Goal: Ask a question: Seek information or help from site administrators or community

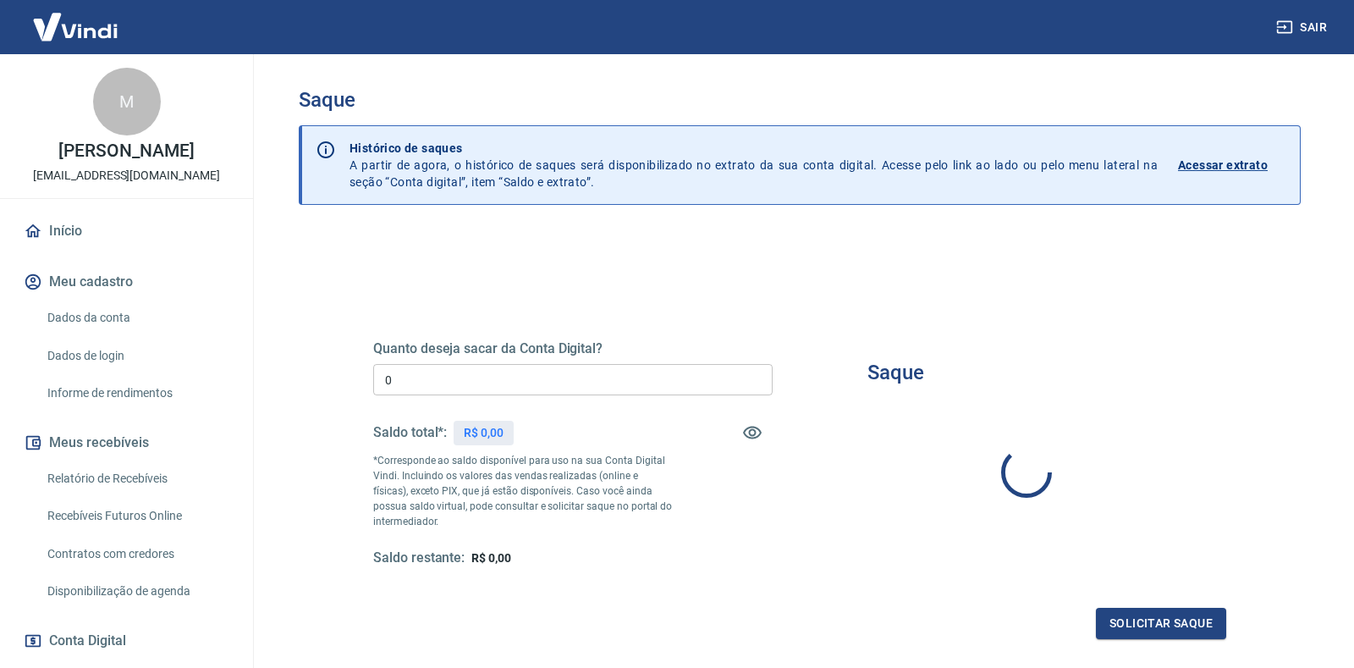
type input "R$ 0,00"
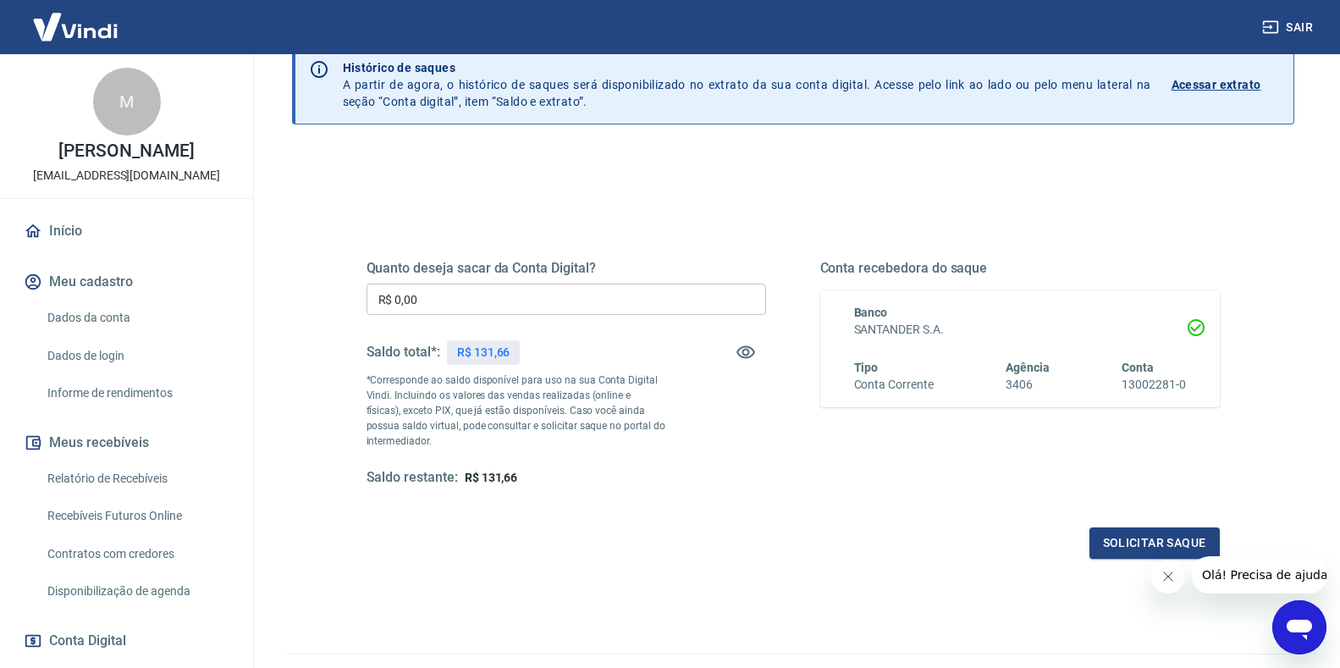
scroll to position [85, 0]
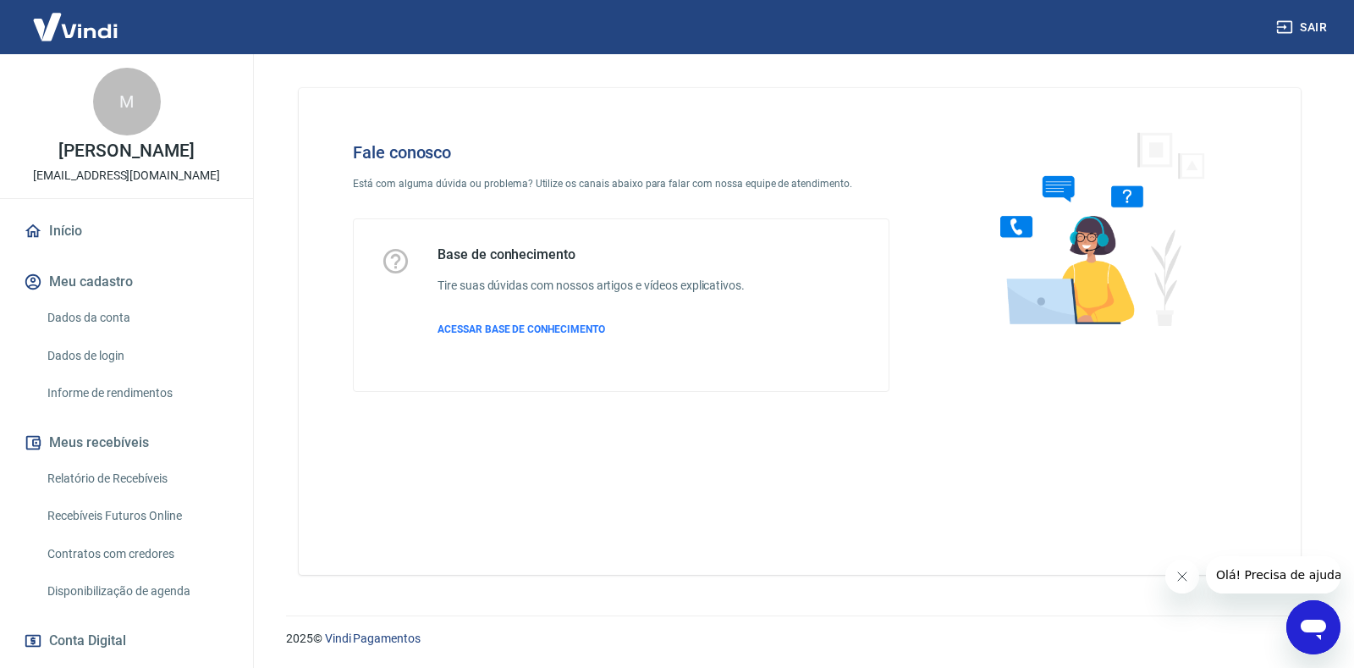
click at [1302, 621] on icon "Abrir janela de mensagens" at bounding box center [1313, 627] width 30 height 30
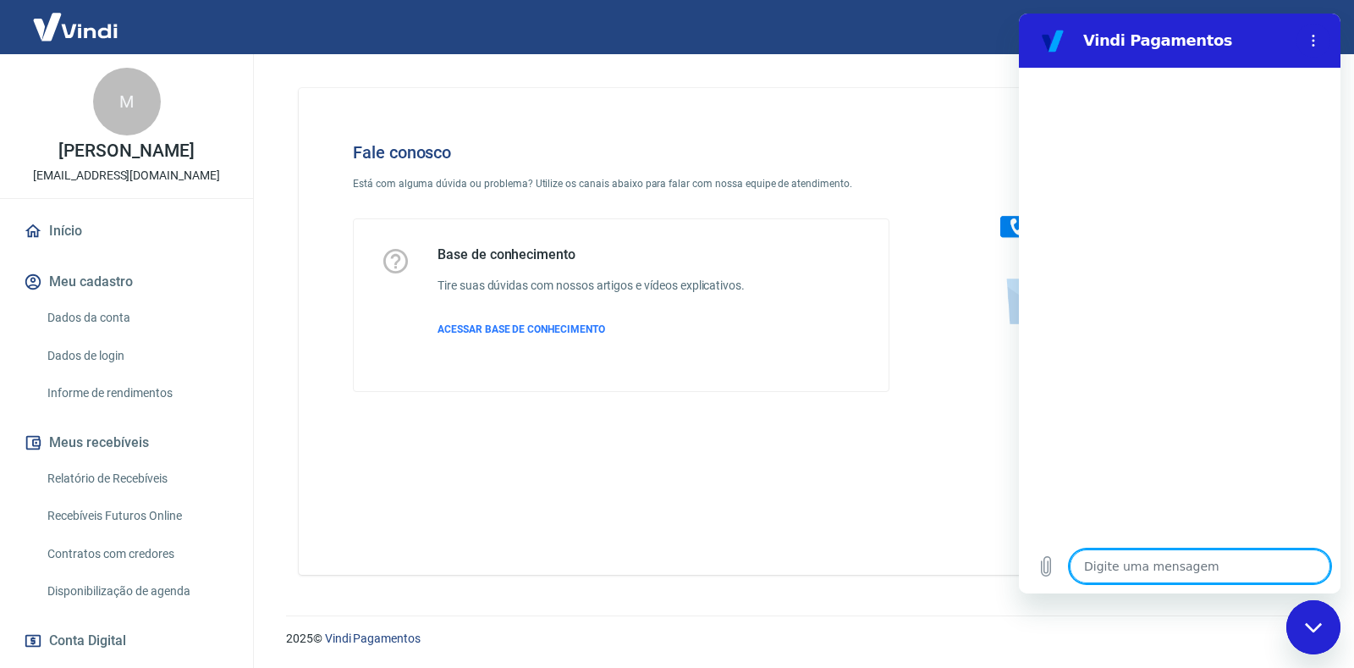
type textarea "x"
paste textarea "TRANSAÇÃO 222897524 [DATE] 19:37"
type textarea "TRANSAÇÃO 222897524 [DATE] 19:37"
type textarea "x"
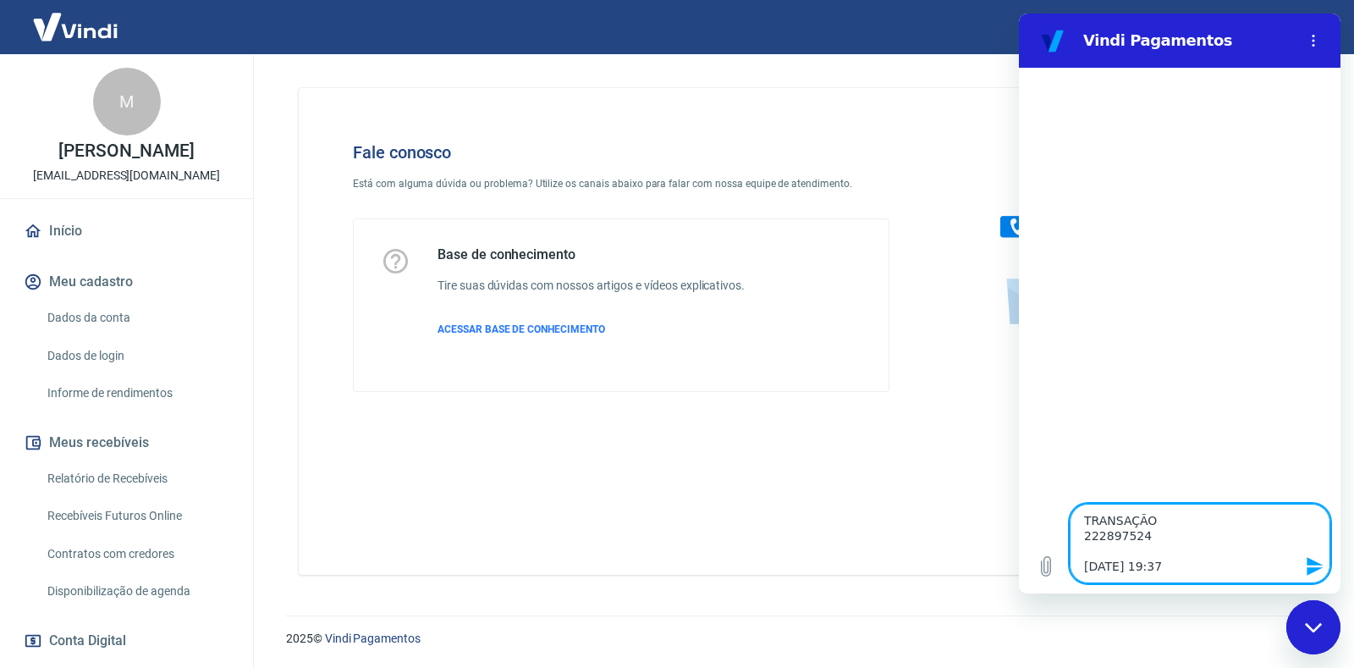
type textarea "TRANSAÇÃO 222897524 [DATE] 19:37"
click at [1310, 565] on icon "Enviar mensagem" at bounding box center [1315, 566] width 20 height 20
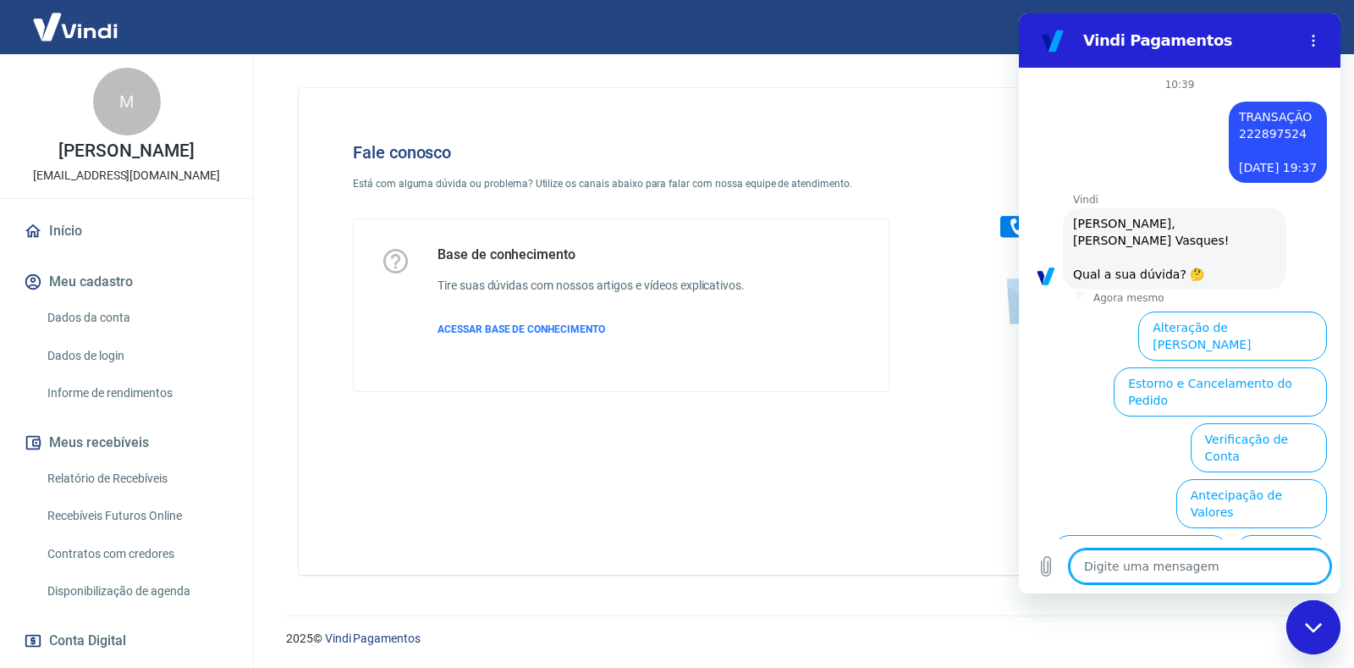
scroll to position [103, 0]
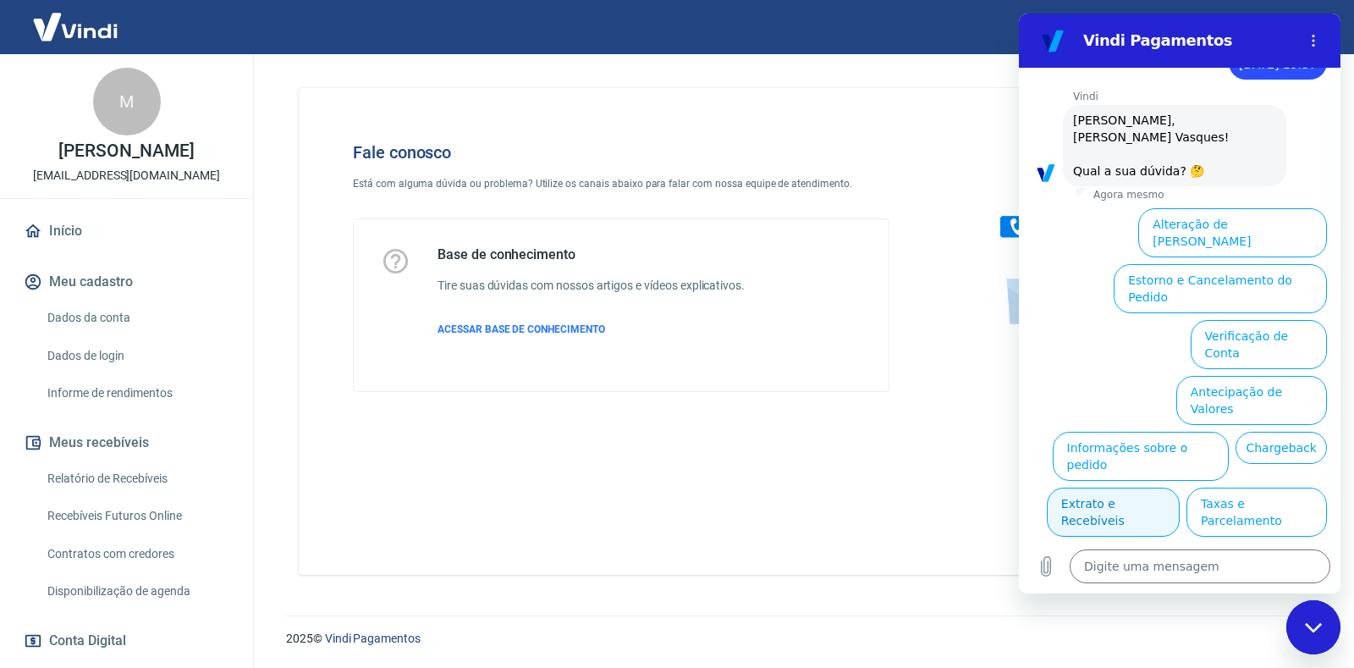
click at [1180, 487] on button "Extrato e Recebíveis" at bounding box center [1113, 511] width 133 height 49
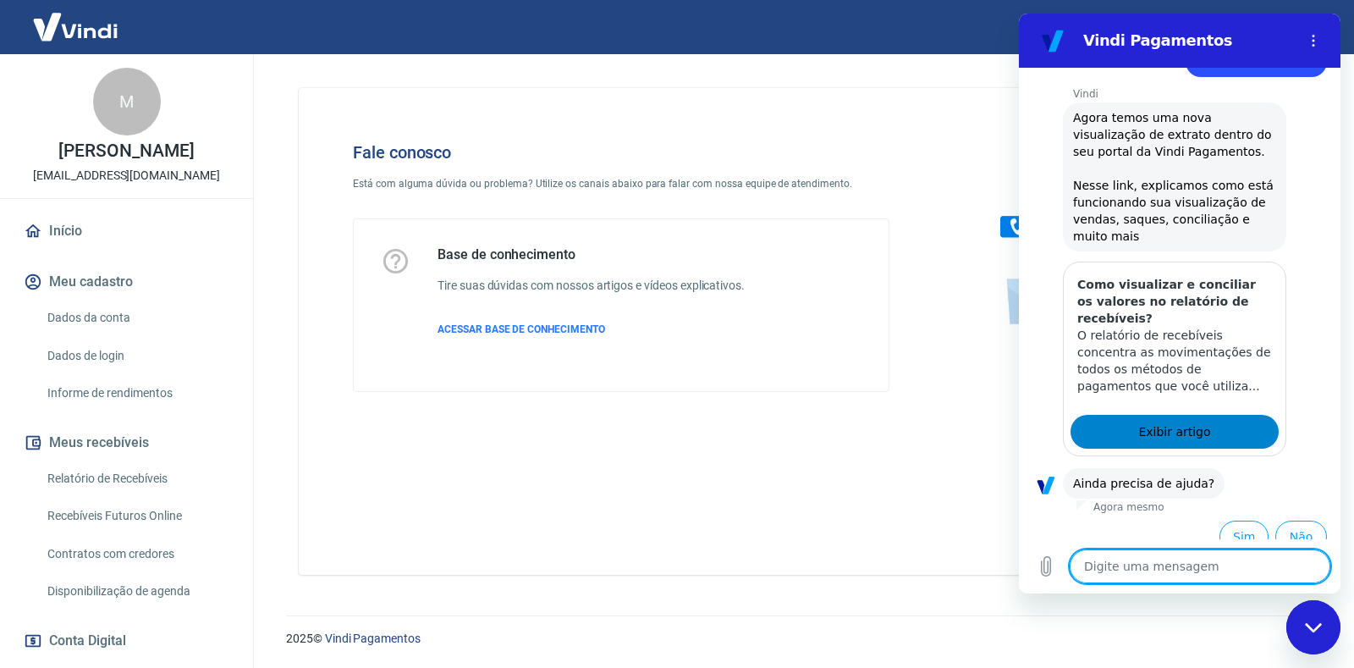
scroll to position [254, 0]
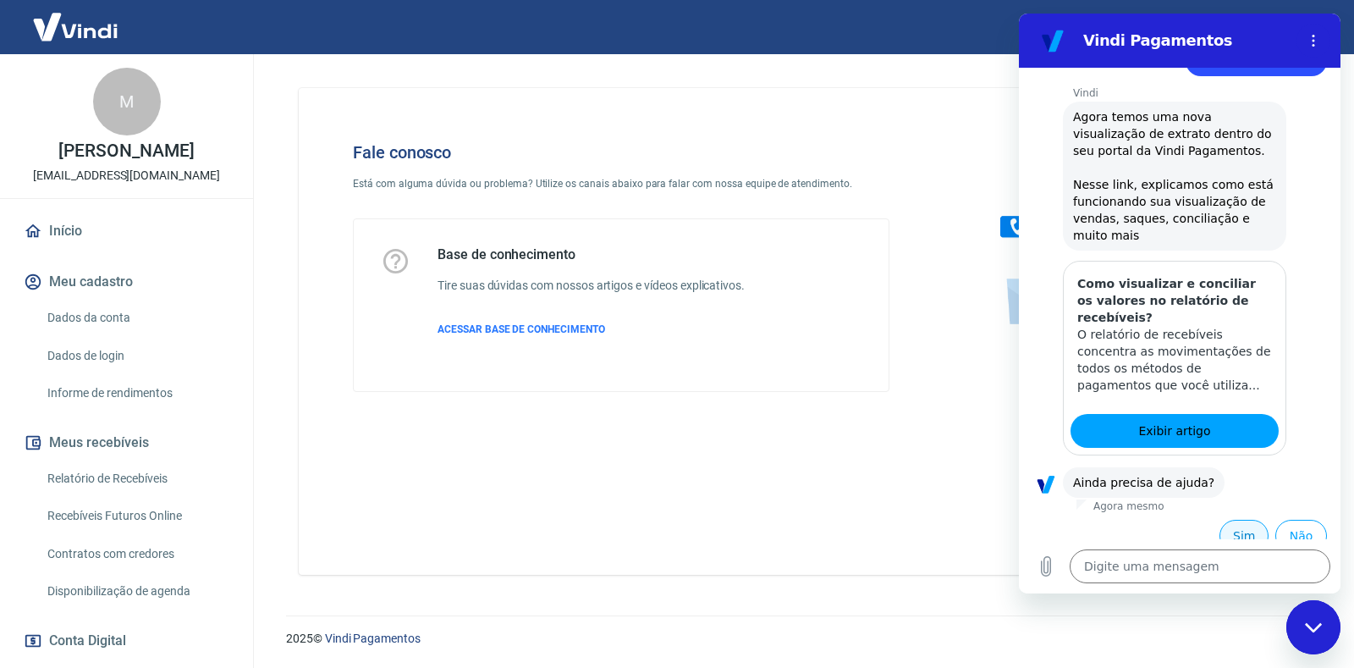
click at [1231, 520] on button "Sim" at bounding box center [1243, 536] width 49 height 32
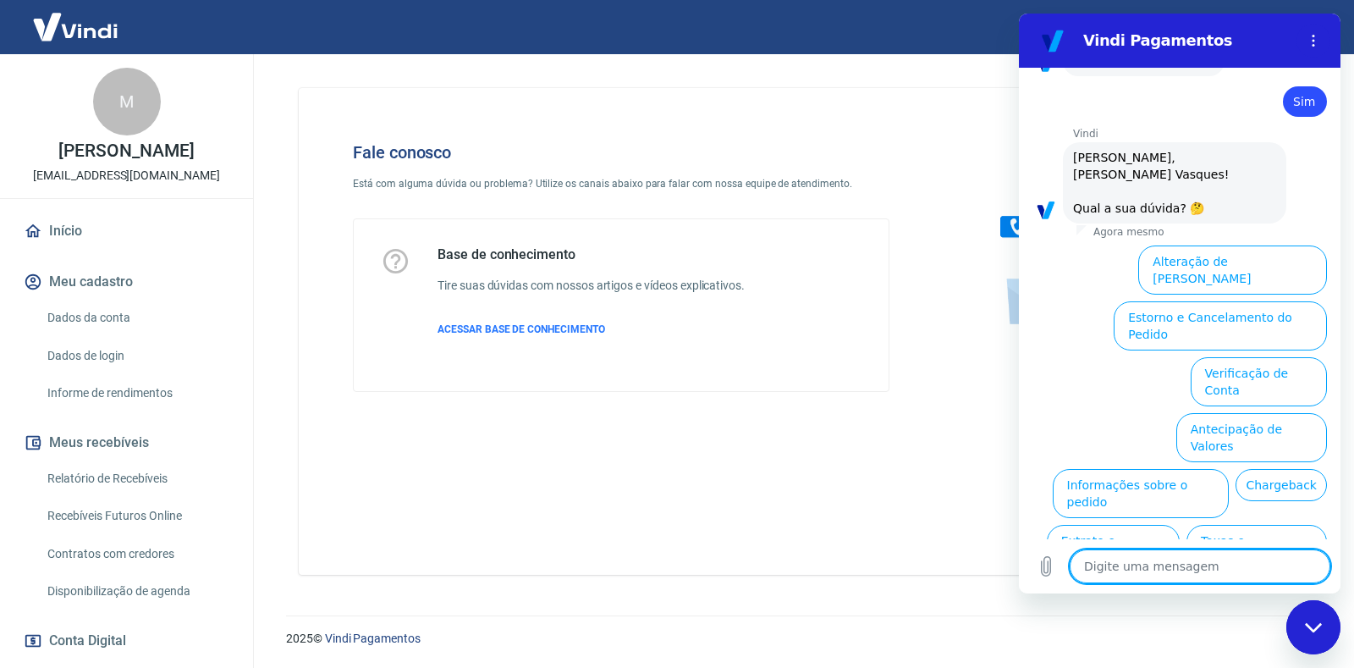
scroll to position [696, 0]
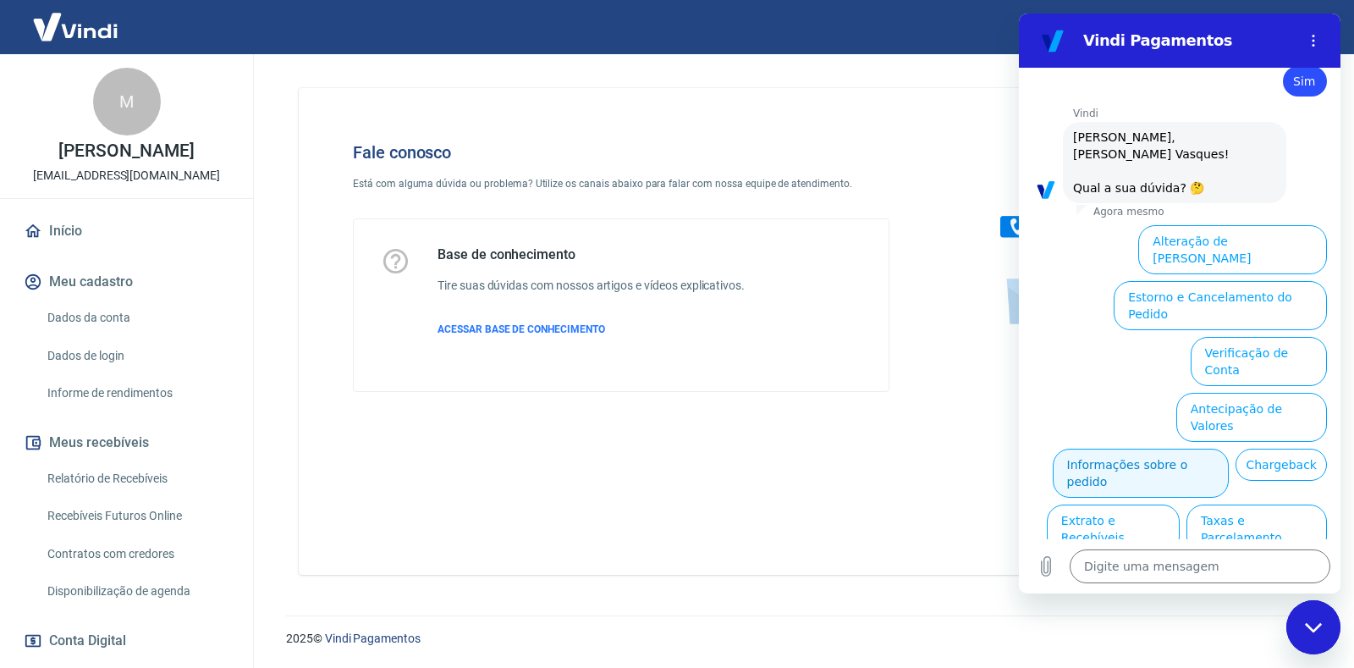
click at [1216, 448] on button "Informações sobre o pedido" at bounding box center [1141, 472] width 177 height 49
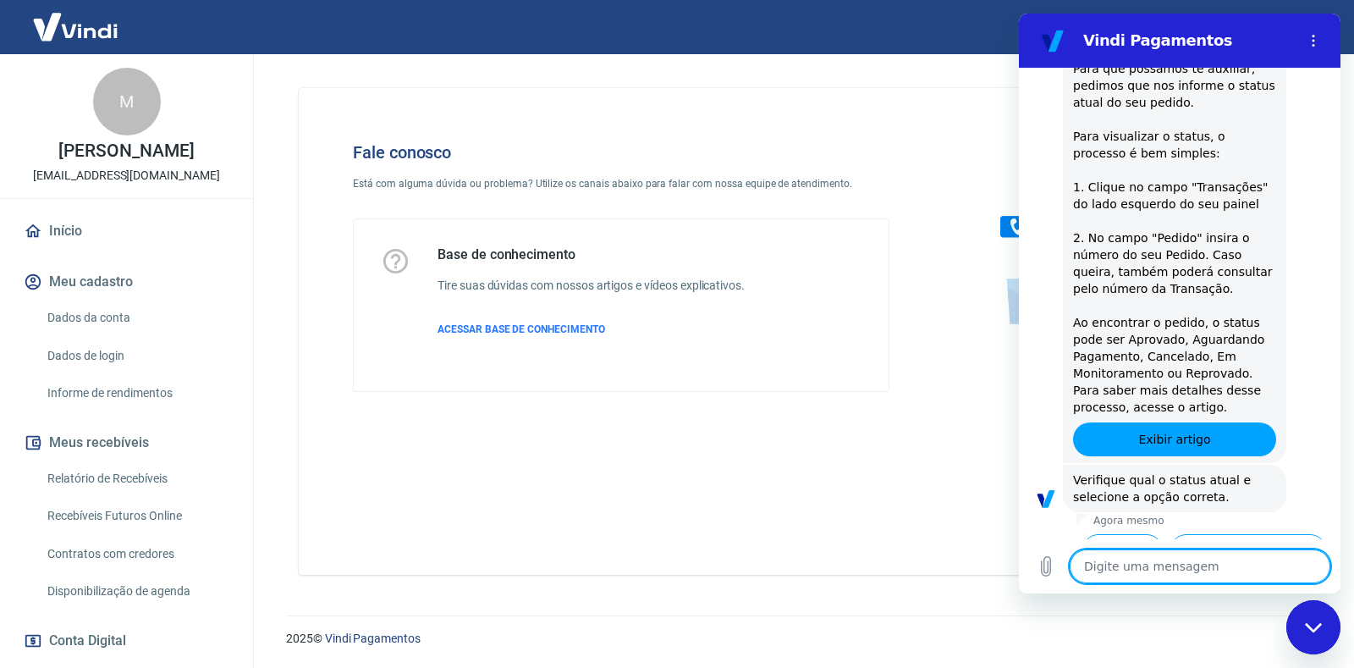
scroll to position [987, 0]
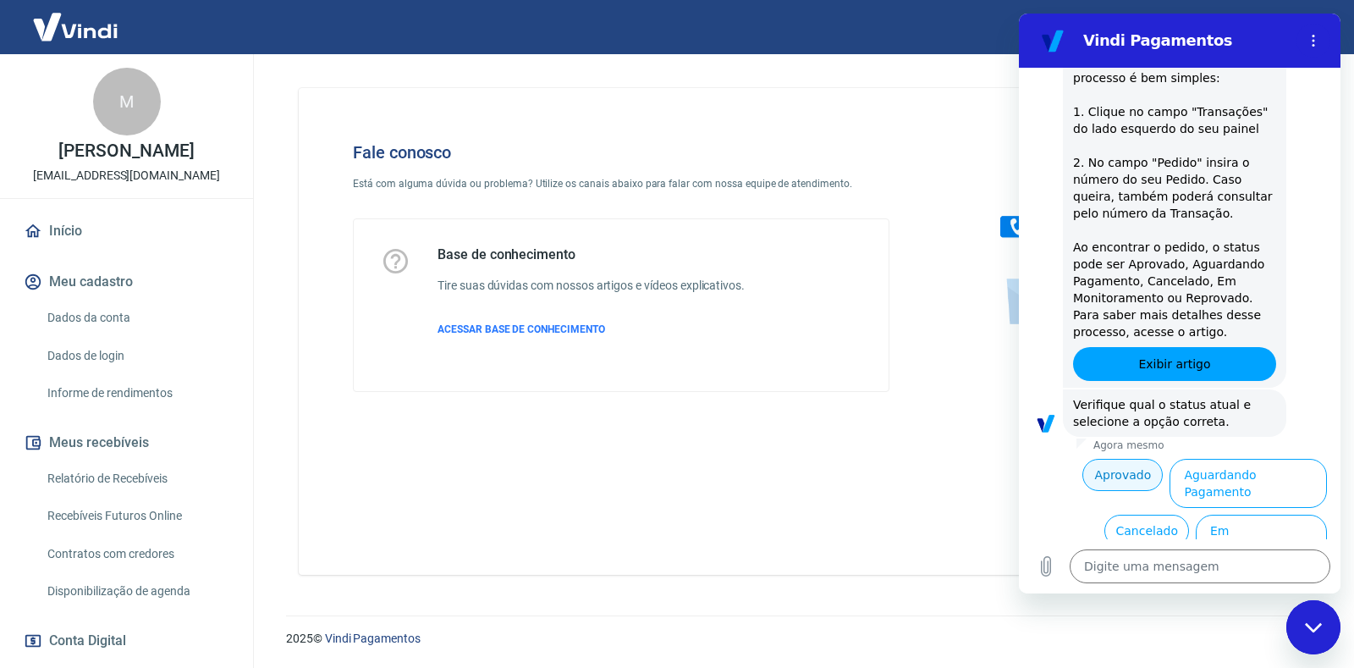
click at [1108, 459] on button "Aprovado" at bounding box center [1122, 475] width 80 height 32
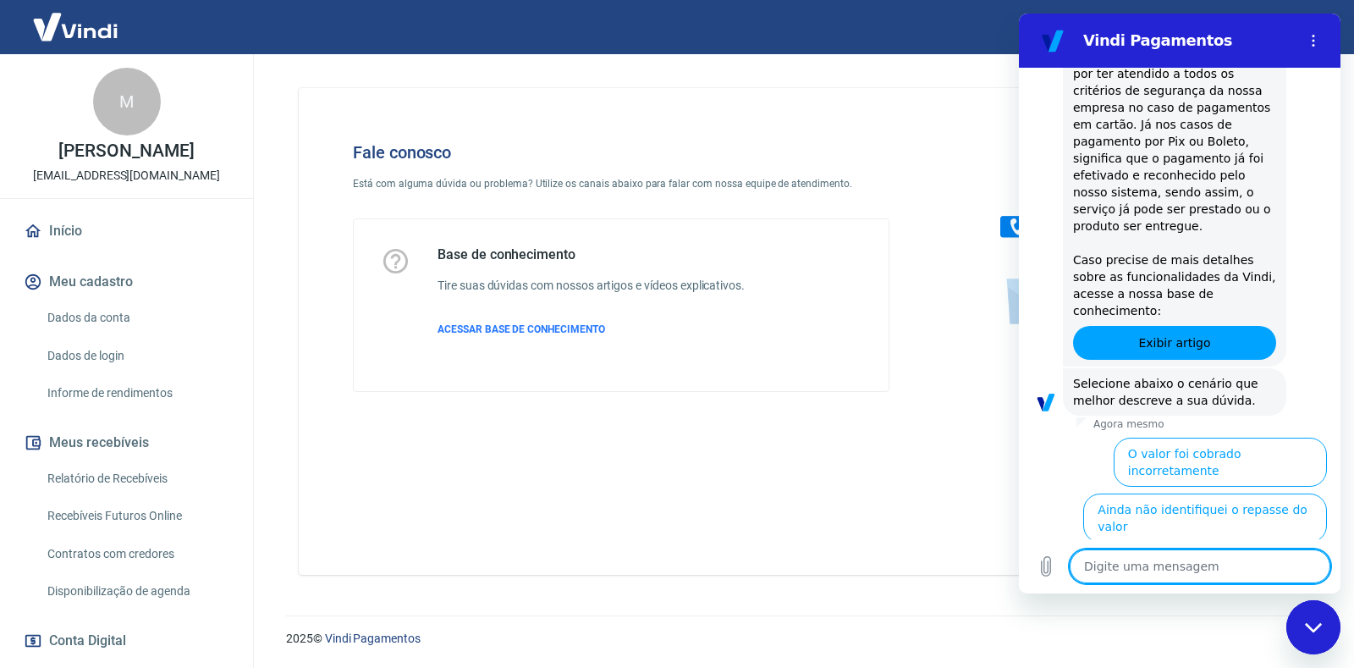
scroll to position [1499, 0]
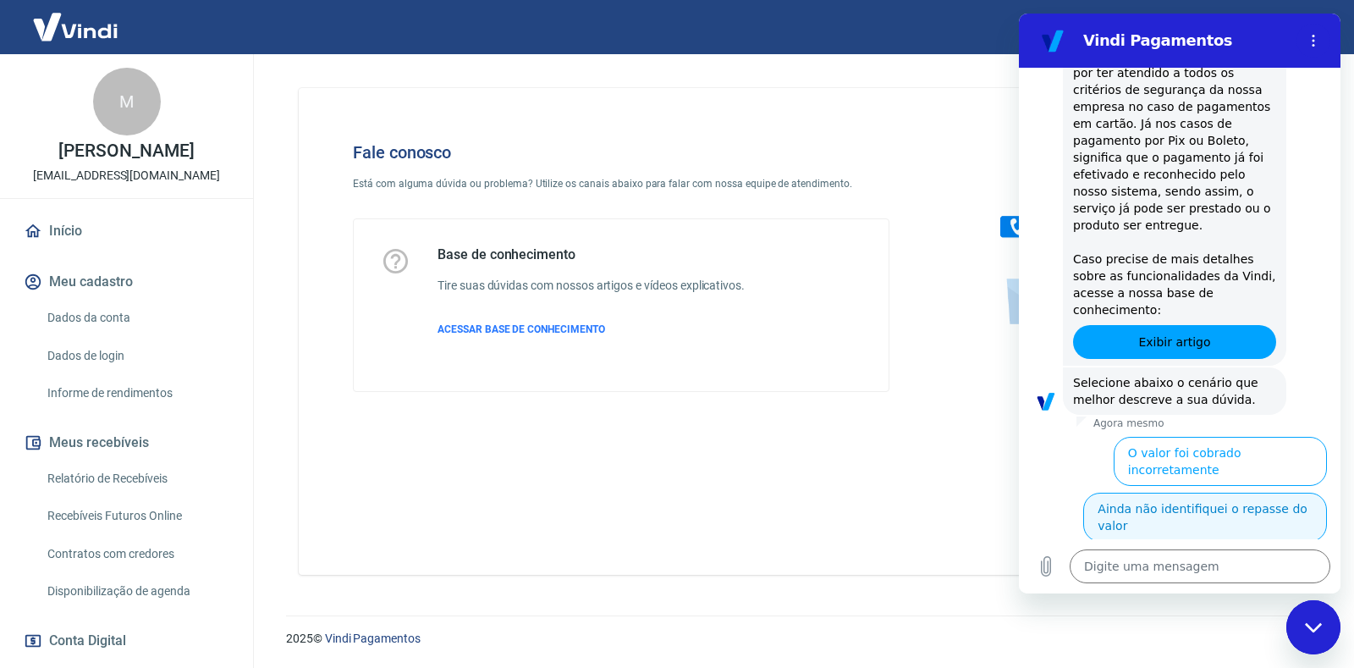
click at [1158, 492] on button "Ainda não identifiquei o repasse do valor" at bounding box center [1205, 516] width 244 height 49
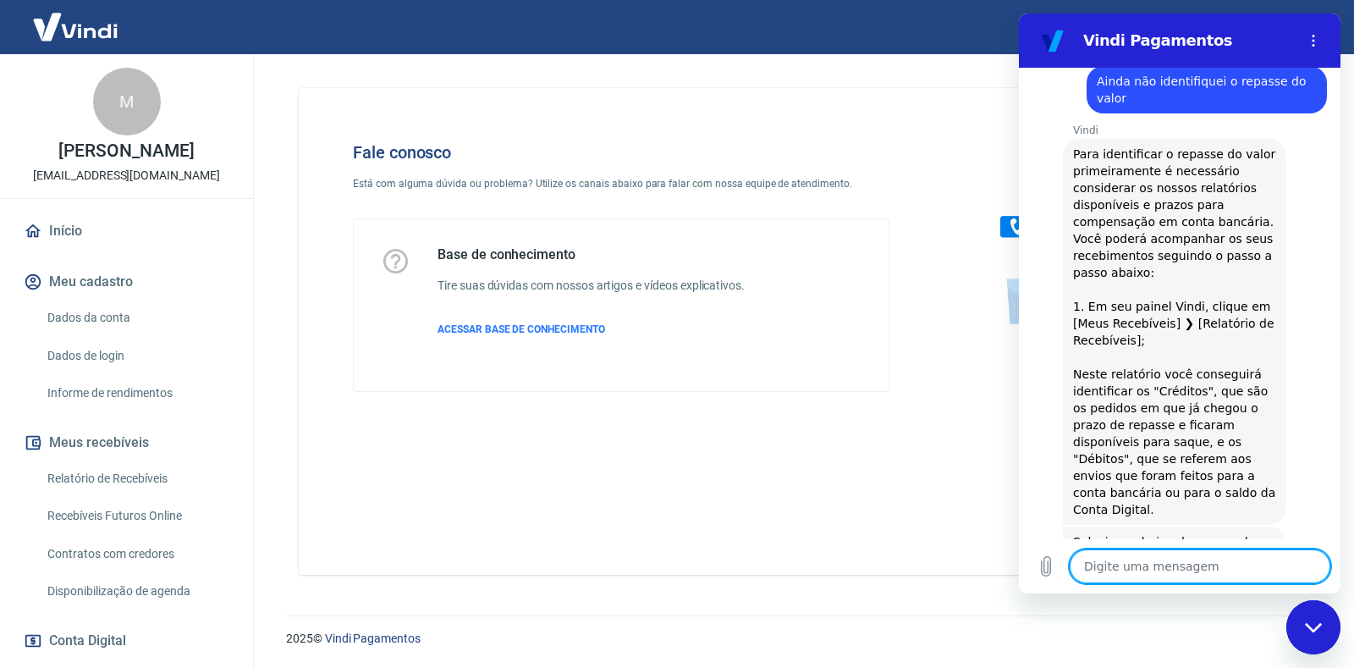
scroll to position [1939, 0]
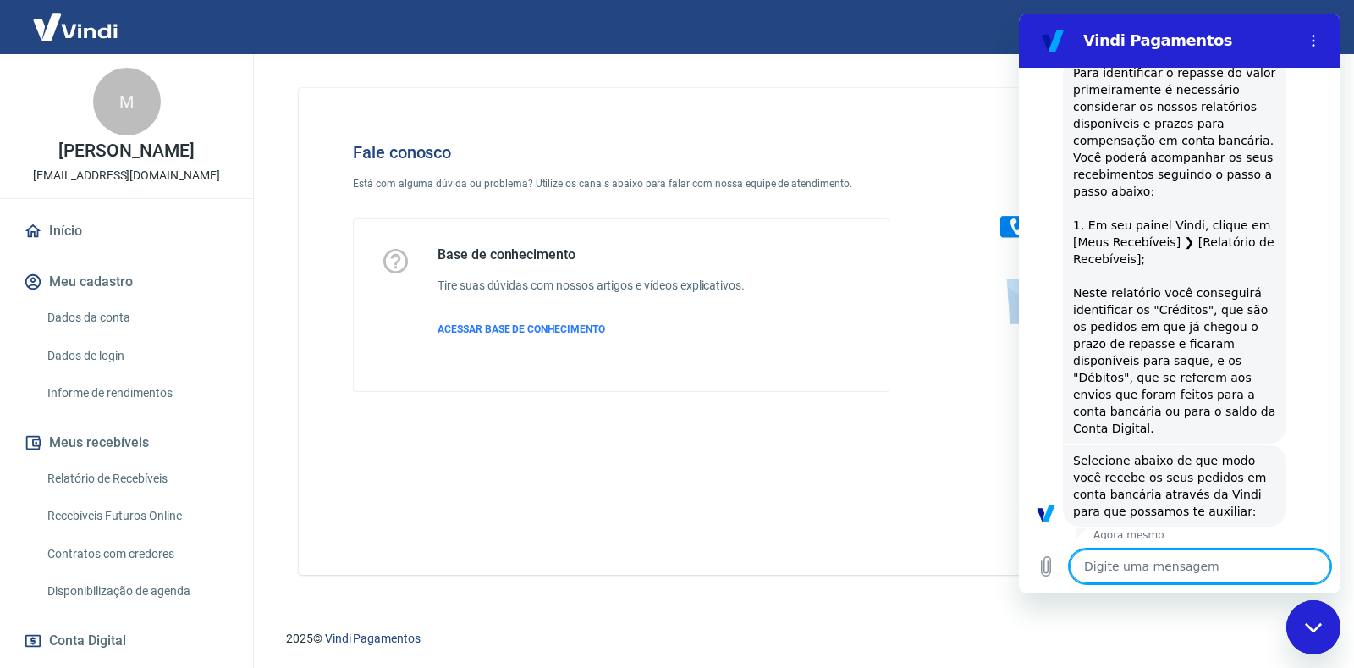
click at [1186, 548] on button "Realizo saques manualmente no painel" at bounding box center [1210, 572] width 233 height 49
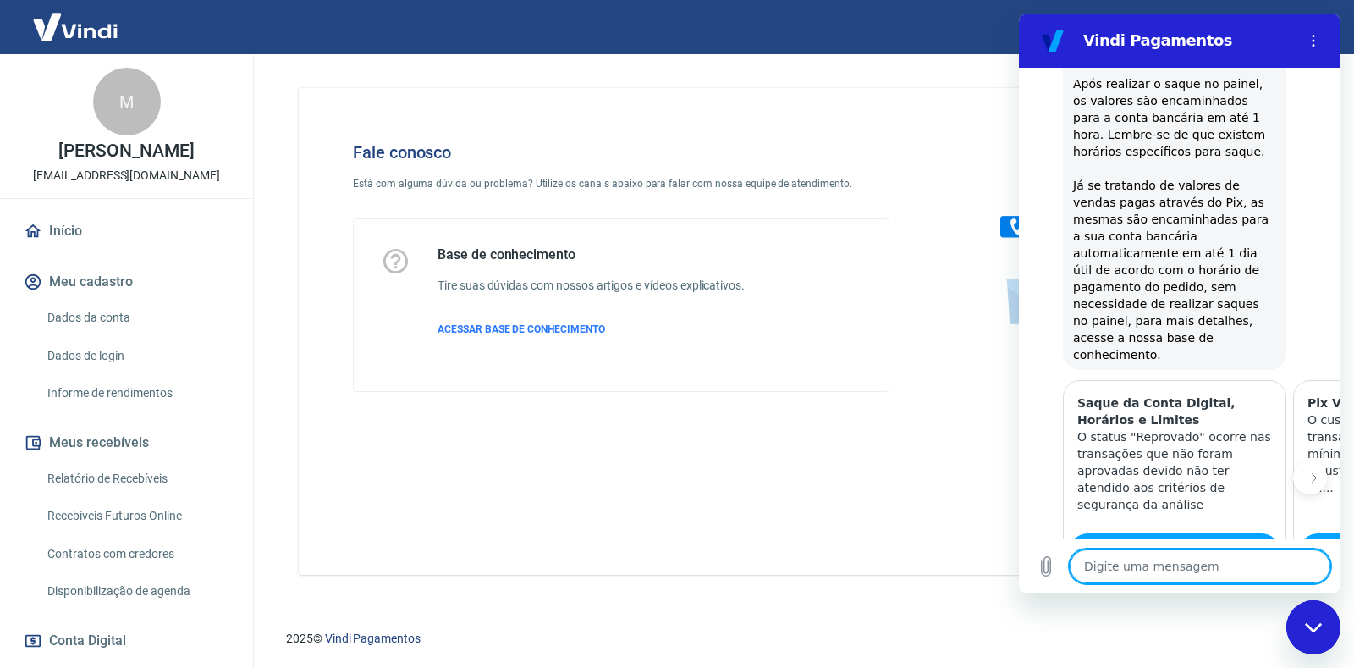
scroll to position [2735, 0]
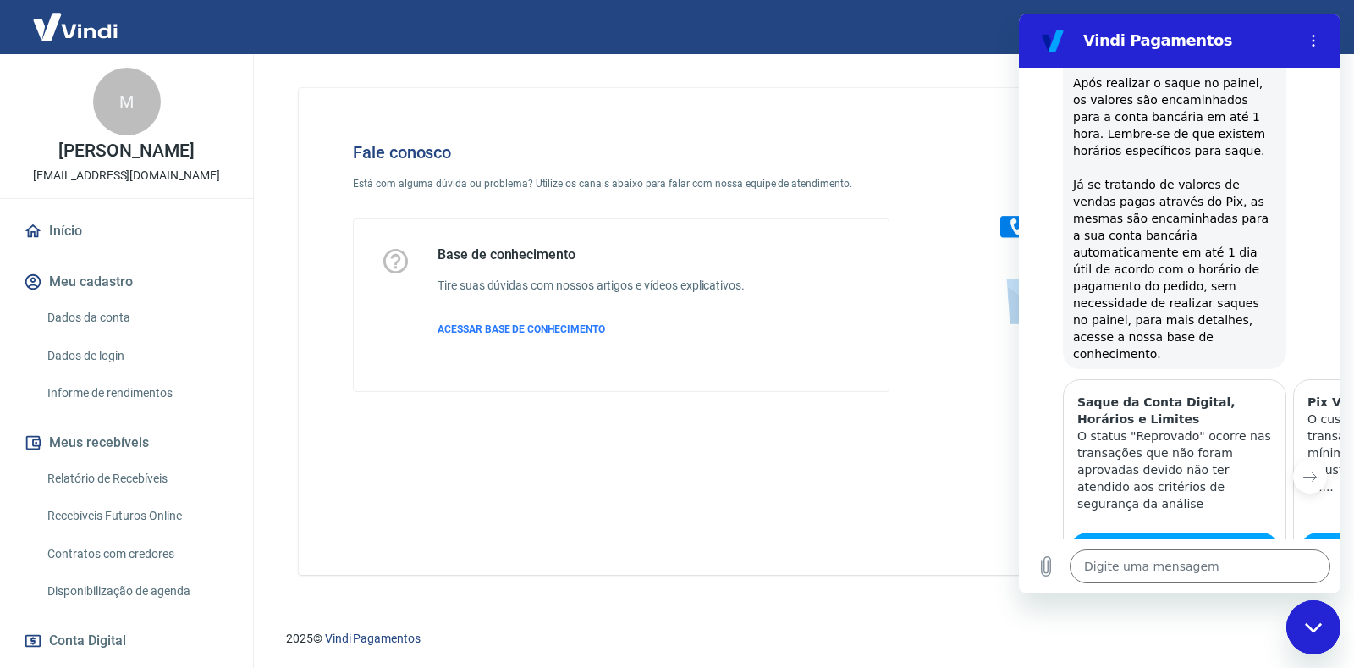
click at [1230, 638] on button "Sim" at bounding box center [1243, 654] width 49 height 32
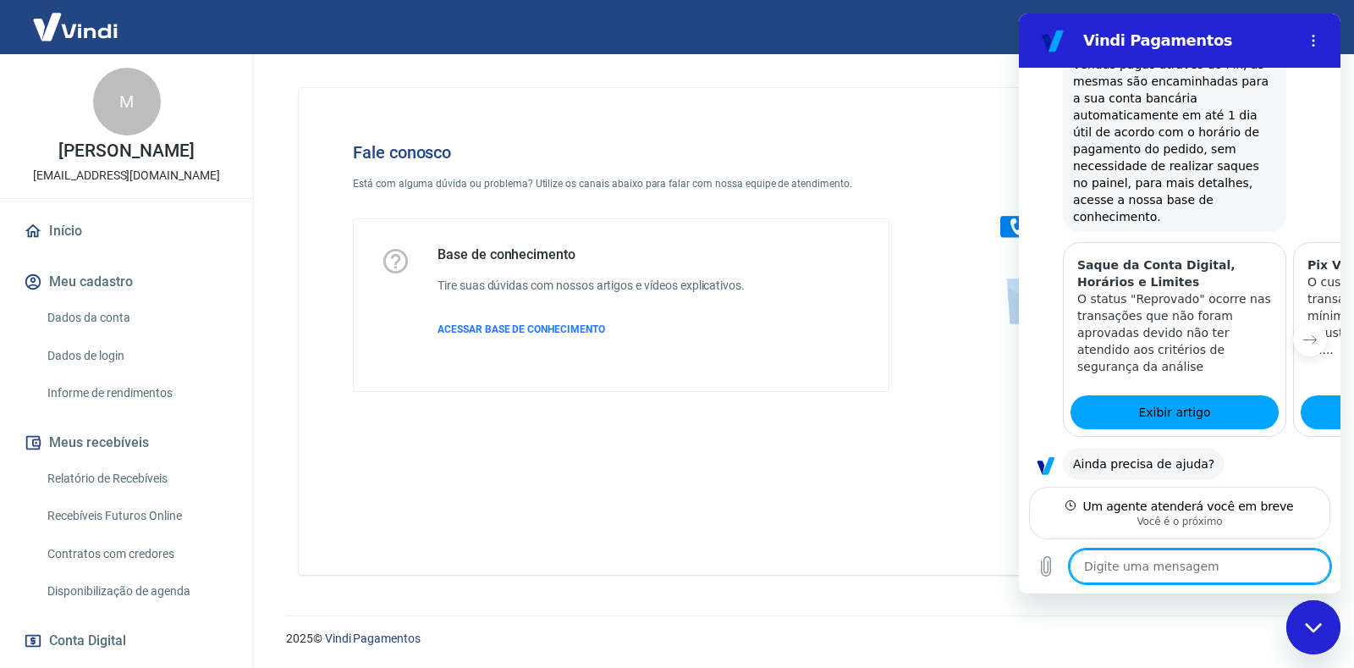
scroll to position [2855, 0]
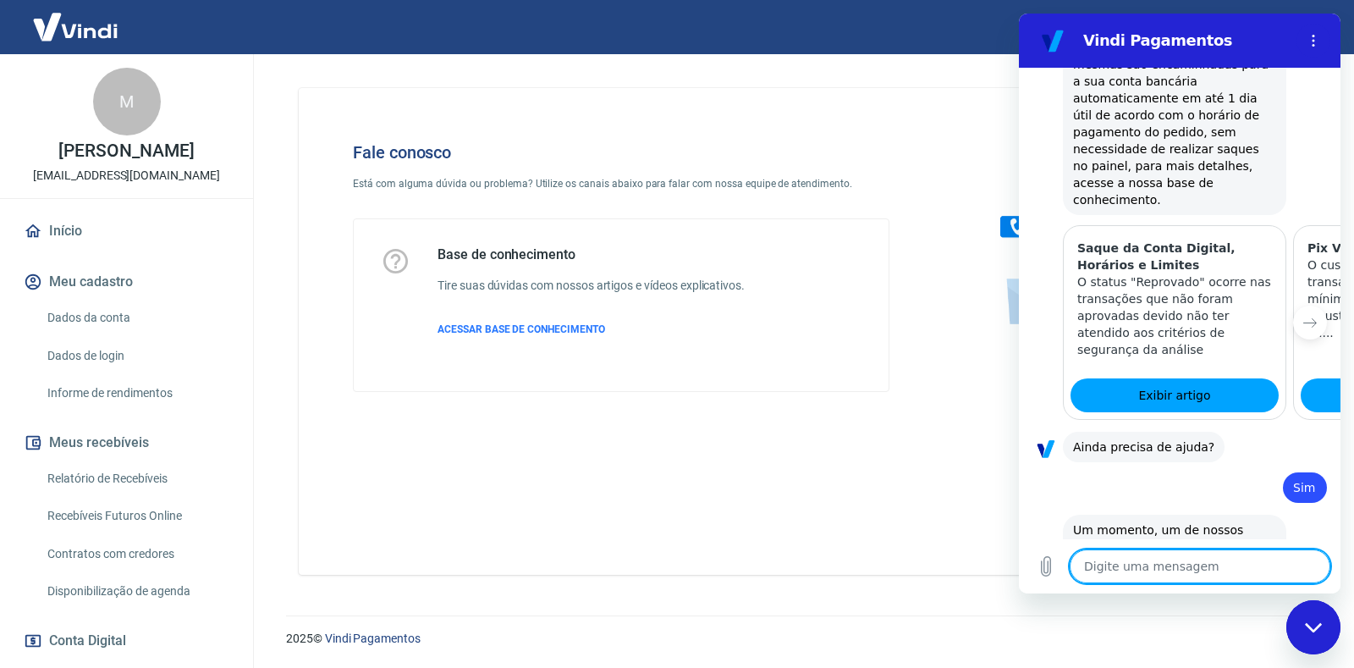
type textarea "x"
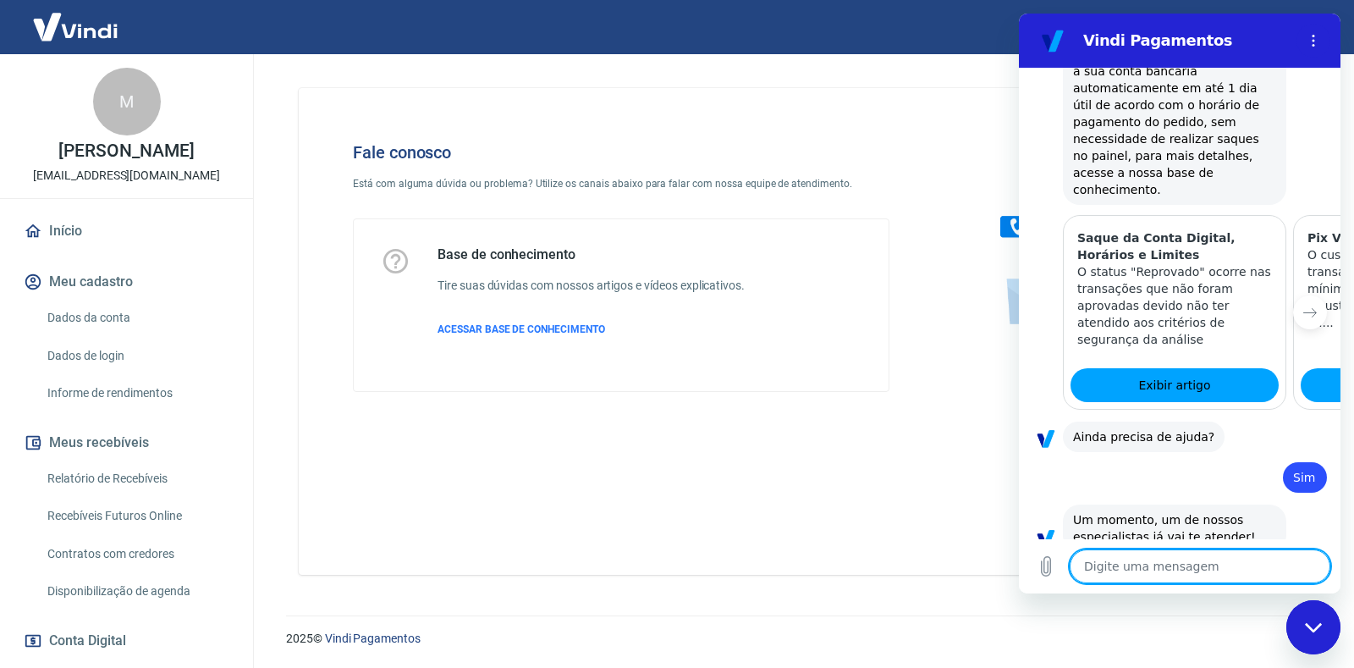
scroll to position [2902, 0]
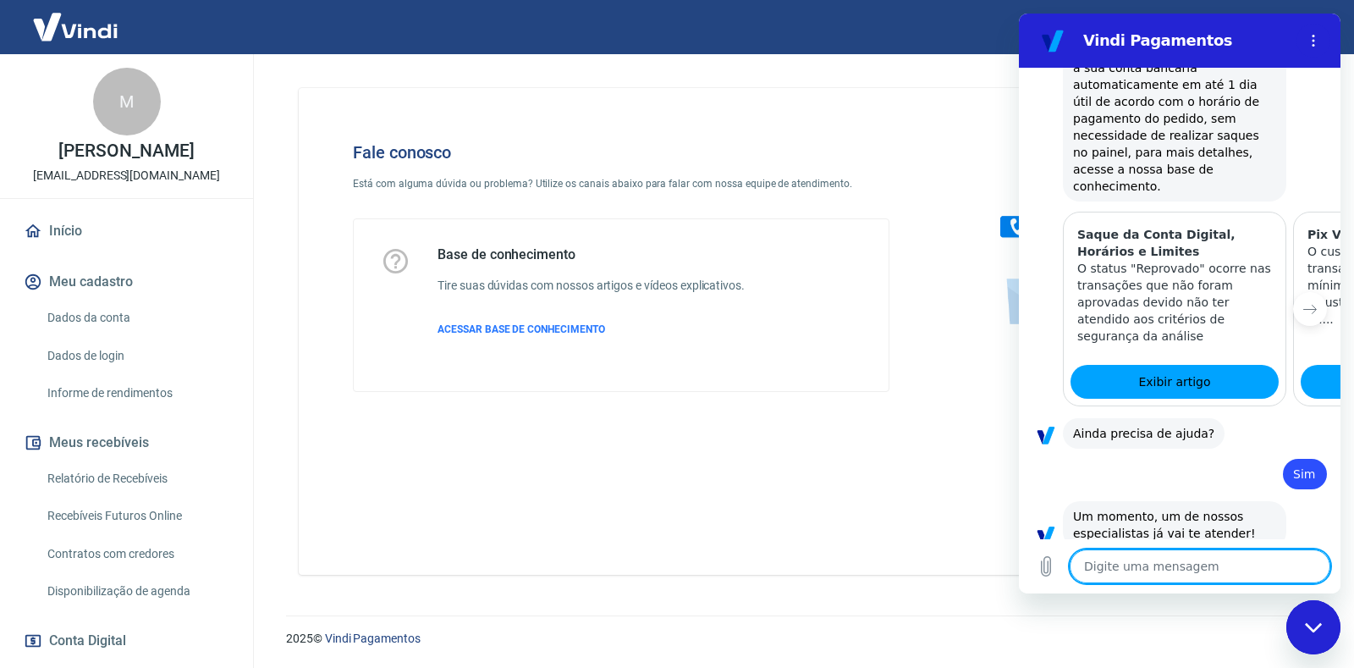
click at [1153, 566] on textarea at bounding box center [1200, 566] width 261 height 34
type textarea "M"
type textarea "x"
type textarea "Ma"
type textarea "x"
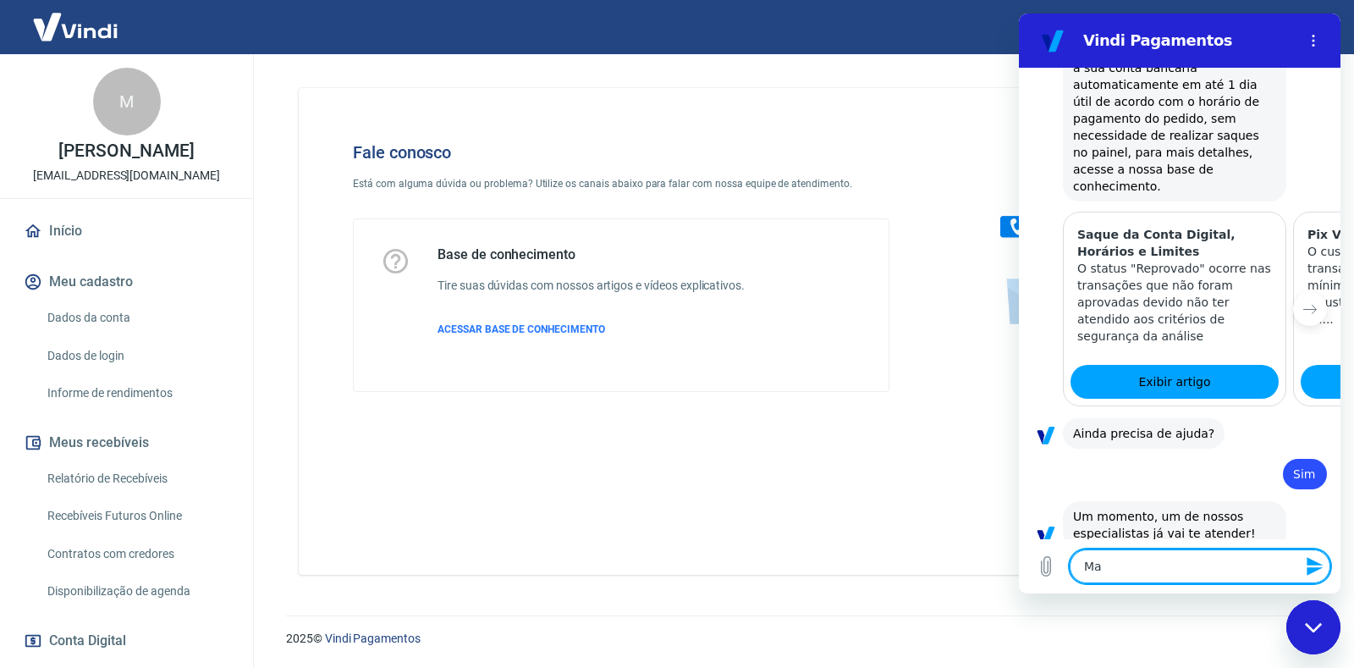
type textarea "Mar"
type textarea "x"
type textarea "[PERSON_NAME]"
type textarea "x"
type textarea "Marci"
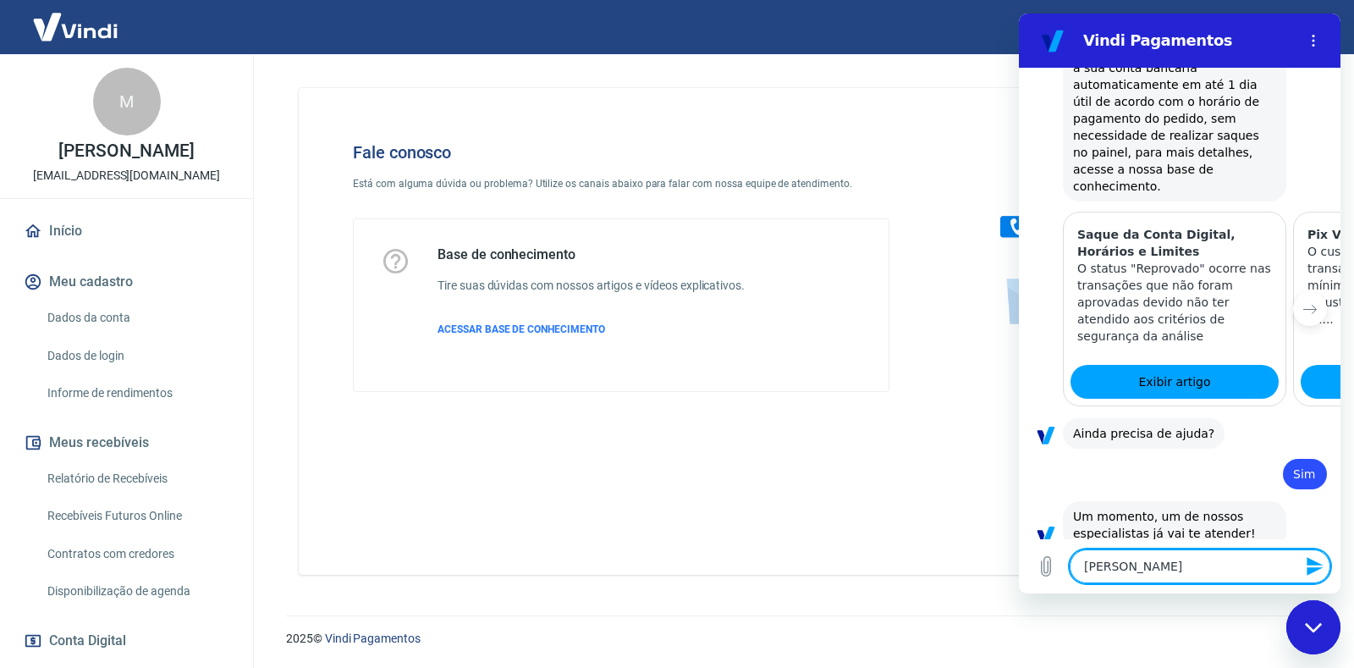
type textarea "x"
type textarea "[PERSON_NAME]"
type textarea "x"
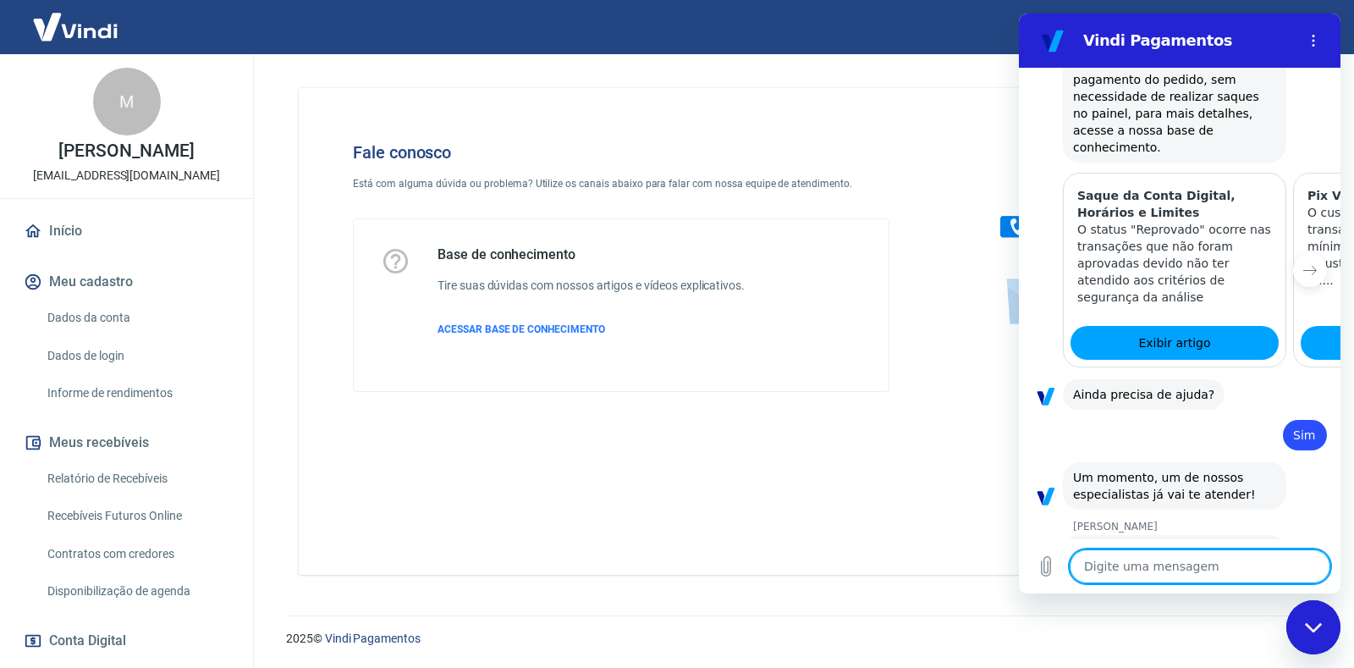
type textarea "x"
type textarea "T"
type textarea "x"
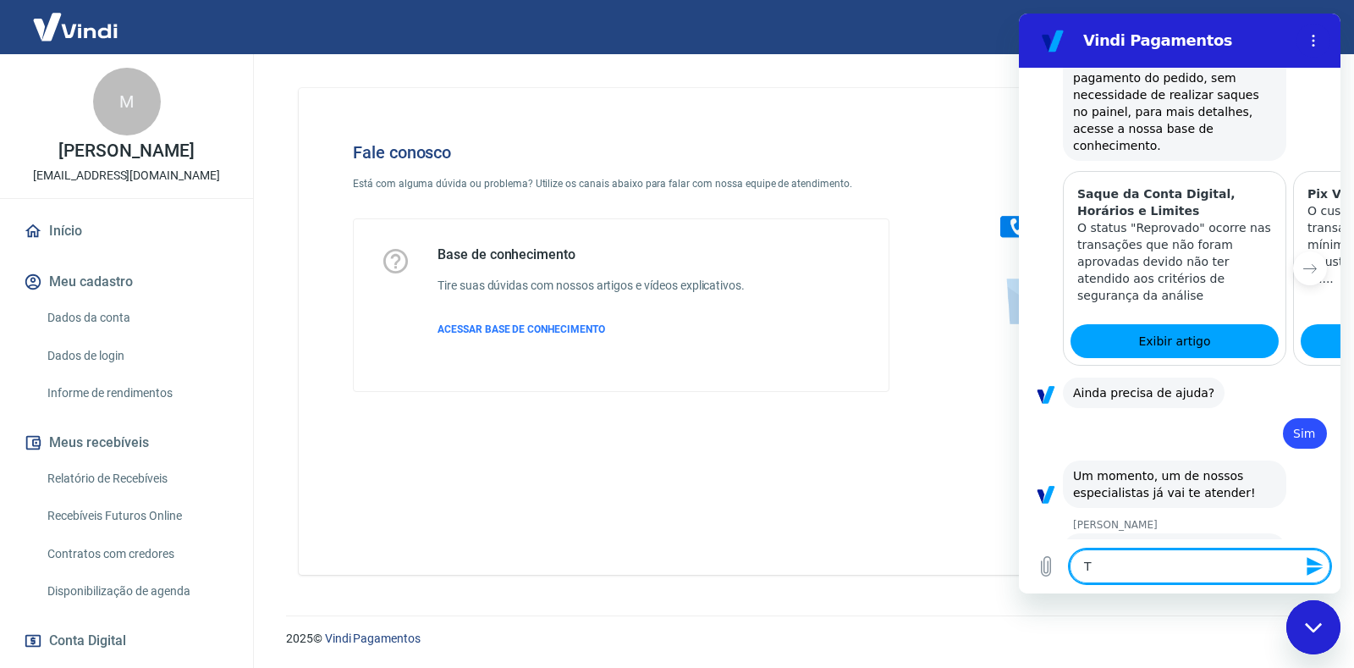
type textarea "Ti"
type textarea "x"
type textarea "Tiv"
type textarea "x"
type textarea "Tive"
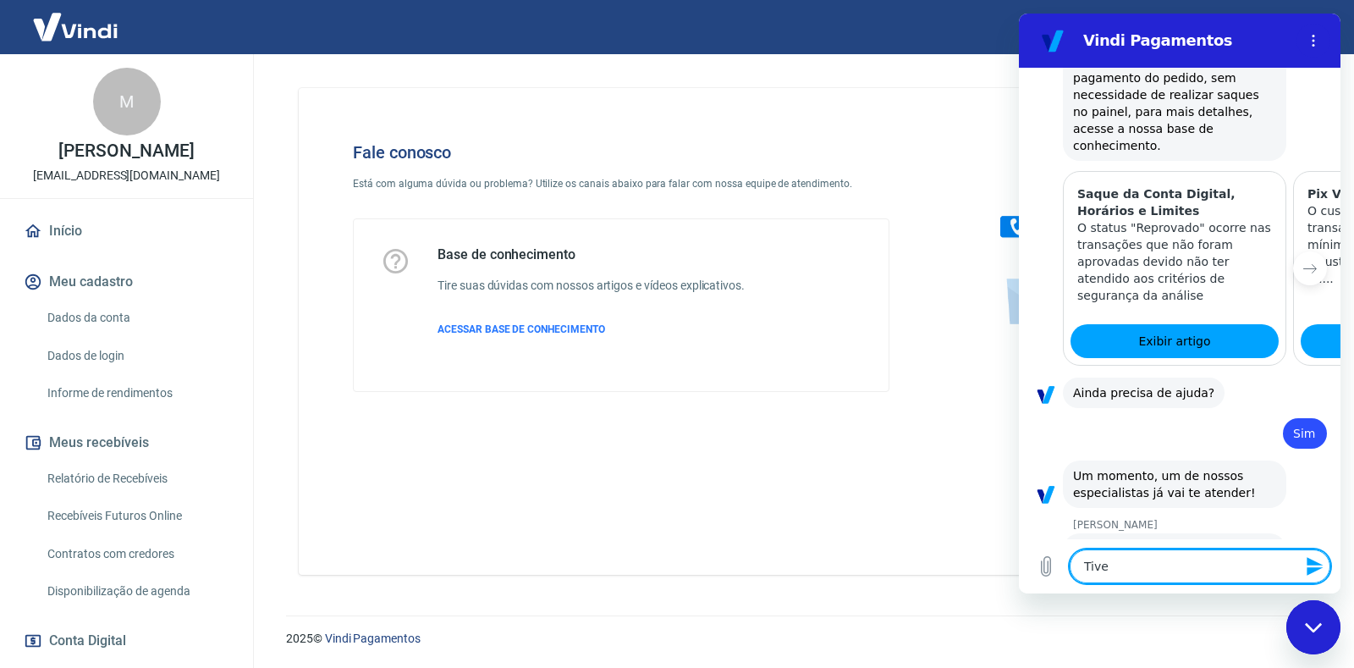
type textarea "x"
type textarea "Tivem"
type textarea "x"
type textarea "Tivemo"
type textarea "x"
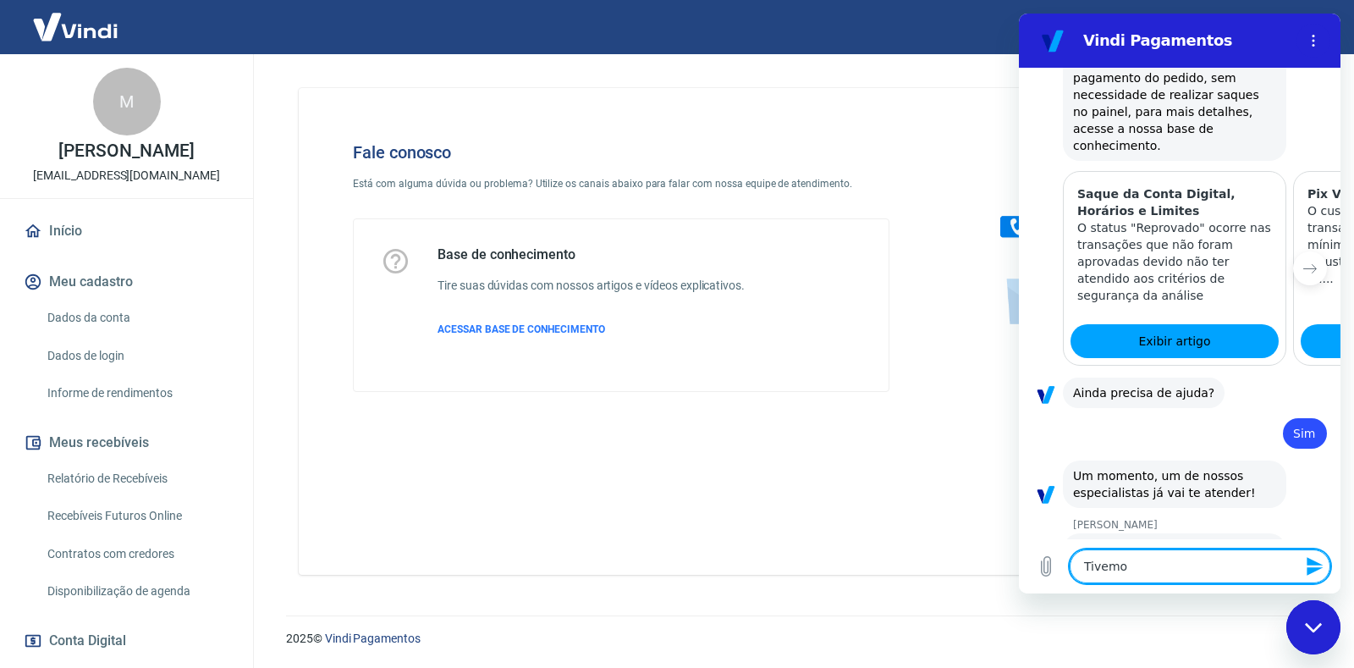
type textarea "Tivemos"
type textarea "x"
type textarea "Tivemos"
type textarea "x"
type textarea "Tivemos u"
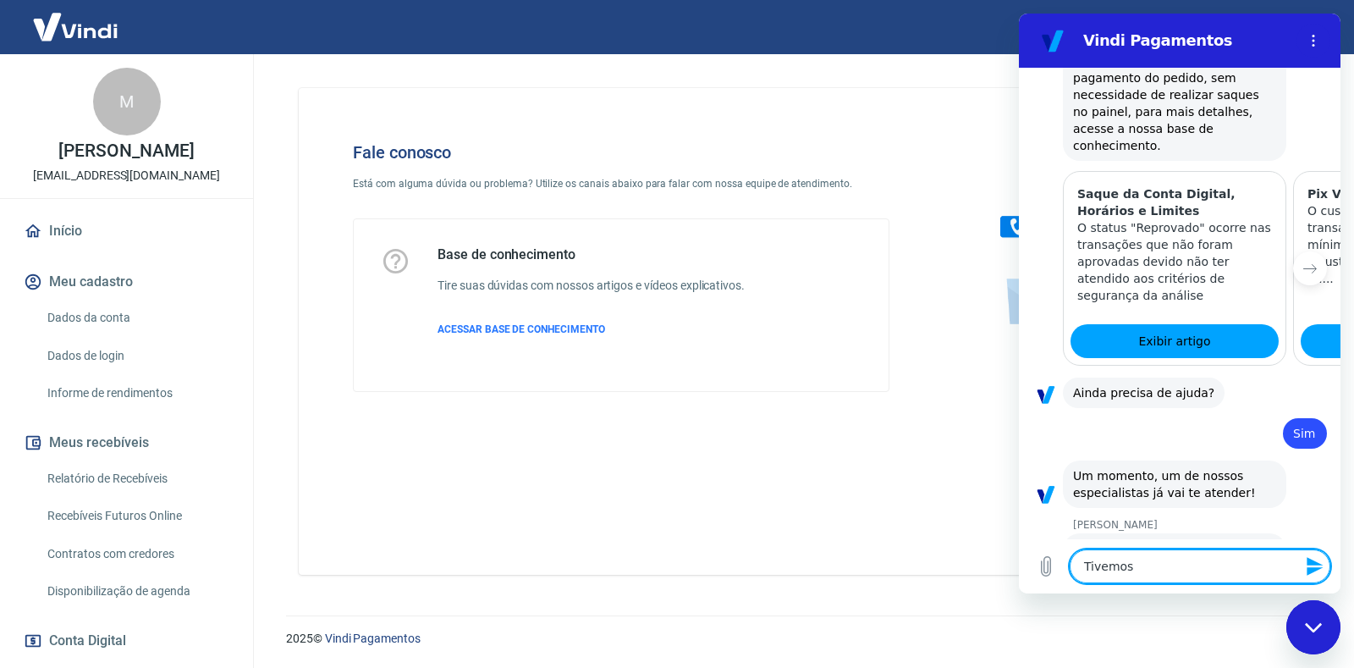
type textarea "x"
type textarea "Tivemos um"
type textarea "x"
type textarea "Tivemos uma"
type textarea "x"
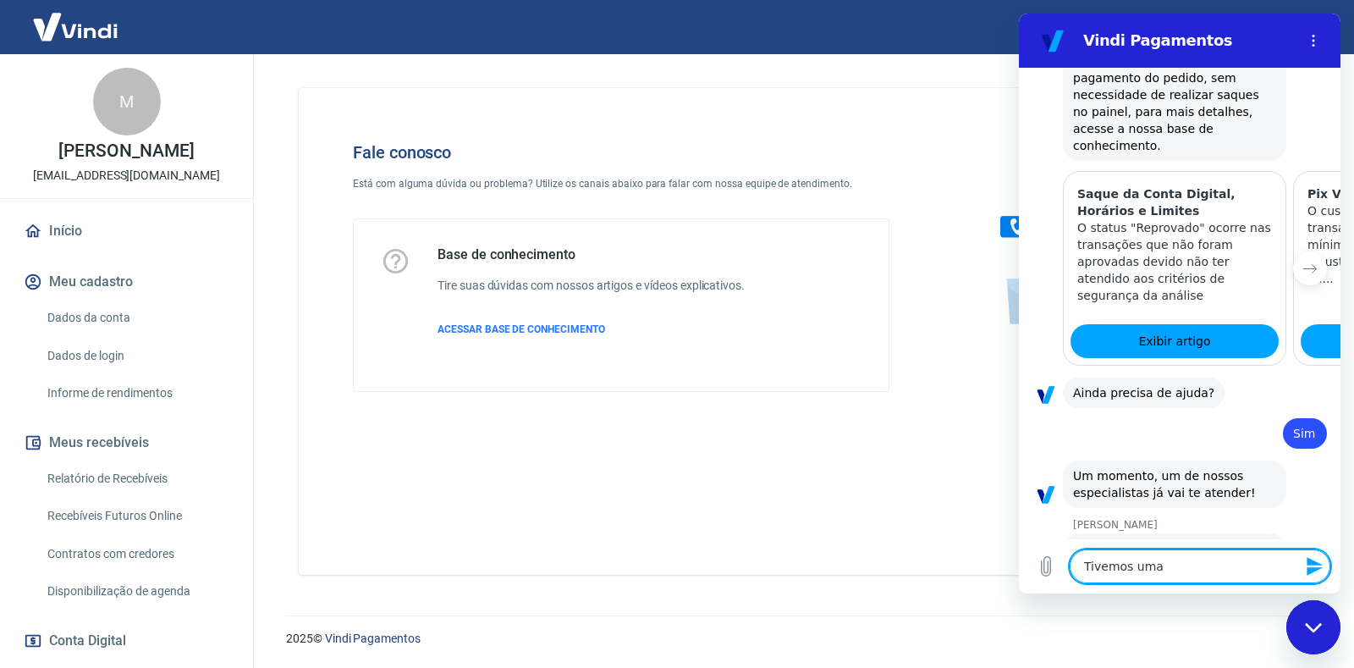
type textarea "Tivemos uma"
type textarea "x"
type textarea "Tivemos uma v"
type textarea "x"
type textarea "Tivemos uma ve"
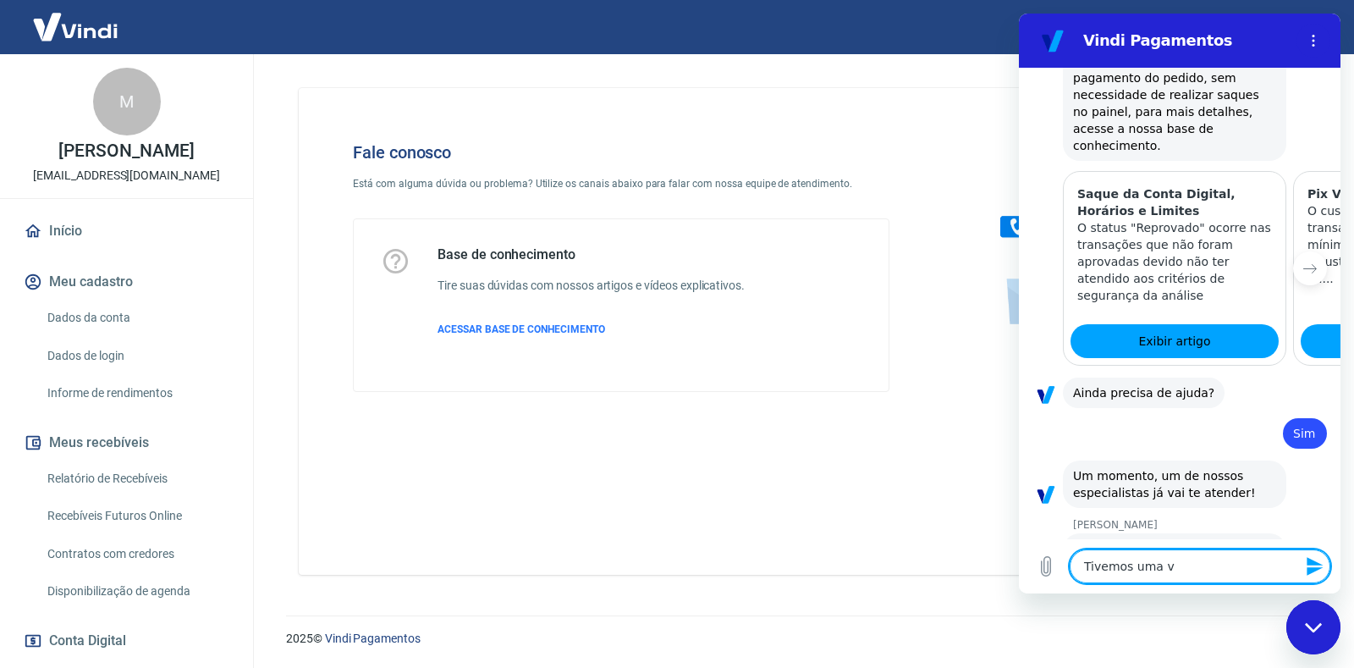
type textarea "x"
type textarea "Tivemos uma ven"
type textarea "x"
type textarea "Tivemos uma vend"
type textarea "x"
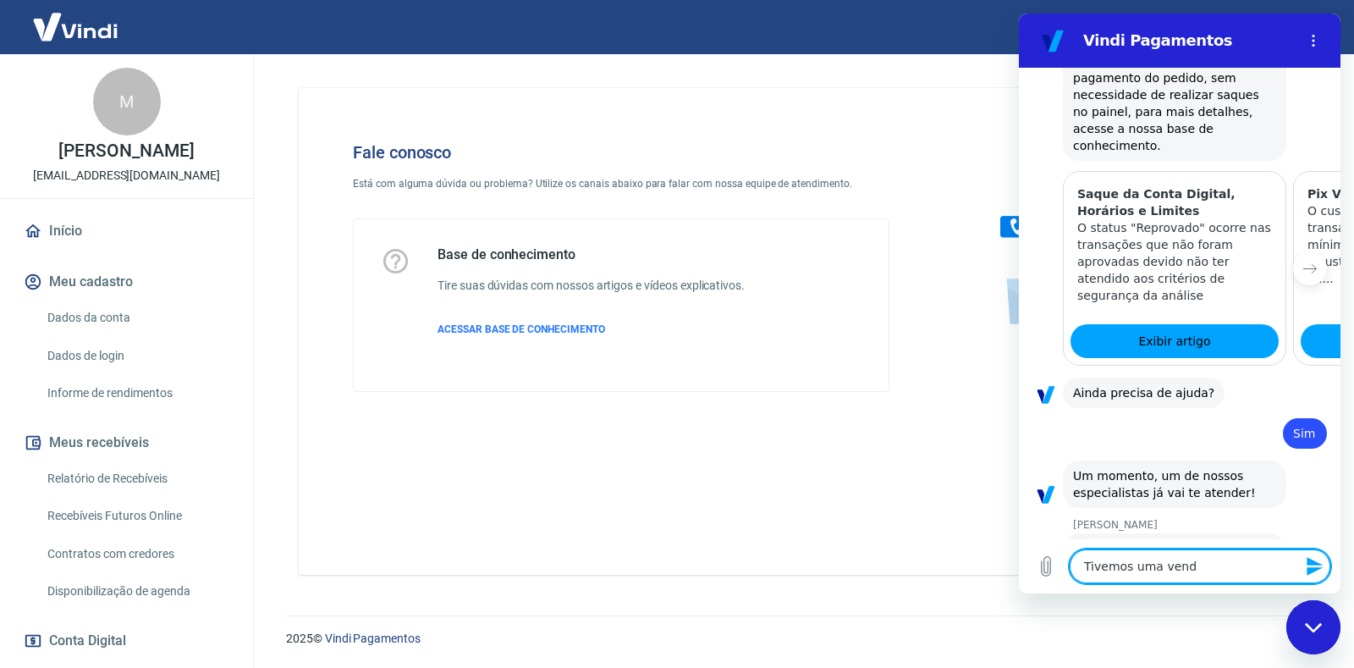
type textarea "Tivemos uma venda"
type textarea "x"
type textarea "Tivemos uma venda"
type textarea "x"
type textarea "Tivemos uma venda n"
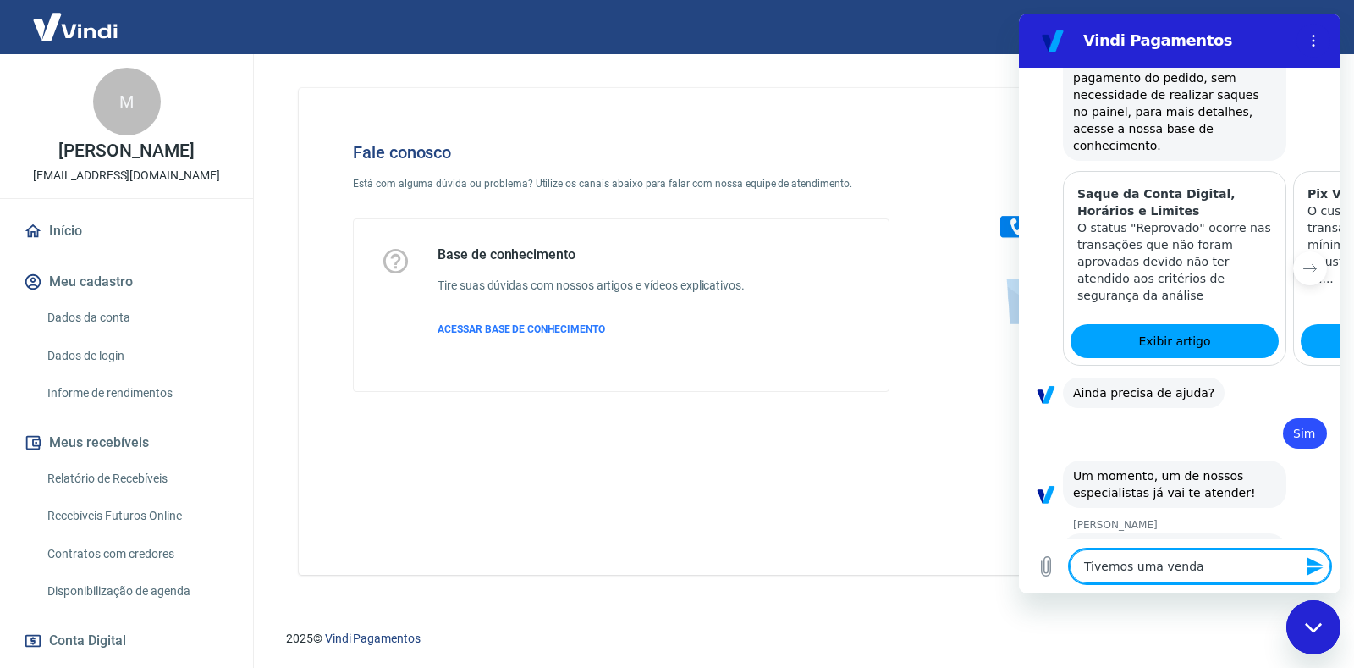
type textarea "x"
type textarea "Tivemos uma venda no"
type textarea "x"
type textarea "Tivemos uma venda no"
type textarea "x"
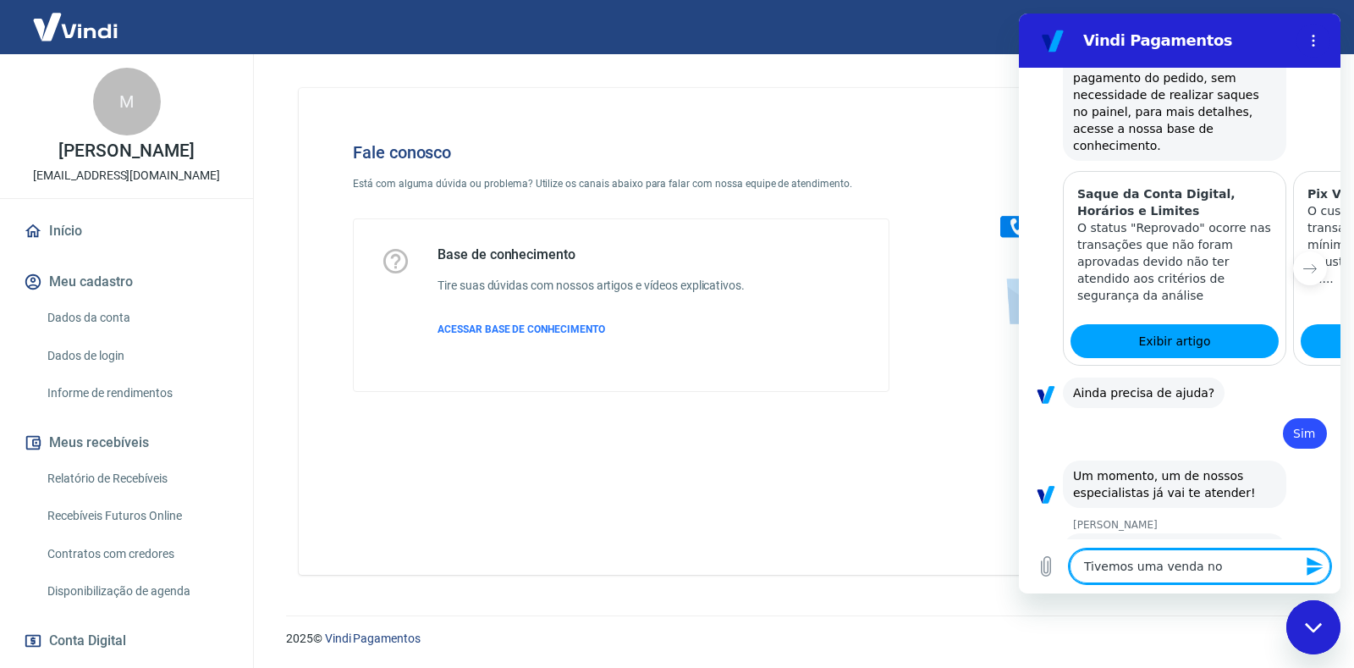
type textarea "Tivemos uma venda no d"
type textarea "x"
type textarea "Tivemos uma venda no di"
type textarea "x"
type textarea "Tivemos uma venda no dia"
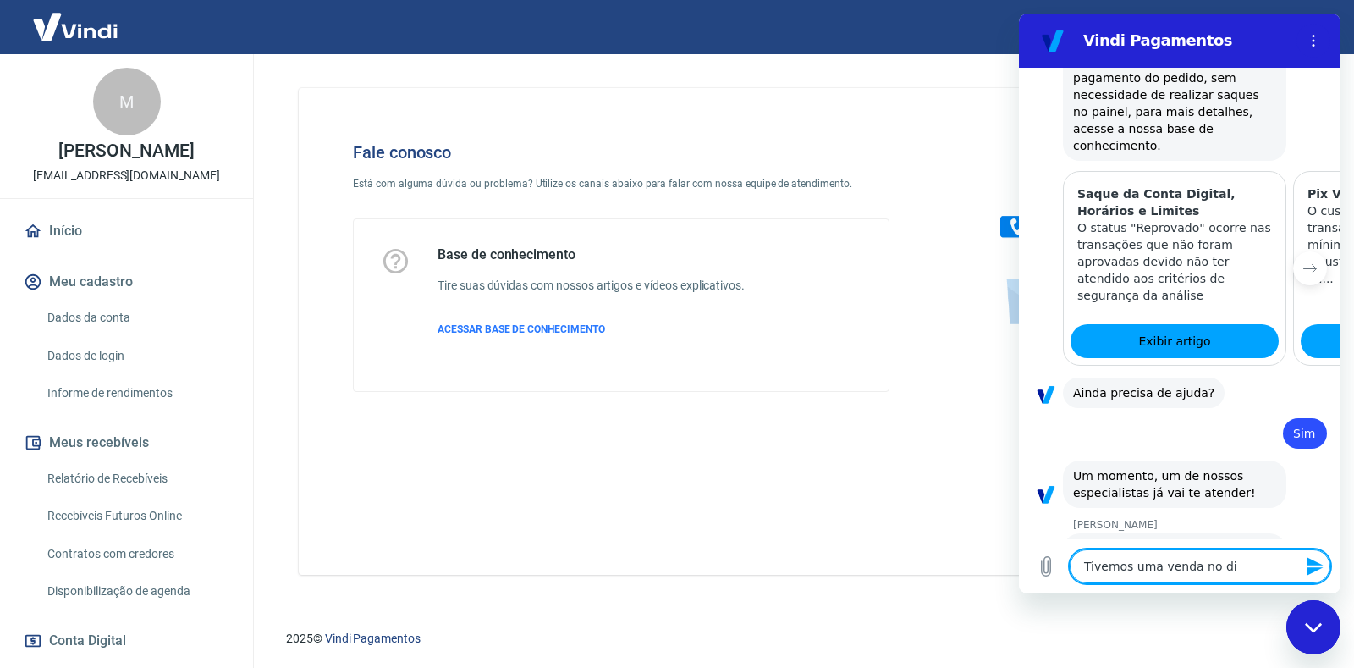
type textarea "x"
type textarea "Tivemos uma venda no dia"
type textarea "x"
type textarea "Tivemos uma venda no dia 1"
type textarea "x"
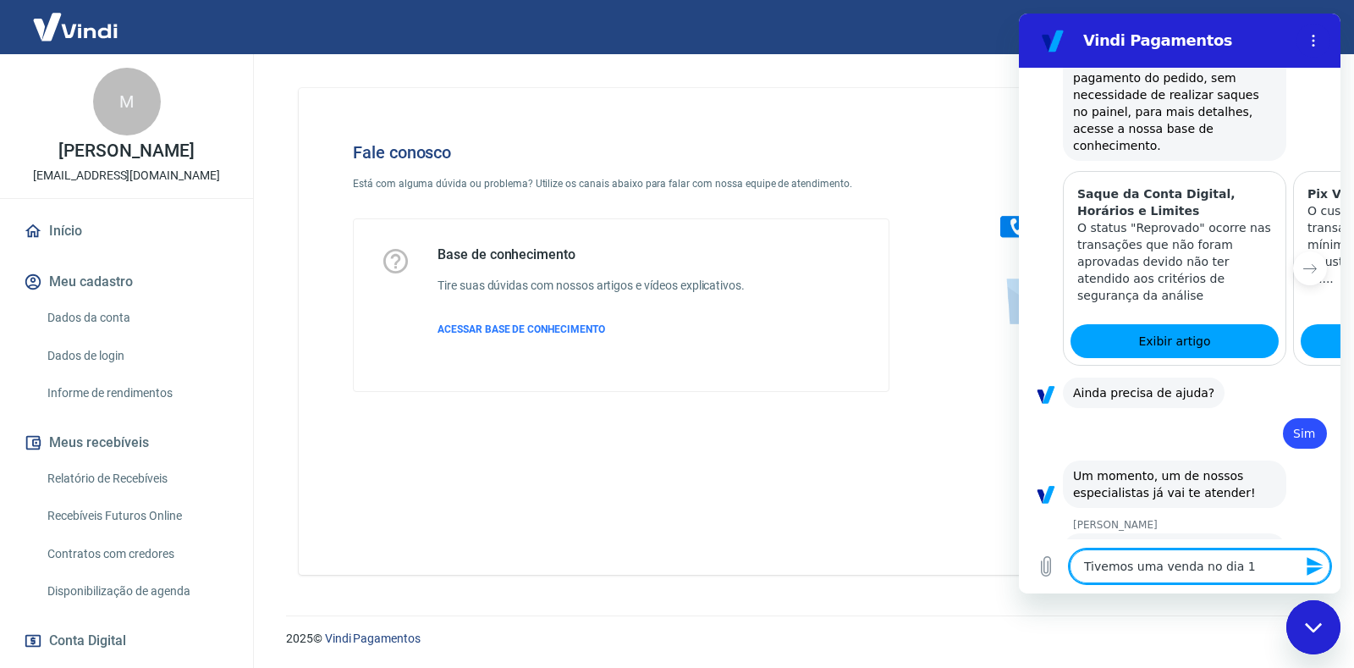
type textarea "Tivemos uma venda no dia 14"
type textarea "x"
type textarea "Tivemos uma venda no dia 14"
type textarea "x"
type textarea "Tivemos uma venda no dia 14 e"
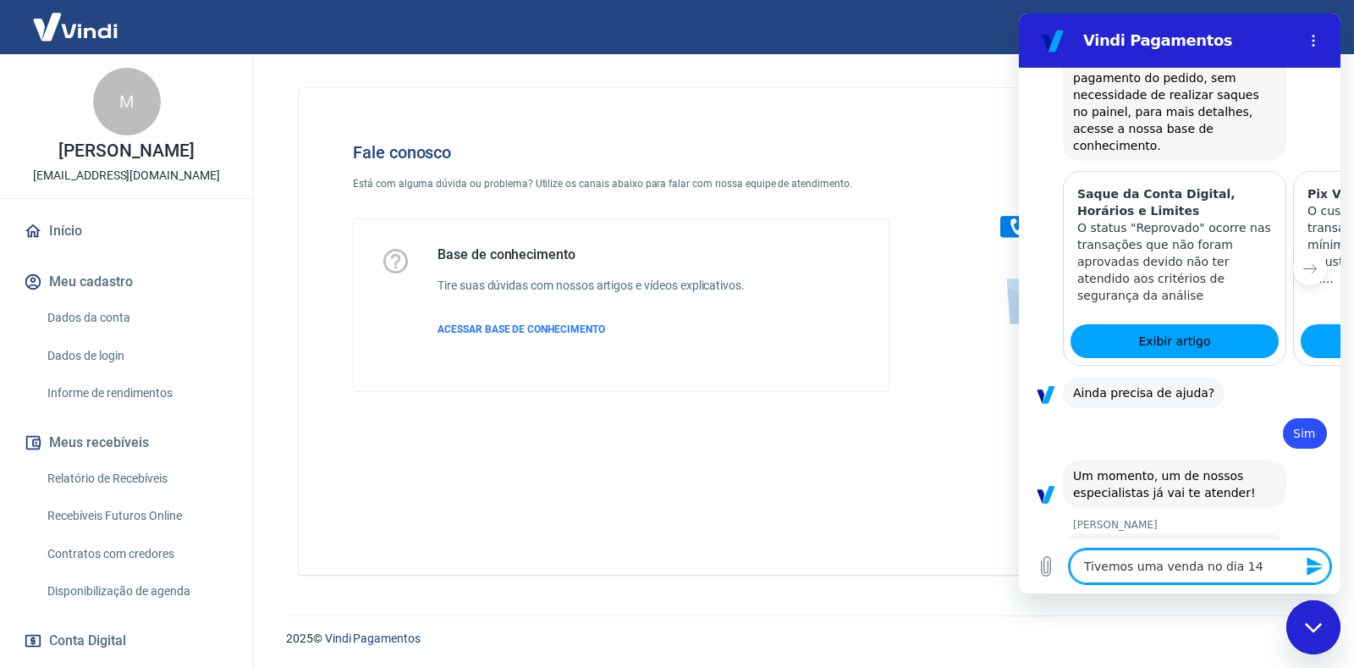
type textarea "x"
type textarea "Tivemos uma venda no dia 14 e"
type textarea "x"
type textarea "Tivemos uma venda no dia 14 e o"
type textarea "x"
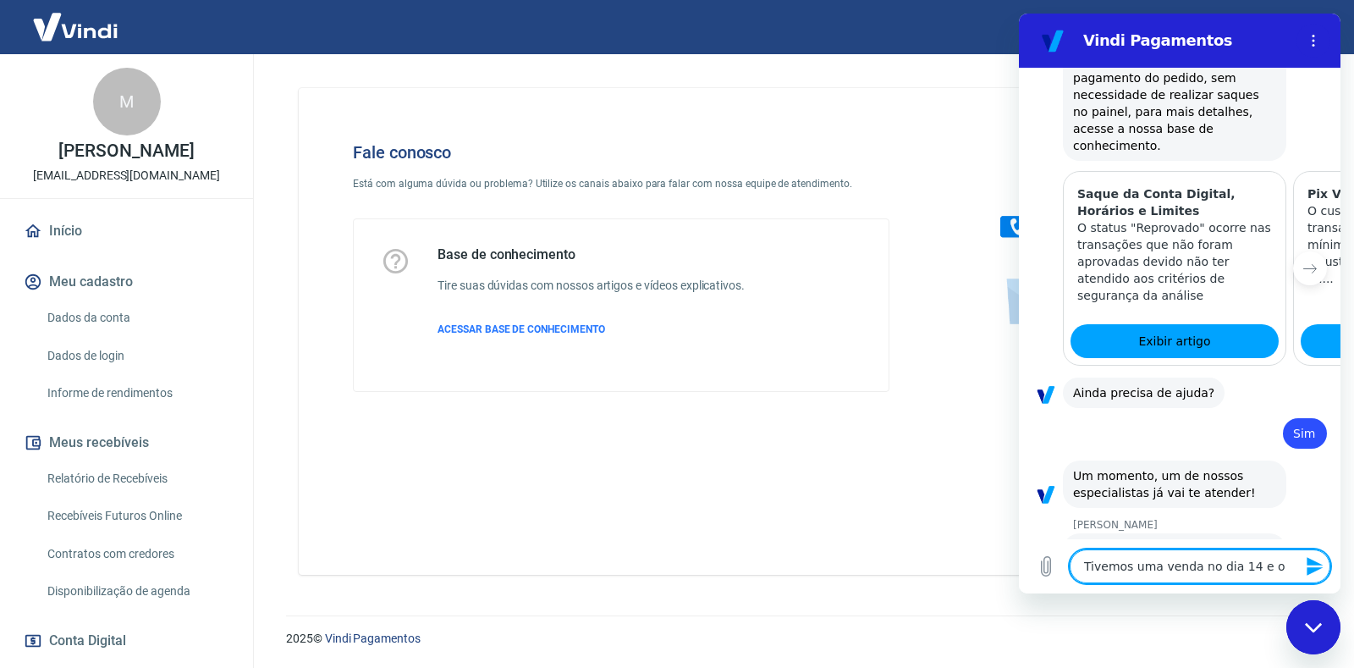
type textarea "Tivemos uma venda no dia 14 e ou"
type textarea "x"
type textarea "Tivemos uma venda no dia 14 e out"
type textarea "x"
type textarea "Tivemos uma venda no dia 14 e outr"
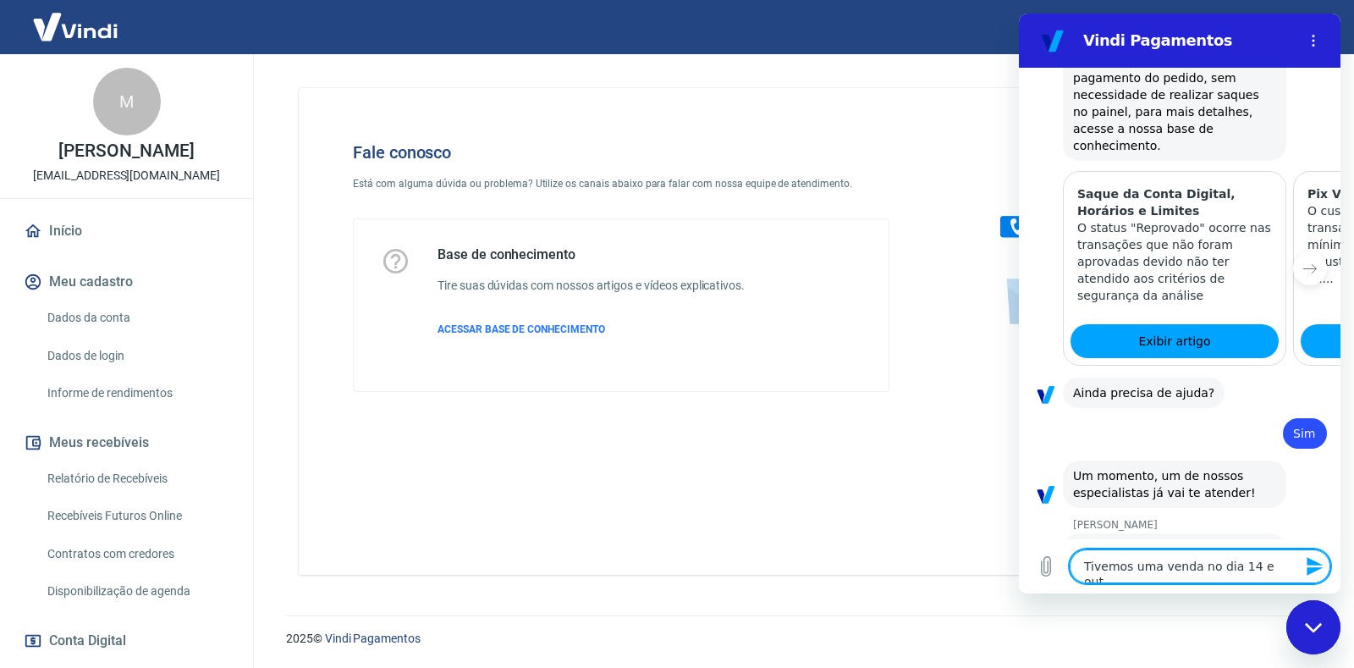
type textarea "x"
type textarea "Tivemos uma venda no dia 14 e outra"
type textarea "x"
type textarea "Tivemos uma venda no dia 14 e outra"
type textarea "x"
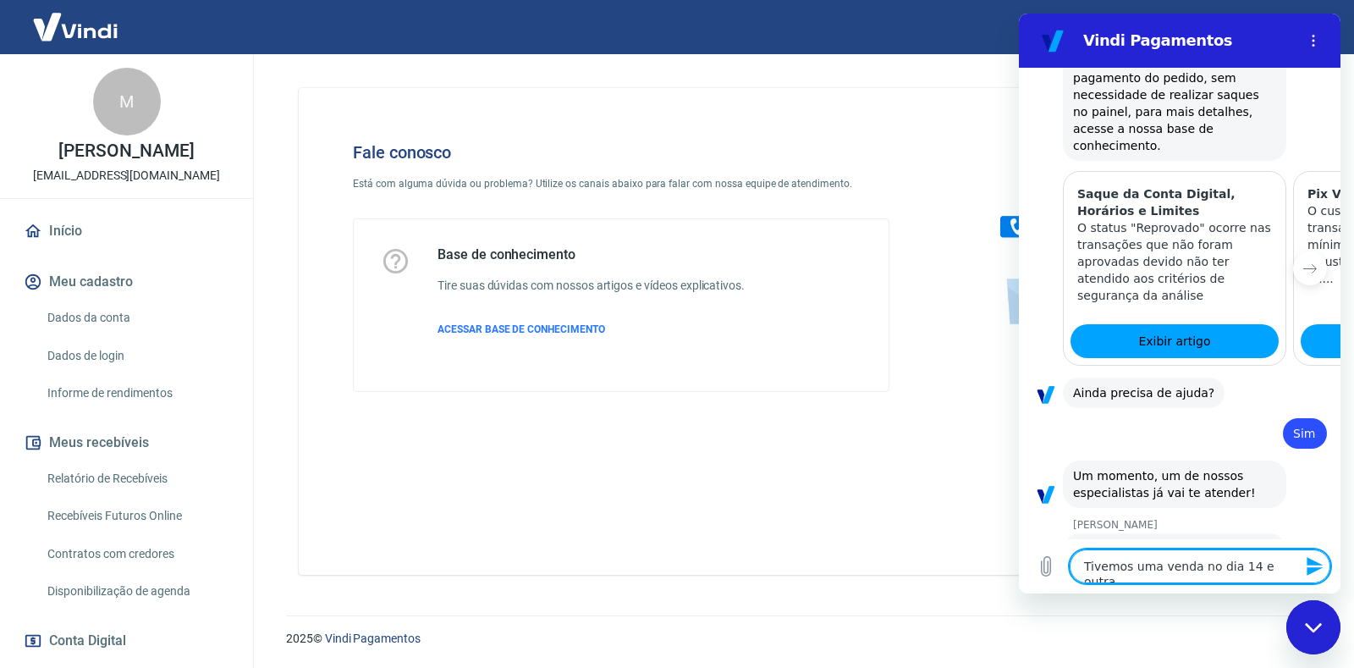
type textarea "Tivemos uma venda no dia 14 e outra n"
type textarea "x"
type textarea "Tivemos uma venda no dia 14 e outra no"
type textarea "x"
type textarea "Tivemos uma venda no dia 14 e outra no"
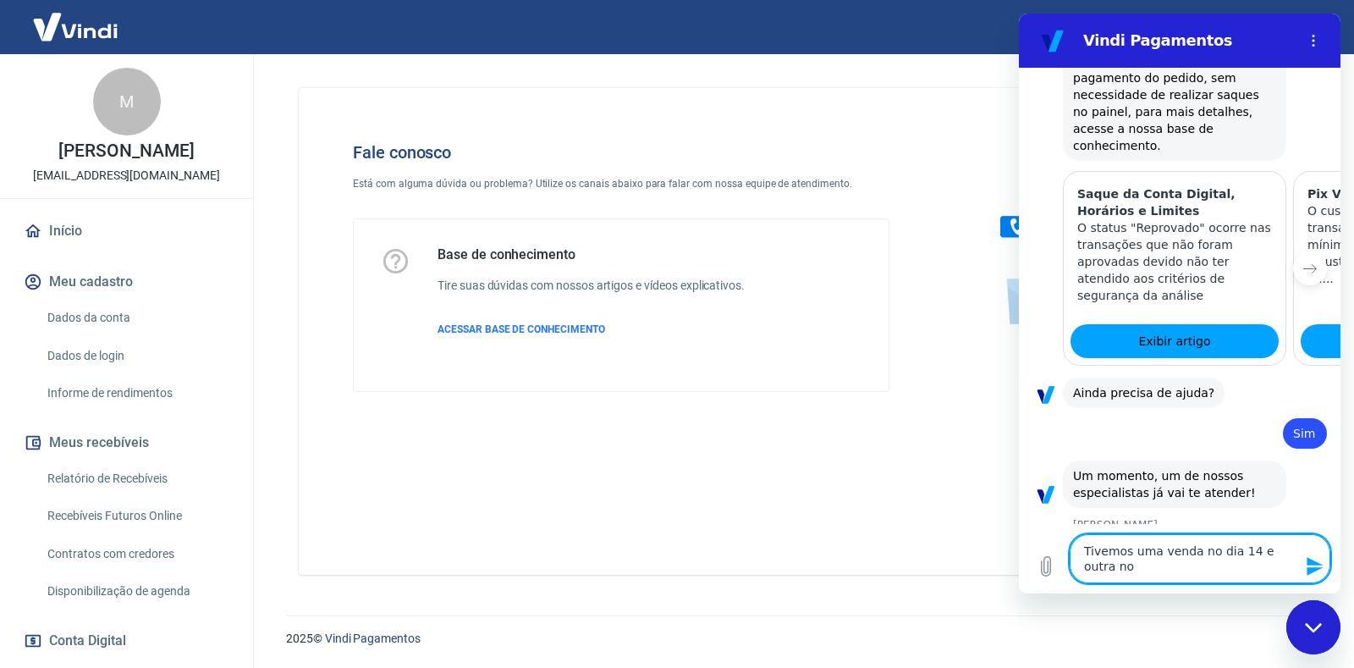
type textarea "x"
type textarea "Tivemos uma venda no dia 14 e outra no d"
type textarea "x"
type textarea "Tivemos uma venda no dia 14 e outra no di"
type textarea "x"
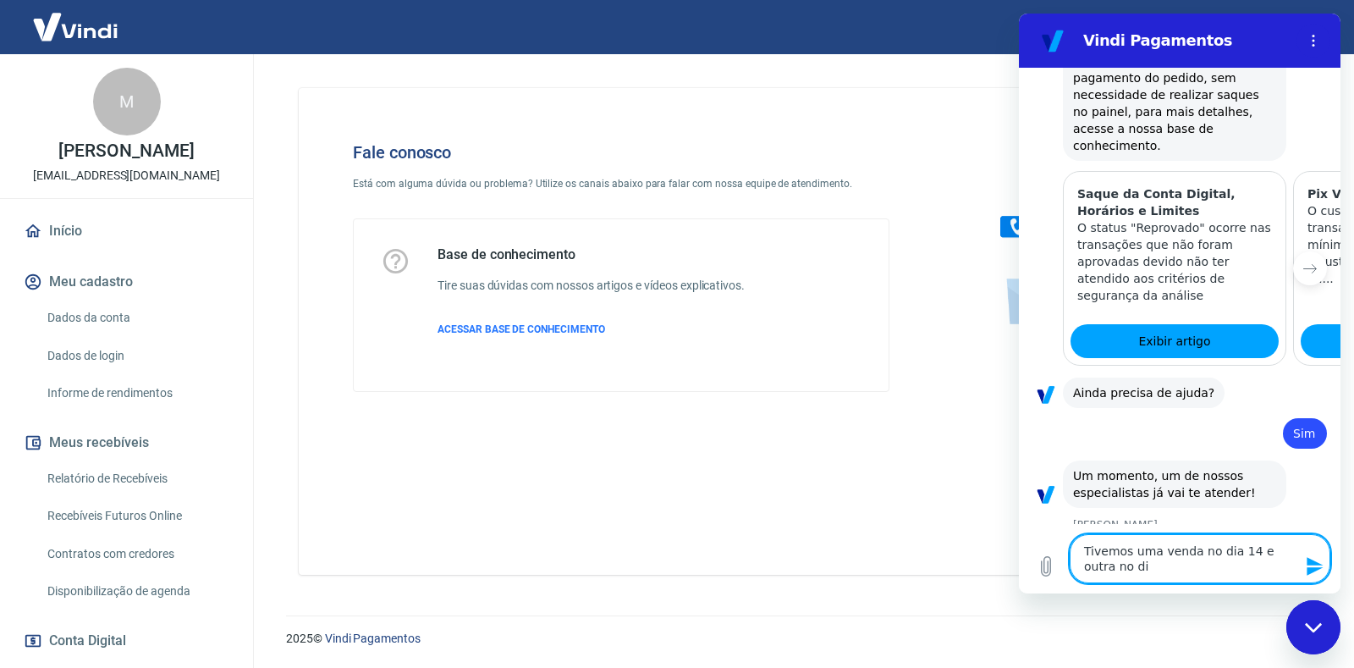
type textarea "Tivemos uma venda no dia 14 e outra no dia"
type textarea "x"
type textarea "Tivemos uma venda no dia 14 e outra no dia"
type textarea "x"
type textarea "Tivemos uma venda no dia 14 e outra no dia 1"
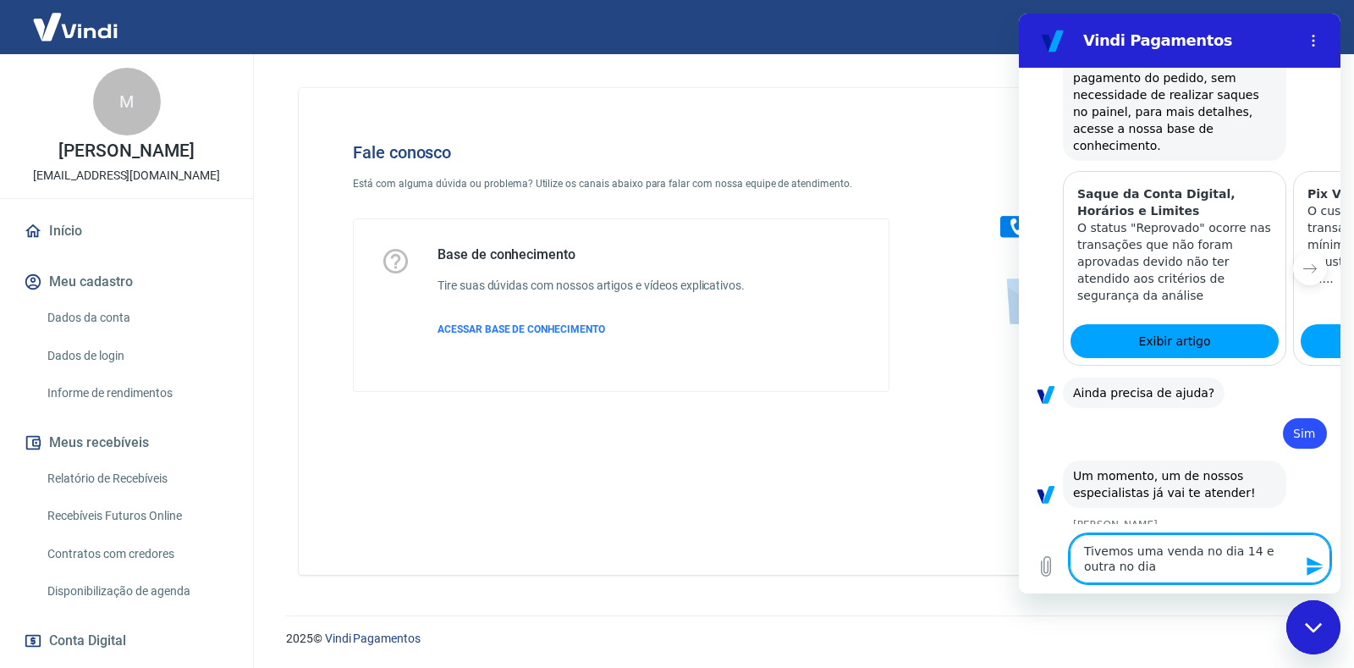
type textarea "x"
type textarea "Tivemos uma venda no dia 14 e outra no dia 15"
type textarea "x"
type textarea "Tivemos uma venda no dia 14 e outra no dia 15/"
type textarea "x"
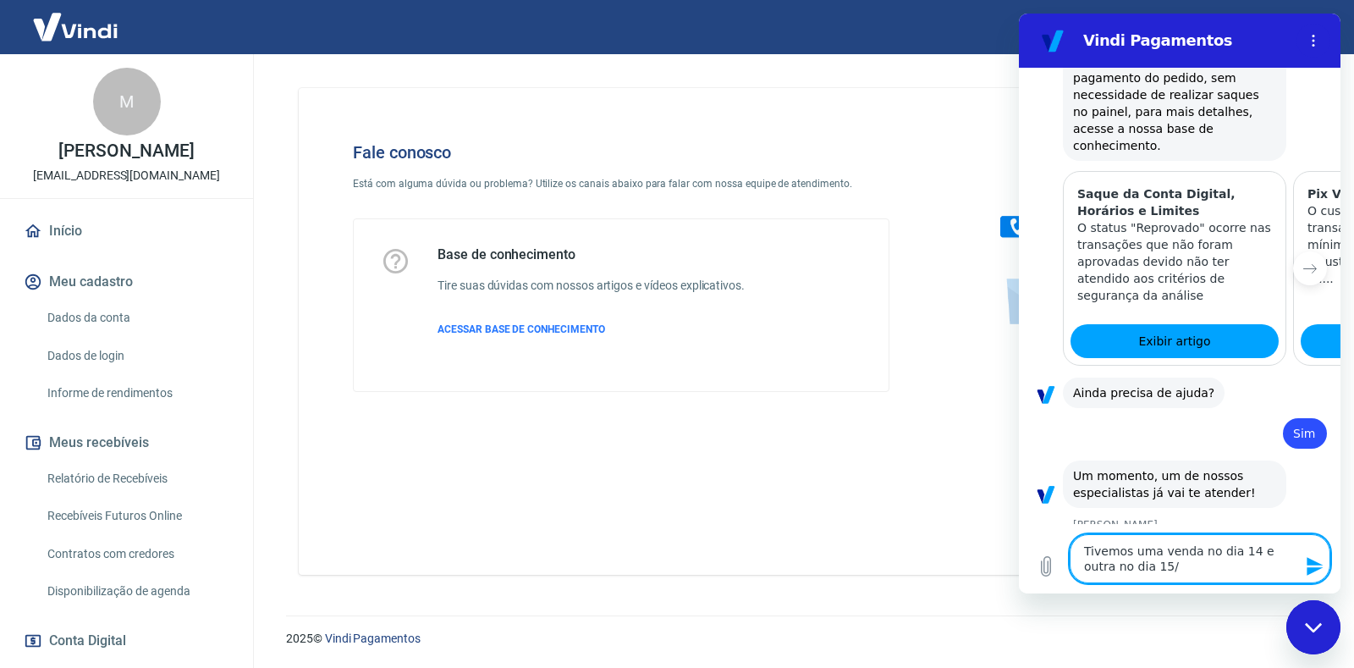
type textarea "Tivemos uma venda no dia 14 e outra no dia 15/8"
type textarea "x"
click at [1238, 543] on textarea "Tivemos uma venda no dia 14 e outra no dia 15/8" at bounding box center [1200, 558] width 261 height 49
type textarea "Tivemos uma venda no dia 14/ e outra no dia 15/8"
type textarea "x"
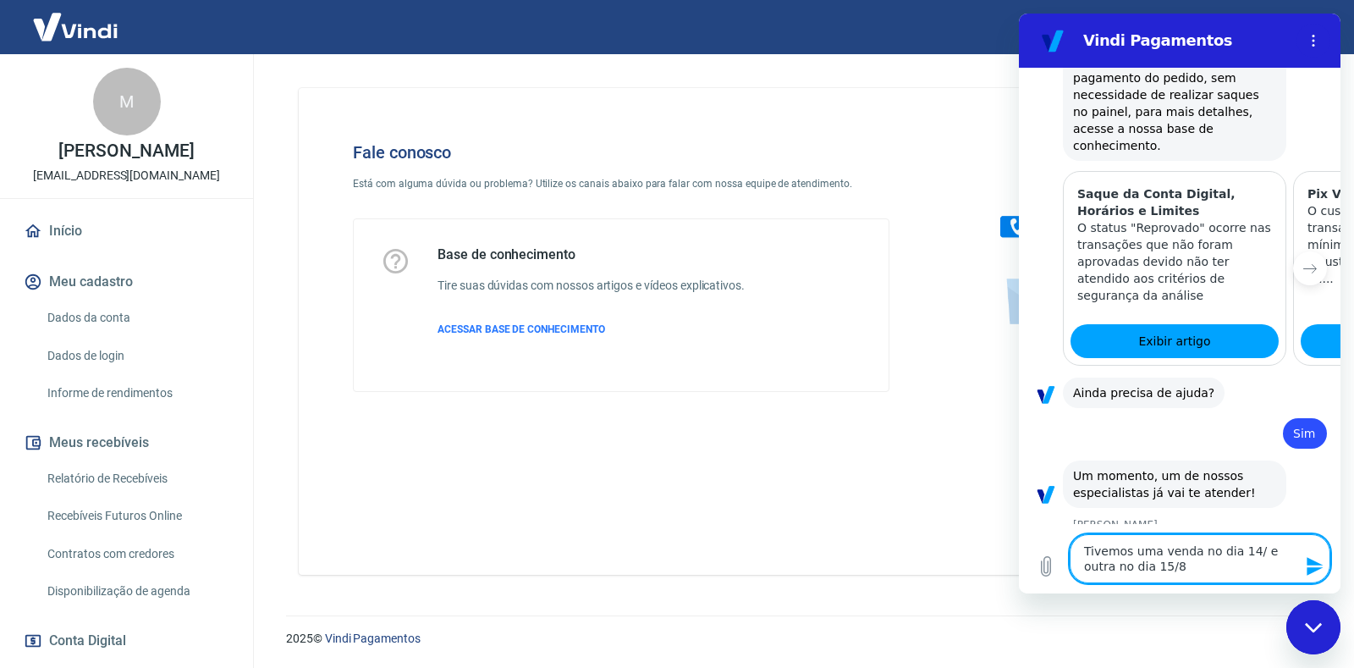
type textarea "Tivemos uma venda no dia 14/8 e outra no dia 15/8"
type textarea "x"
type textarea "Tivemos uma venda no dia 14/8 e outra no dia 15/8"
type textarea "x"
type textarea "Tivemos uma venda no dia 14/8 e outra no dia 15/8 a"
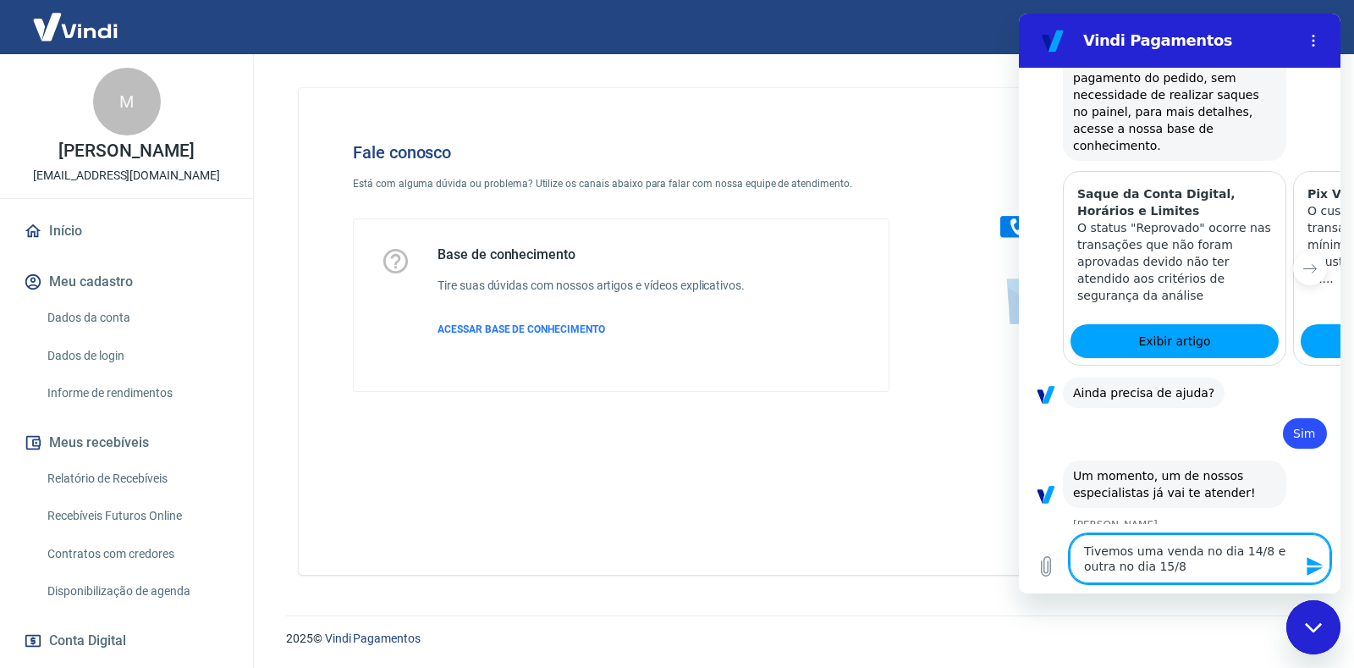
type textarea "x"
type textarea "Tivemos uma venda no dia 14/8 e outra no dia 15/8 a"
type textarea "x"
type textarea "Tivemos uma venda no dia 14/8 e outra no dia 15/8 a v"
type textarea "x"
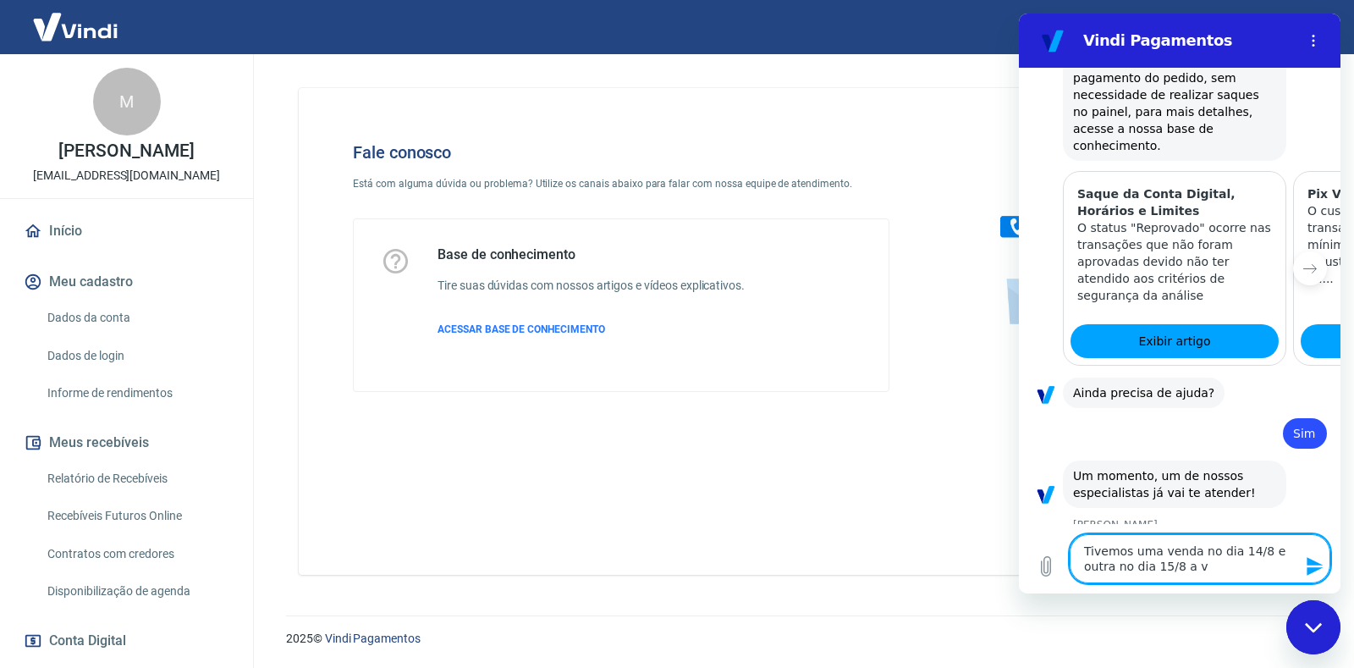
type textarea "Tivemos uma venda no dia 14/8 e outra no dia 15/8 a ve"
type textarea "x"
type textarea "Tivemos uma venda no dia 14/8 e outra no dia 15/8 a ven"
type textarea "x"
type textarea "Tivemos uma venda no dia 14/8 e outra no dia 15/8 a vend"
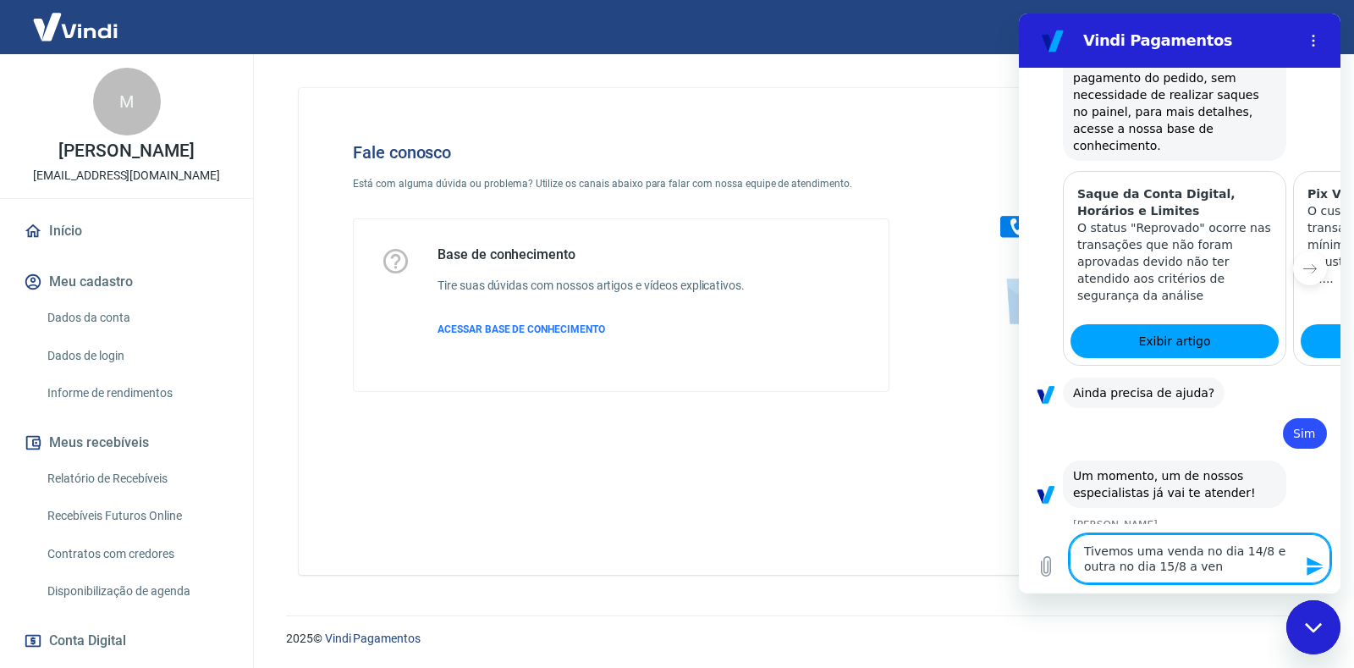
type textarea "x"
type textarea "Tivemos uma venda no dia 14/8 e outra no dia 15/8 a venda"
type textarea "x"
type textarea "Tivemos uma venda no dia 14/8 e outra no dia 15/8 a venda"
type textarea "x"
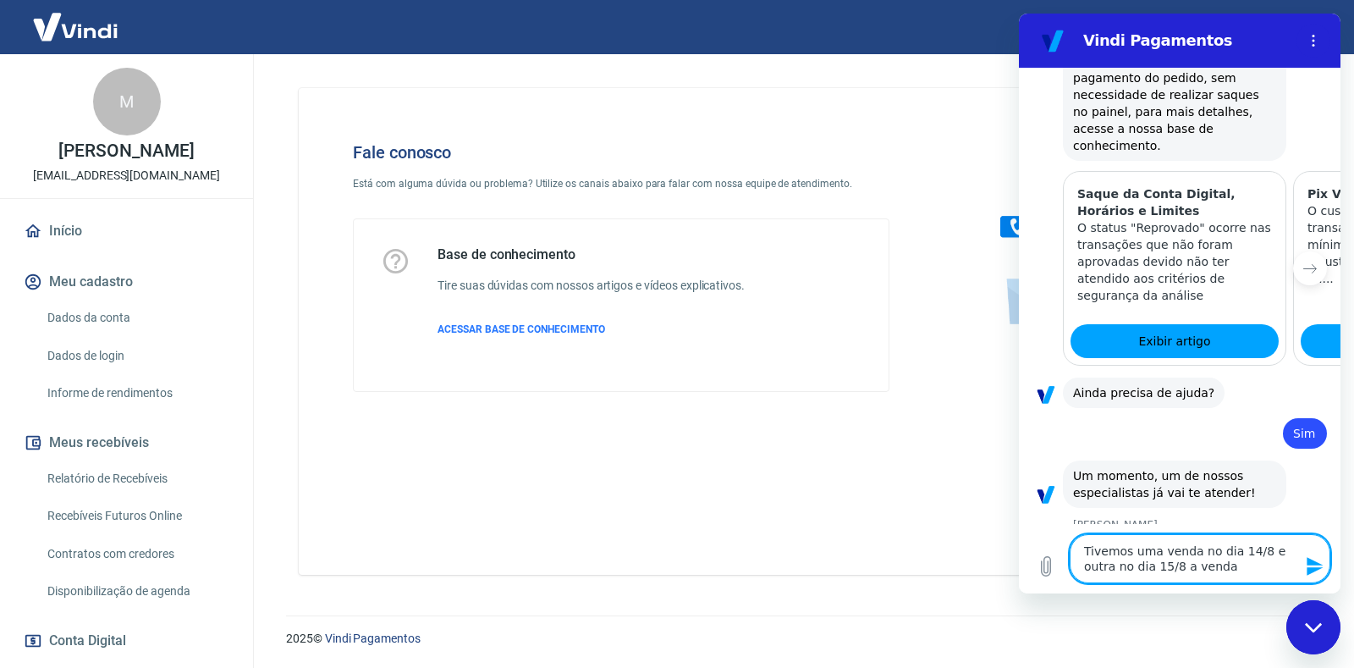
type textarea "Tivemos uma venda no dia 14/8 e outra no dia 15/8 a venda d"
type textarea "x"
type textarea "Tivemos uma venda no dia 14/8 e outra no dia 15/8 a venda do"
type textarea "x"
type textarea "Tivemos uma venda no dia 14/8 e outra no dia 15/8 a venda do"
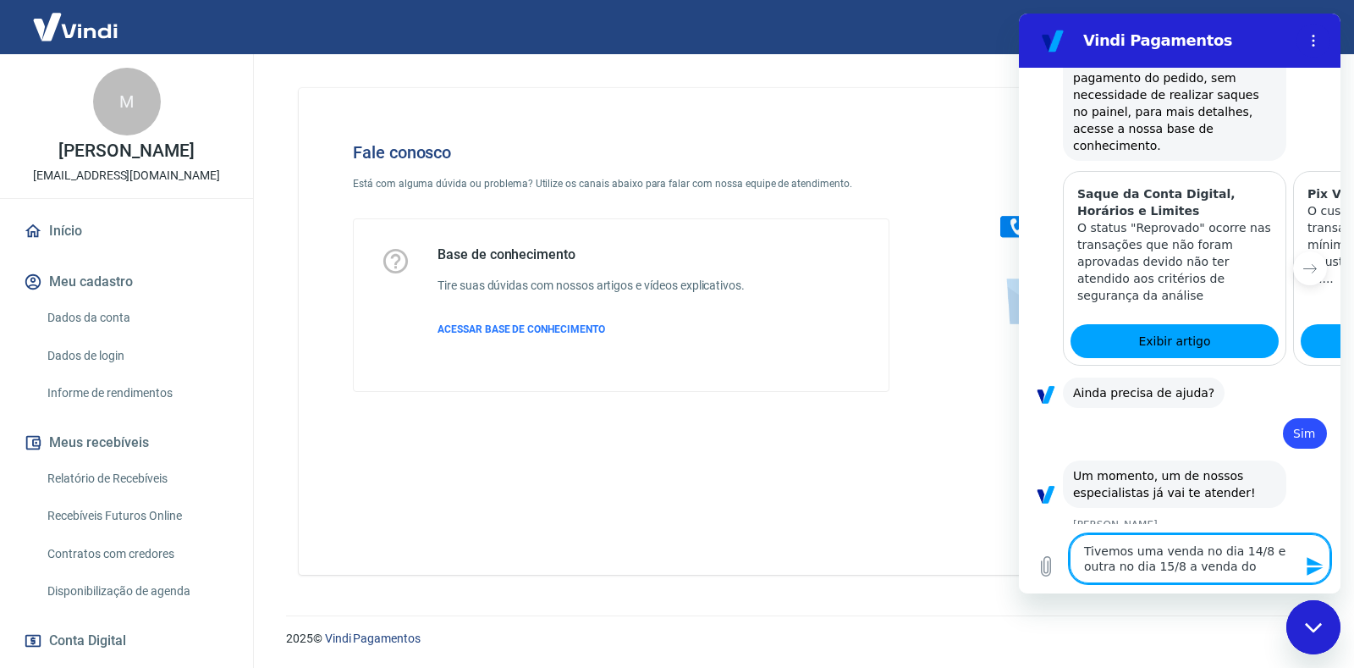
type textarea "x"
type textarea "Tivemos uma venda no dia 14/8 e outra no dia 15/8 a venda do d"
type textarea "x"
type textarea "Tivemos uma venda no dia 14/8 e outra no dia 15/8 a venda do di"
type textarea "x"
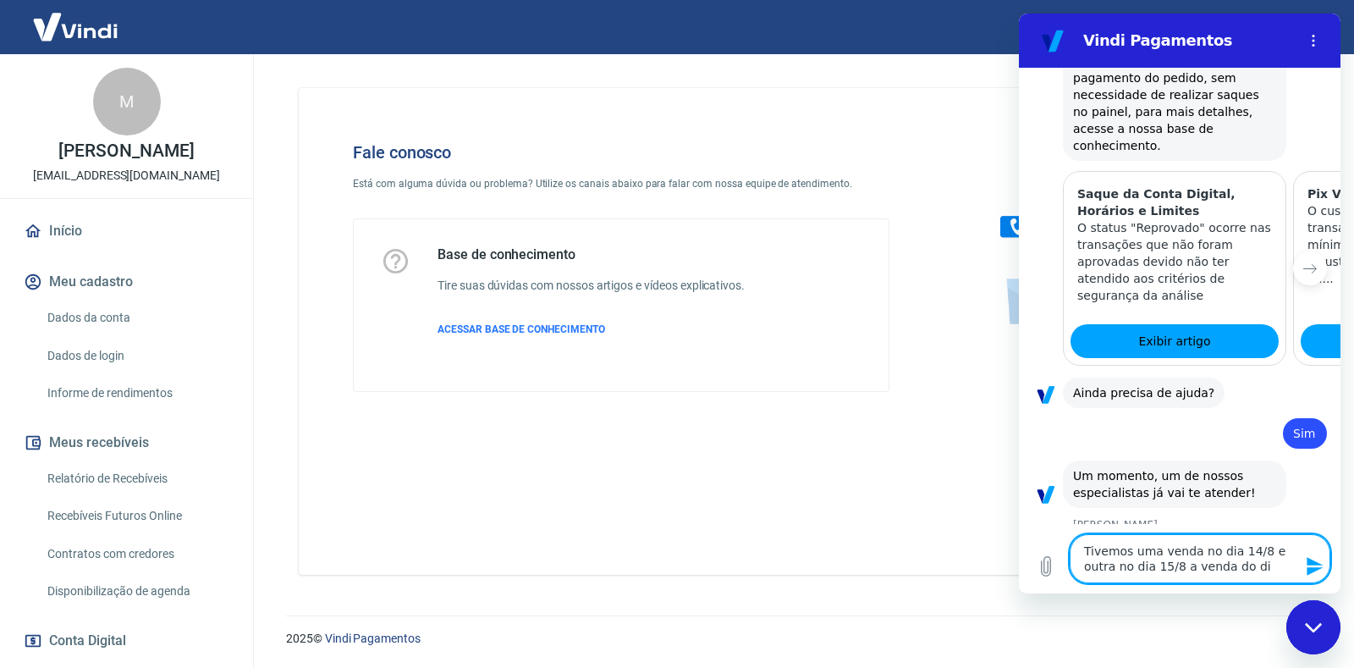
type textarea "Tivemos uma venda no dia 14/8 e outra no dia 15/8 a venda do dia"
type textarea "x"
type textarea "Tivemos uma venda no dia 14/8 e outra no dia 15/8 a venda do dia"
type textarea "x"
type textarea "Tivemos uma venda no dia 14/8 e outra no dia 15/8 a venda do dia 1"
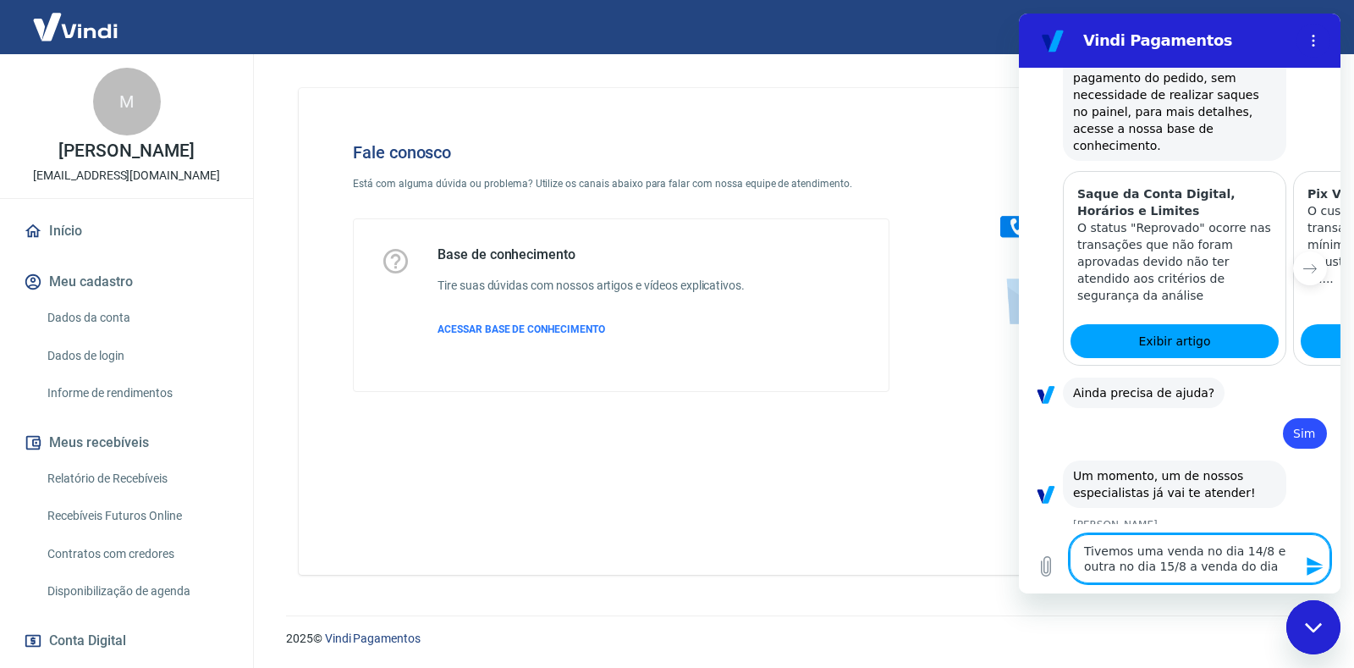
type textarea "x"
type textarea "Tivemos uma venda no dia 14/8 e outra no dia 15/8 a venda do dia 14"
type textarea "x"
type textarea "Tivemos uma venda no dia 14/8 e outra no dia 15/8 a venda do dia 14/"
type textarea "x"
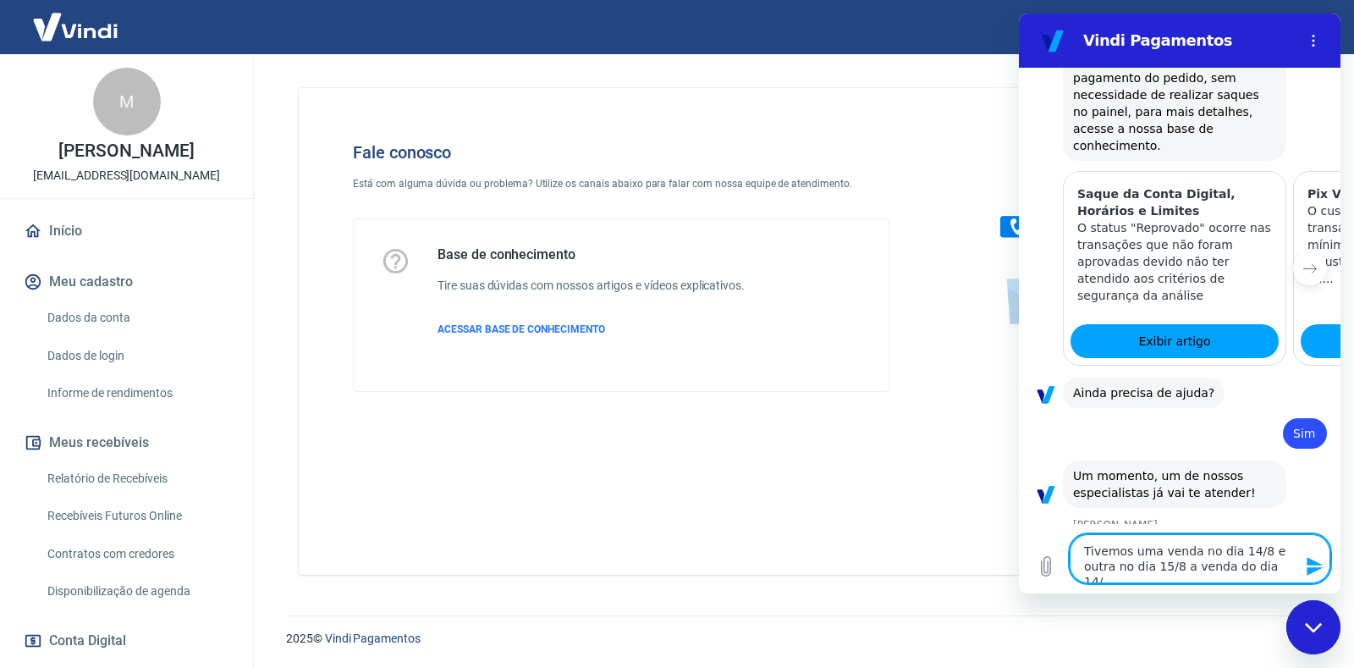
type textarea "Tivemos uma venda no dia 14/8 e outra no dia 15/8 a venda do dia 14/8"
type textarea "x"
type textarea "Tivemos uma venda no dia 14/8 e outra no dia 15/8 a venda do dia 14/8"
type textarea "x"
type textarea "Tivemos uma venda no dia 14/8 e outra no dia 15/8 a venda do dia 14/8 s"
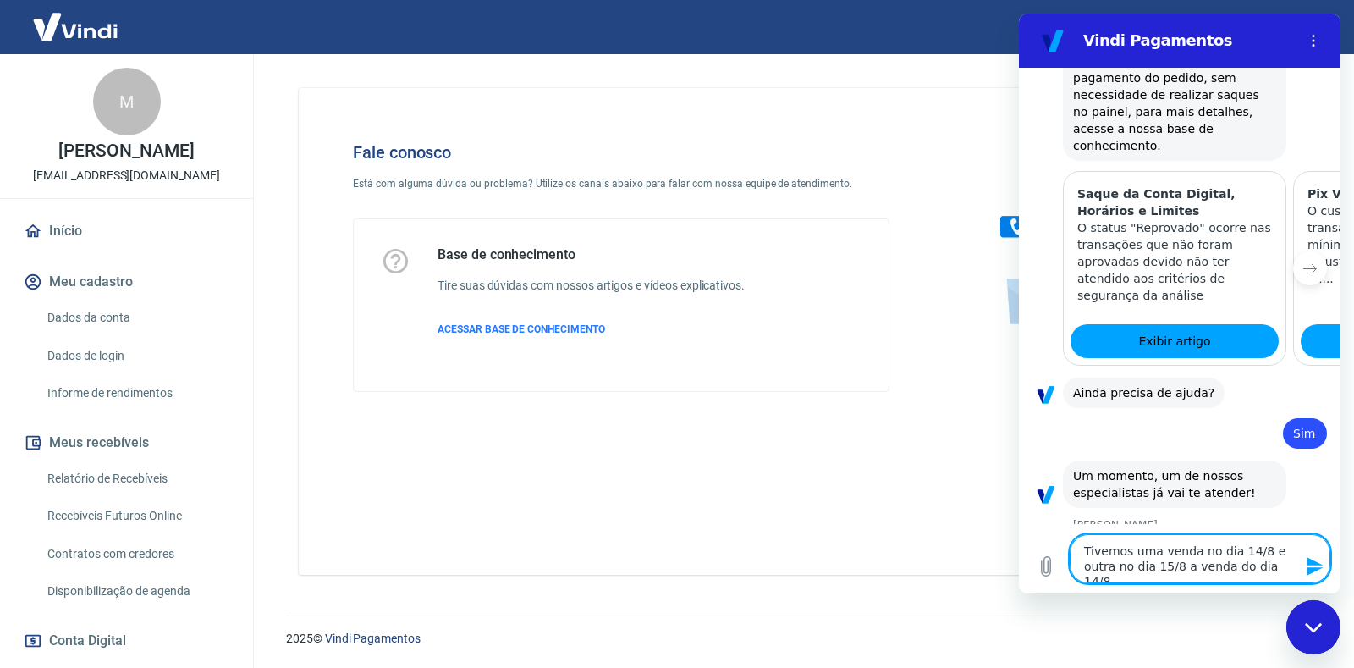
type textarea "x"
type textarea "Tivemos uma venda no dia 14/8 e outra no dia 15/8 a venda do dia [DATE]"
type textarea "x"
type textarea "Tivemos uma venda no dia 14/8 e outra no dia 15/8 a venda do dia 14/8 sum"
type textarea "x"
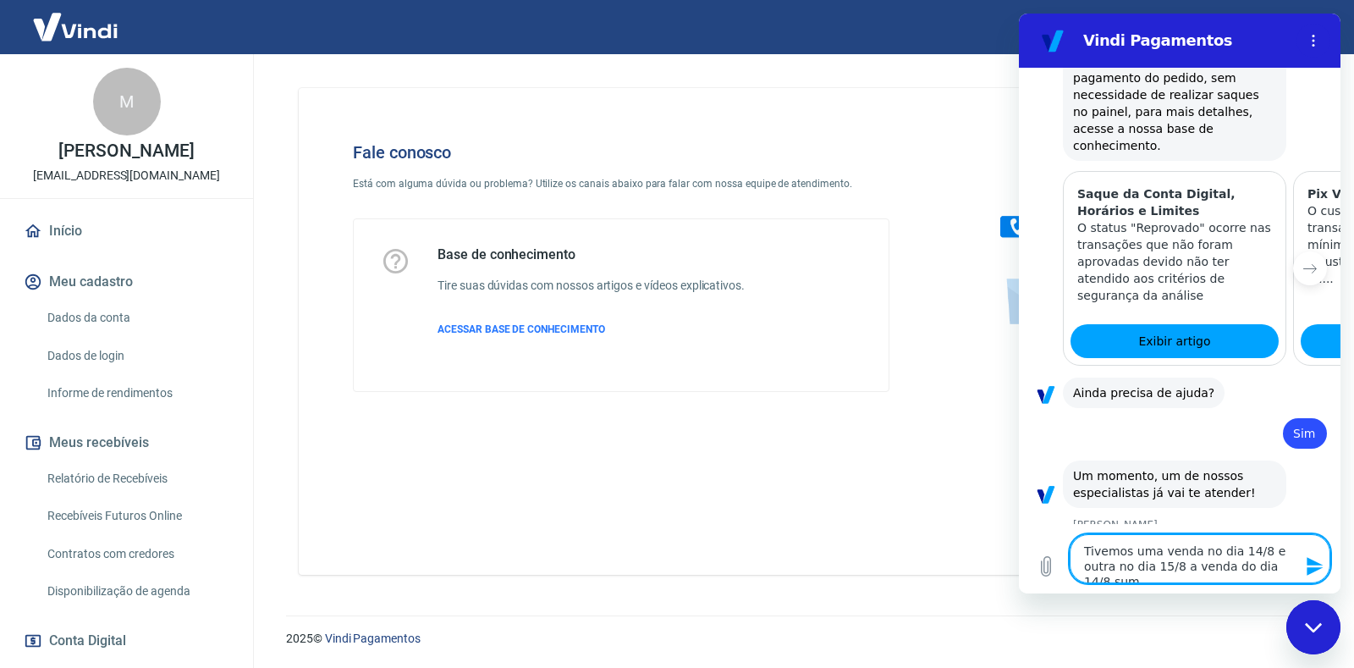
type textarea "Tivemos uma venda no dia 14/8 e outra no dia 15/8 a venda do dia 14/8 sumi"
type textarea "x"
type textarea "Tivemos uma venda no dia 14/8 e outra no dia 15/8 a venda do dia 14/8 sumiu"
type textarea "x"
type textarea "Tivemos uma venda no dia 14/8 e outra no dia 15/8 a venda do dia 14/8 sumiu"
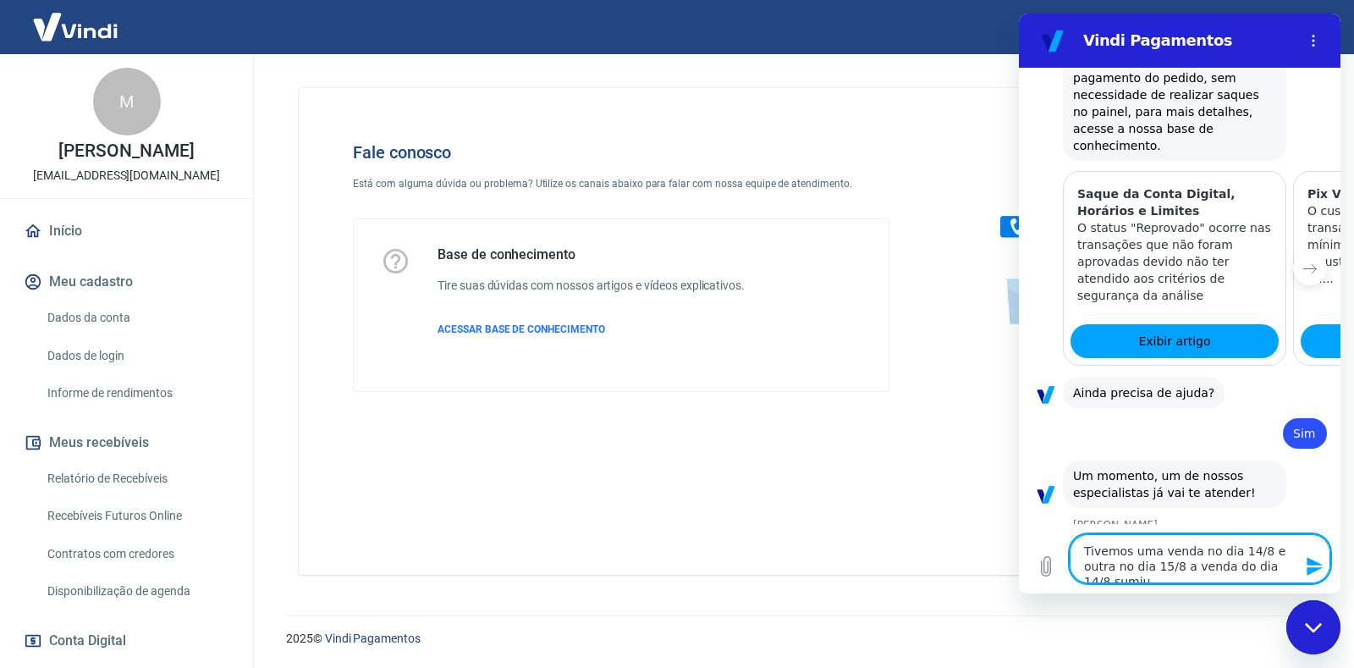
type textarea "x"
type textarea "Tivemos uma venda no dia 14/8 e outra no dia 15/8 a venda do dia 14/8 sumiu n"
type textarea "x"
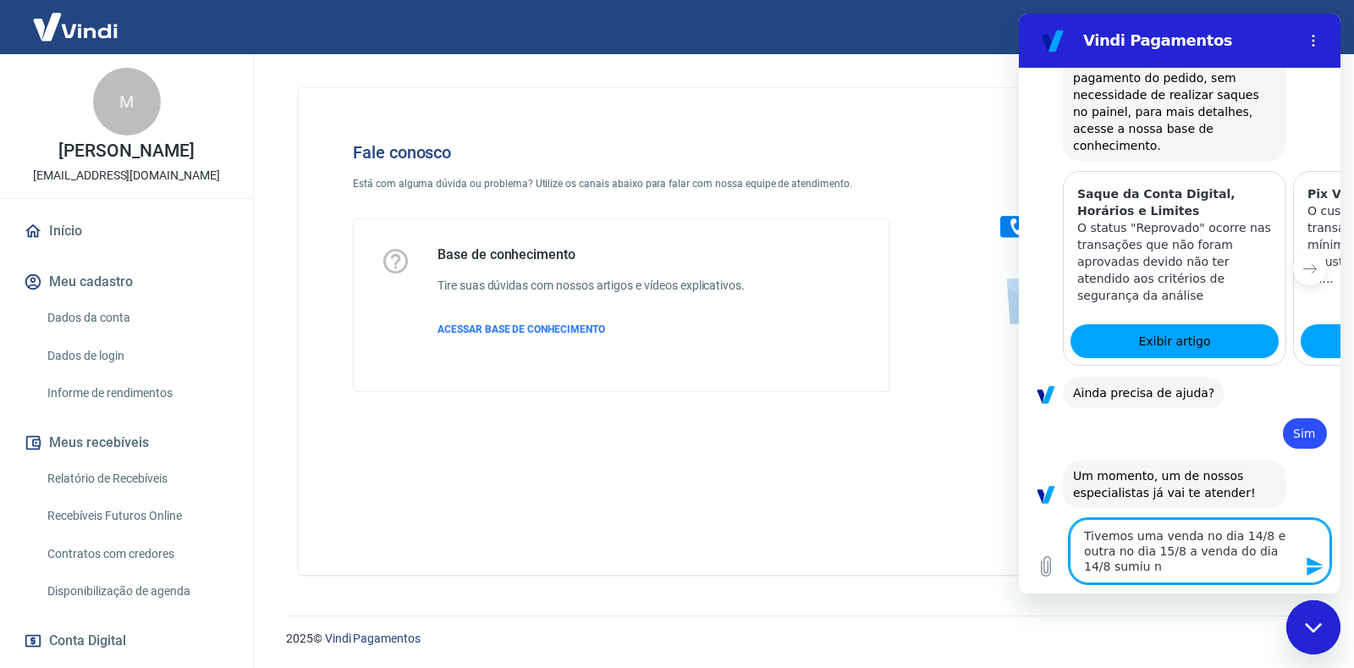
type textarea "Tivemos uma venda no dia 14/8 e outra no dia 15/8 a venda do dia 14/8 sumiu nã"
type textarea "x"
type textarea "Tivemos uma venda no dia 14/8 e outra no dia 15/8 a venda do dia 14/8 sumiu não"
type textarea "x"
type textarea "Tivemos uma venda no dia 14/8 e outra no dia 15/8 a venda do dia 14/8 sumiu não"
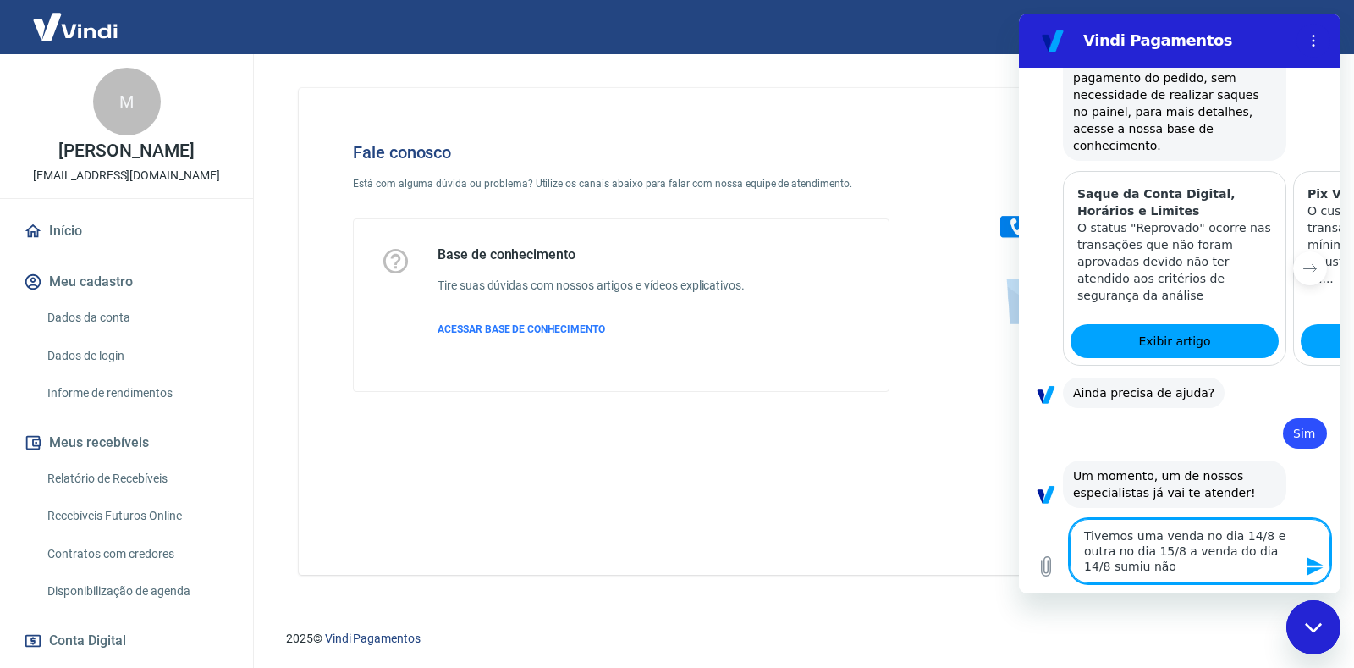
type textarea "x"
type textarea "Tivemos uma venda no dia 14/8 e outra no dia 15/8 a venda do dia 14/8 sumiu não…"
type textarea "x"
type textarea "Tivemos uma venda no dia 14/8 e outra no dia 15/8 a venda do dia 14/8 sumiu não…"
type textarea "x"
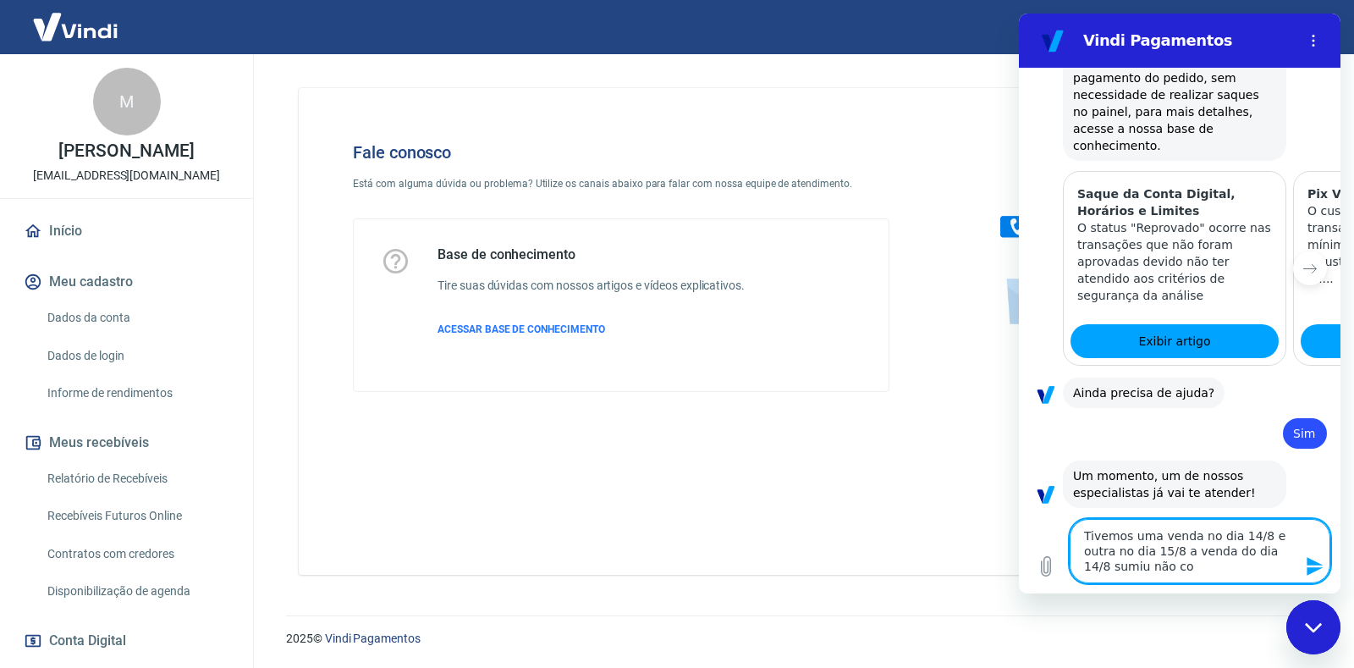
type textarea "Tivemos uma venda no dia 14/8 e outra no dia 15/8 a venda do dia 14/8 sumiu não…"
type textarea "x"
type textarea "Tivemos uma venda no dia 14/8 e outra no dia 15/8 a venda do dia 14/8 sumiu não…"
type textarea "x"
type textarea "Tivemos uma venda no dia 14/8 e outra no dia 15/8 a venda do dia 14/8 sumiu não…"
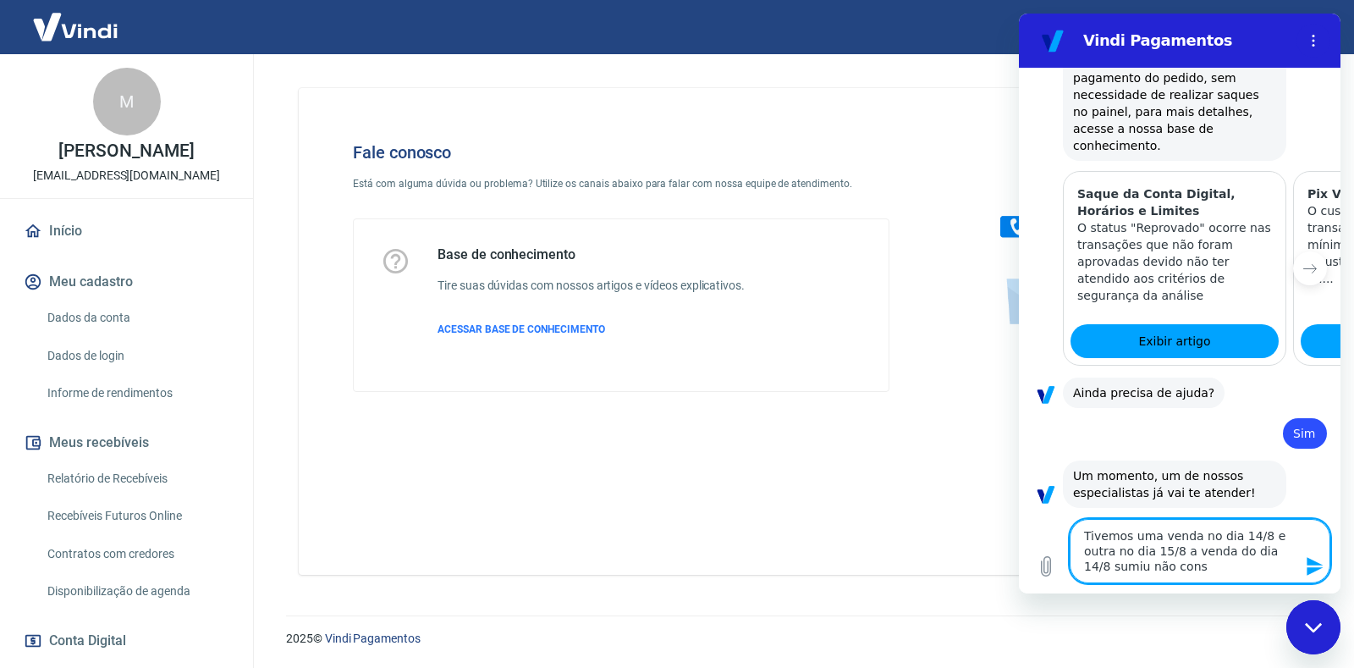
type textarea "x"
type textarea "Tivemos uma venda no dia 14/8 e outra no dia 15/8 a venda do dia 14/8 sumiu não…"
type textarea "x"
type textarea "Tivemos uma venda no dia 14/8 e outra no dia 15/8 a venda do dia 14/8 sumiu não…"
type textarea "x"
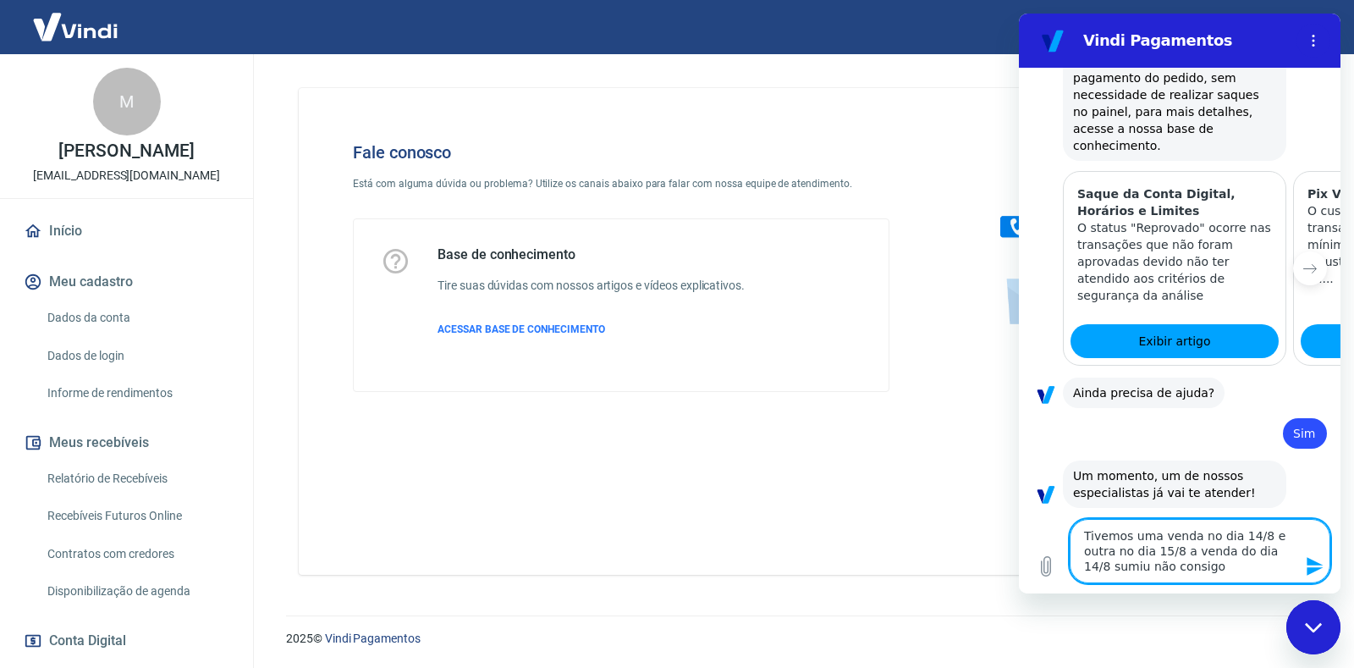
type textarea "Tivemos uma venda no dia 14/8 e outra no dia 15/8 a venda do dia 14/8 sumiu não…"
type textarea "x"
type textarea "Tivemos uma venda no dia 14/8 e outra no dia 15/8 a venda do dia 14/8 sumiu não…"
type textarea "x"
type textarea "Tivemos uma venda no dia 14/8 e outra no dia 15/8 a venda do dia 14/8 sumiu não…"
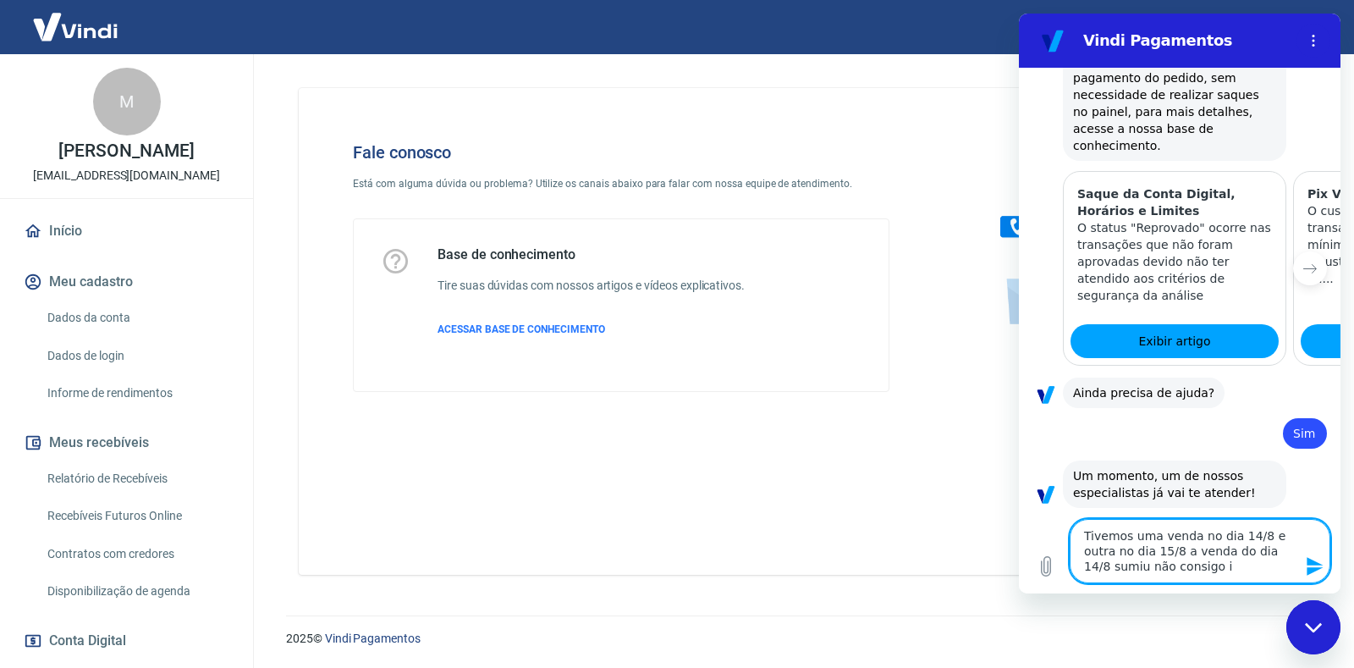
type textarea "x"
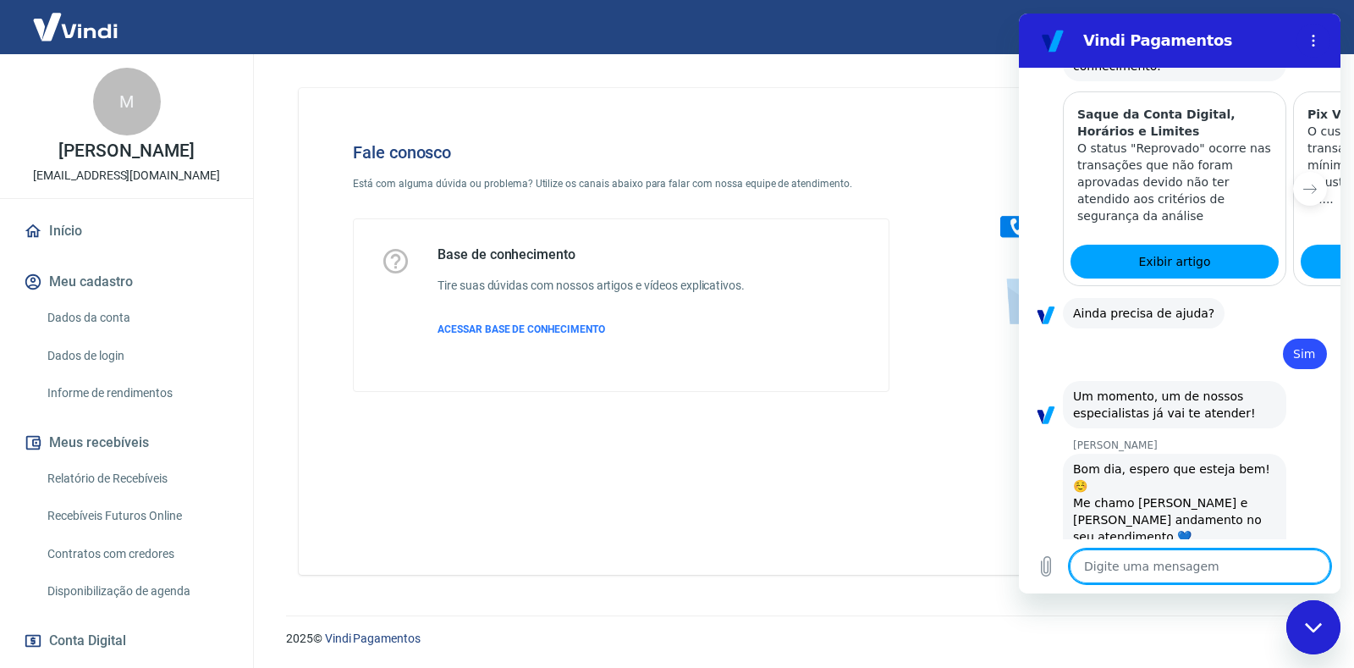
scroll to position [3026, 0]
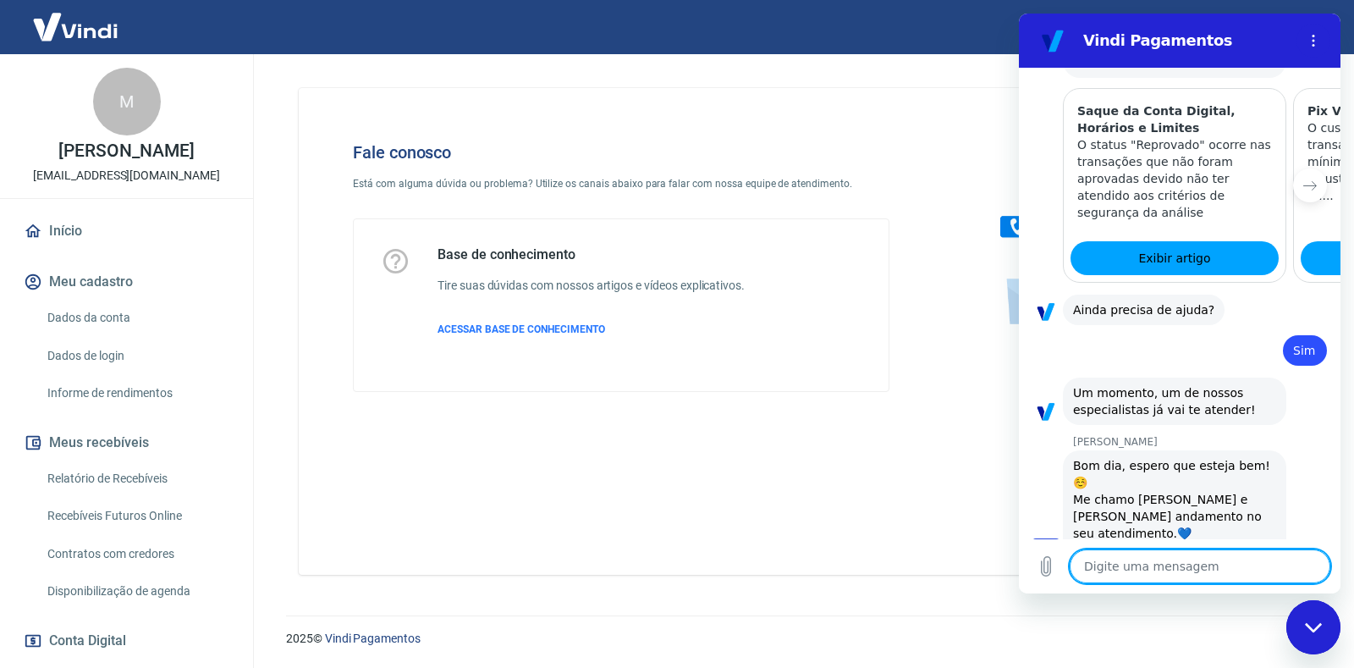
paste textarea "TRANSAÇÃO 222897524 [DATE] 19:37"
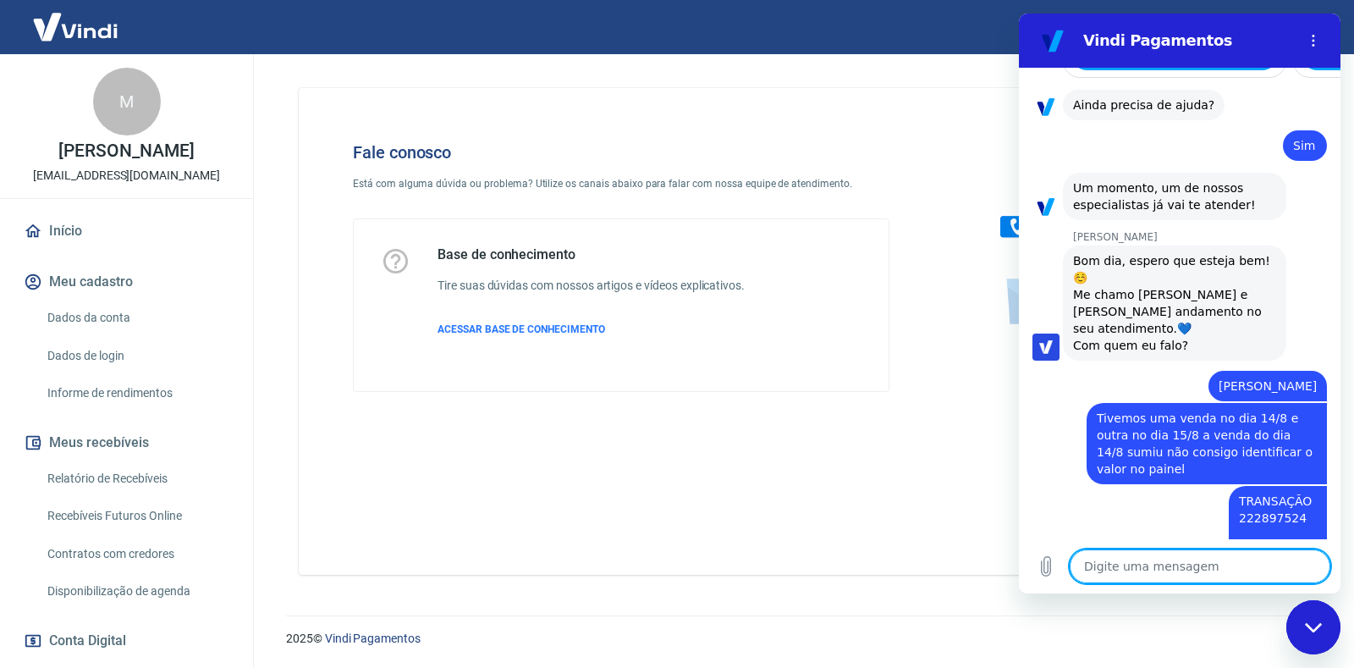
scroll to position [3280, 0]
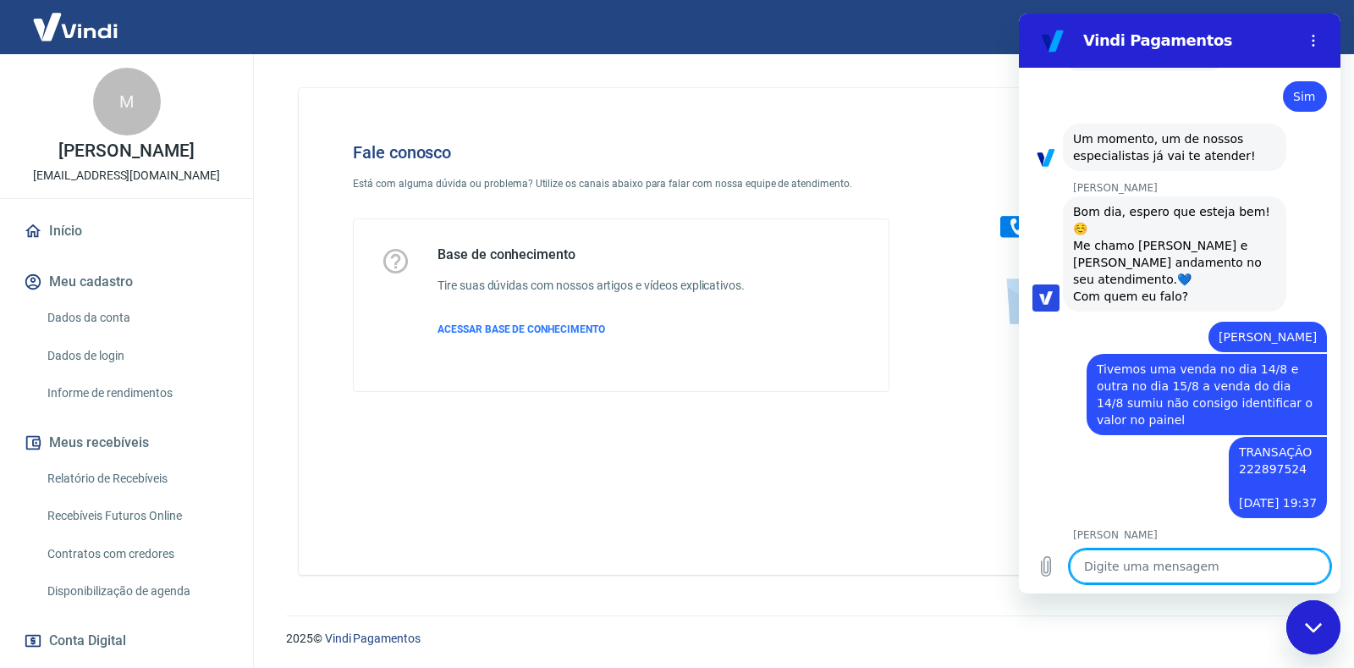
click at [1150, 559] on textarea at bounding box center [1200, 566] width 261 height 34
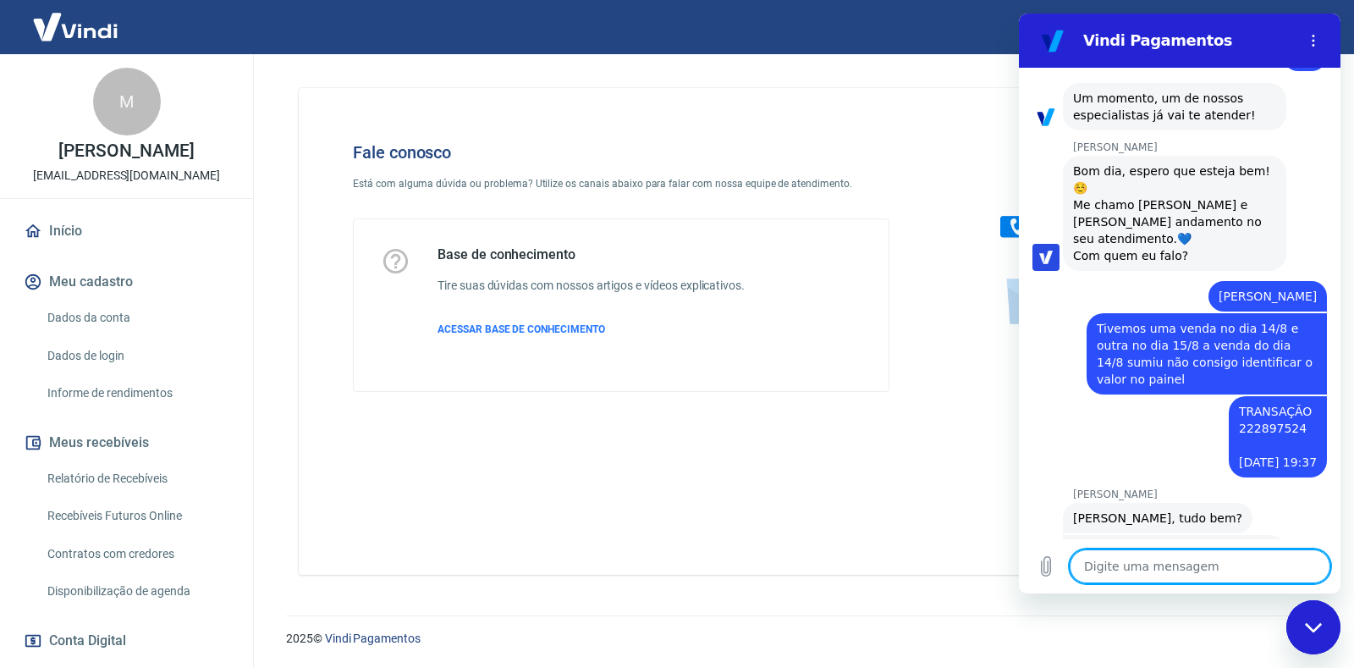
scroll to position [3376, 0]
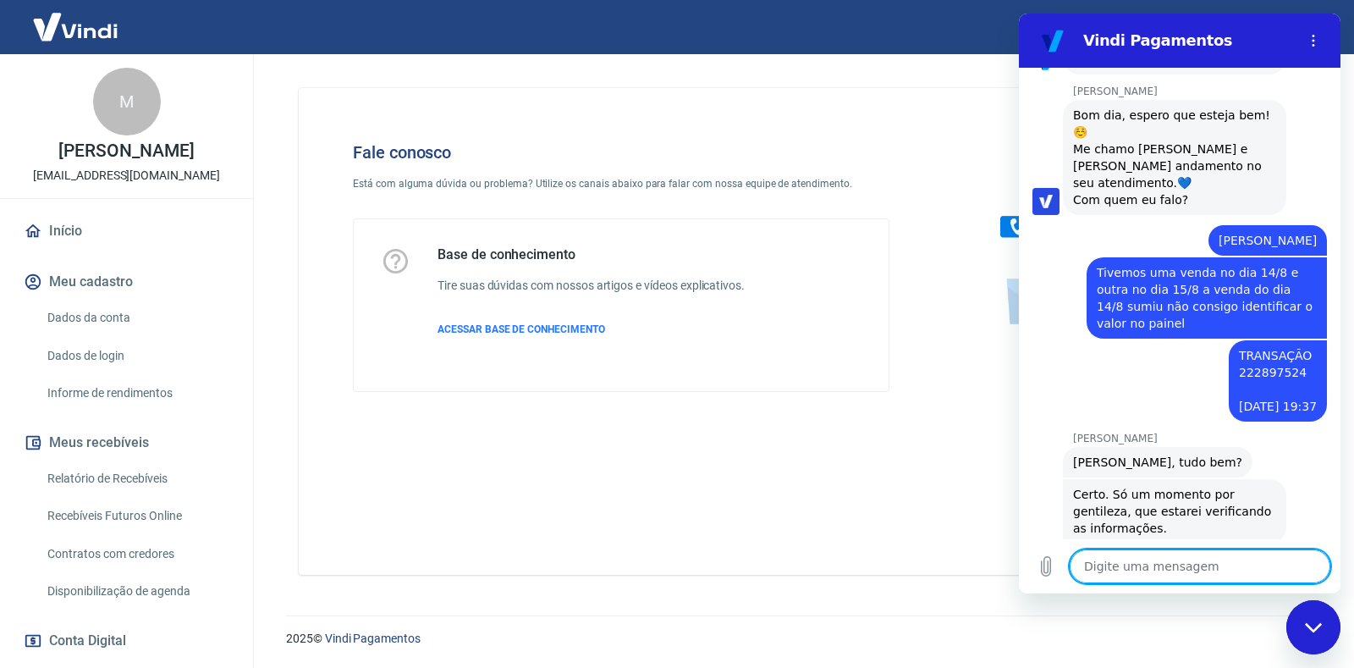
click at [1125, 567] on textarea at bounding box center [1200, 566] width 261 height 34
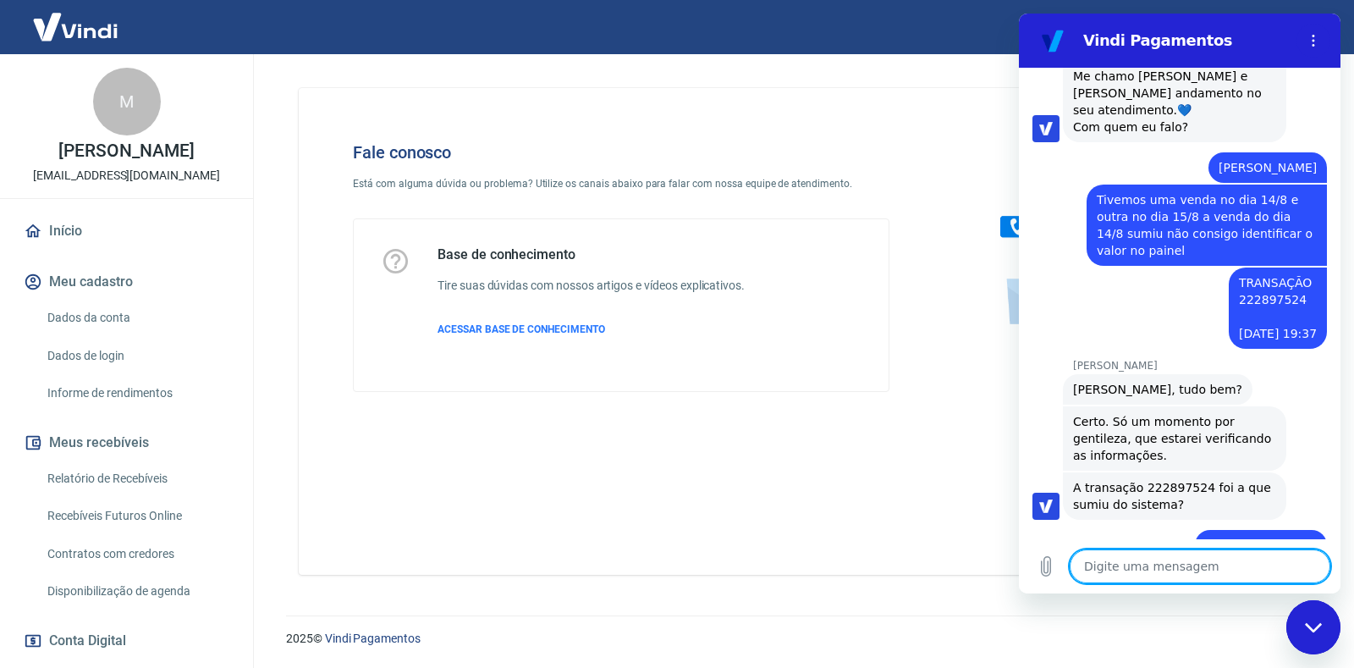
scroll to position [3522, 0]
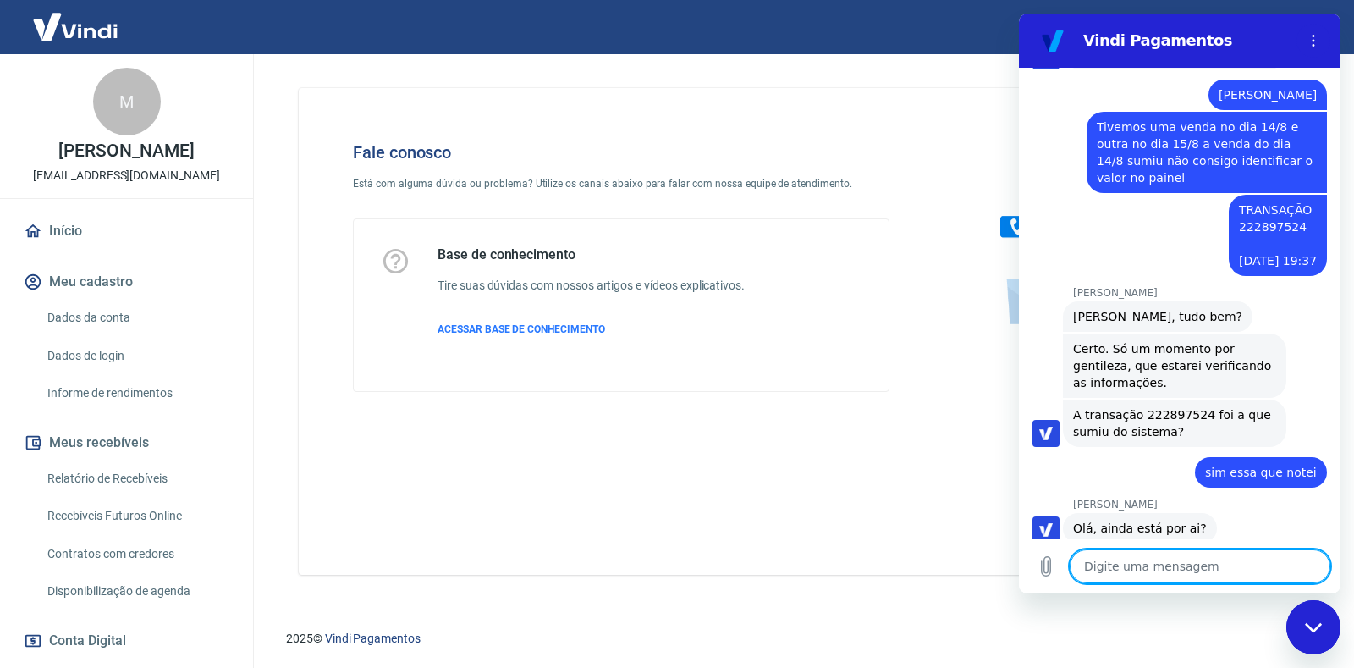
click at [1124, 569] on textarea at bounding box center [1200, 566] width 261 height 34
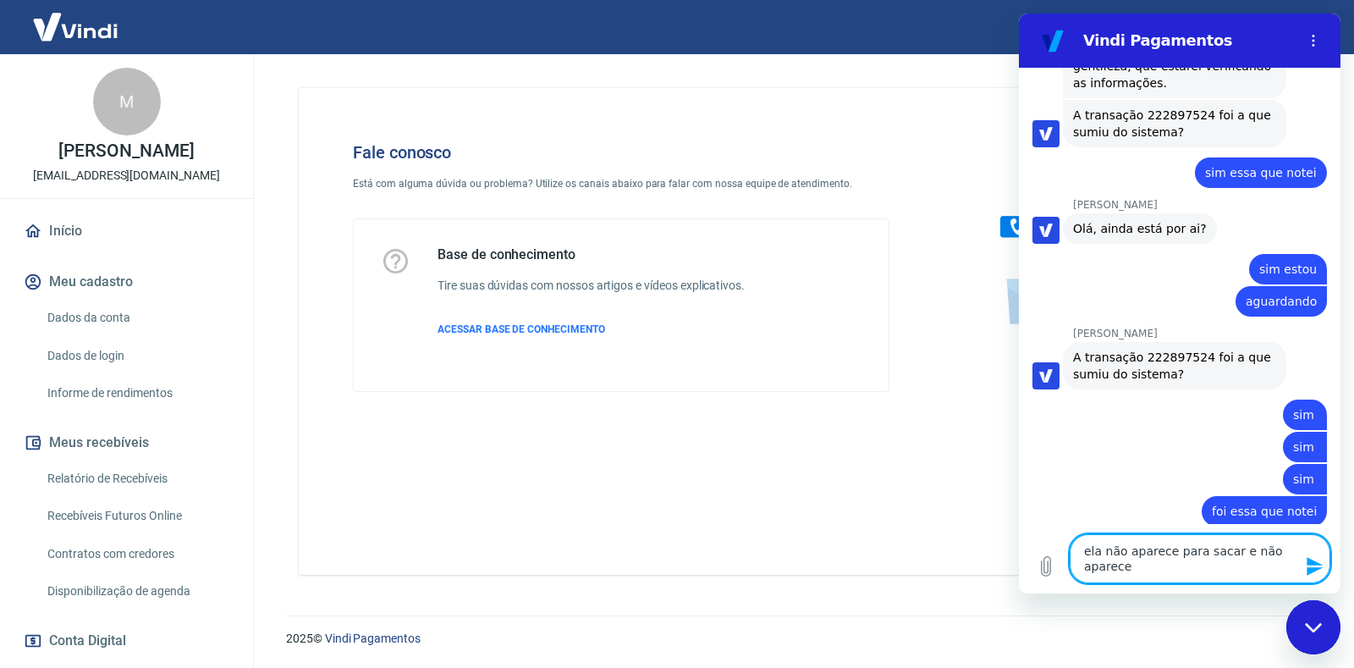
scroll to position [3837, 0]
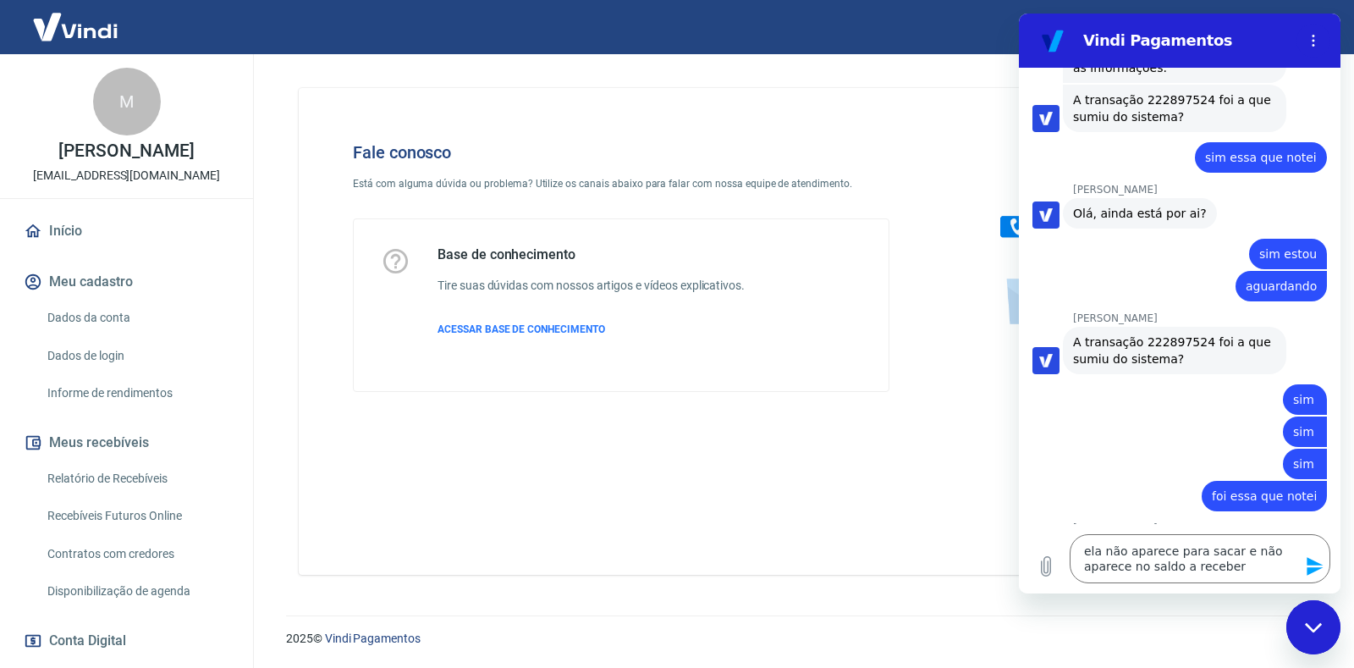
click at [1317, 568] on icon "Enviar mensagem" at bounding box center [1315, 566] width 16 height 19
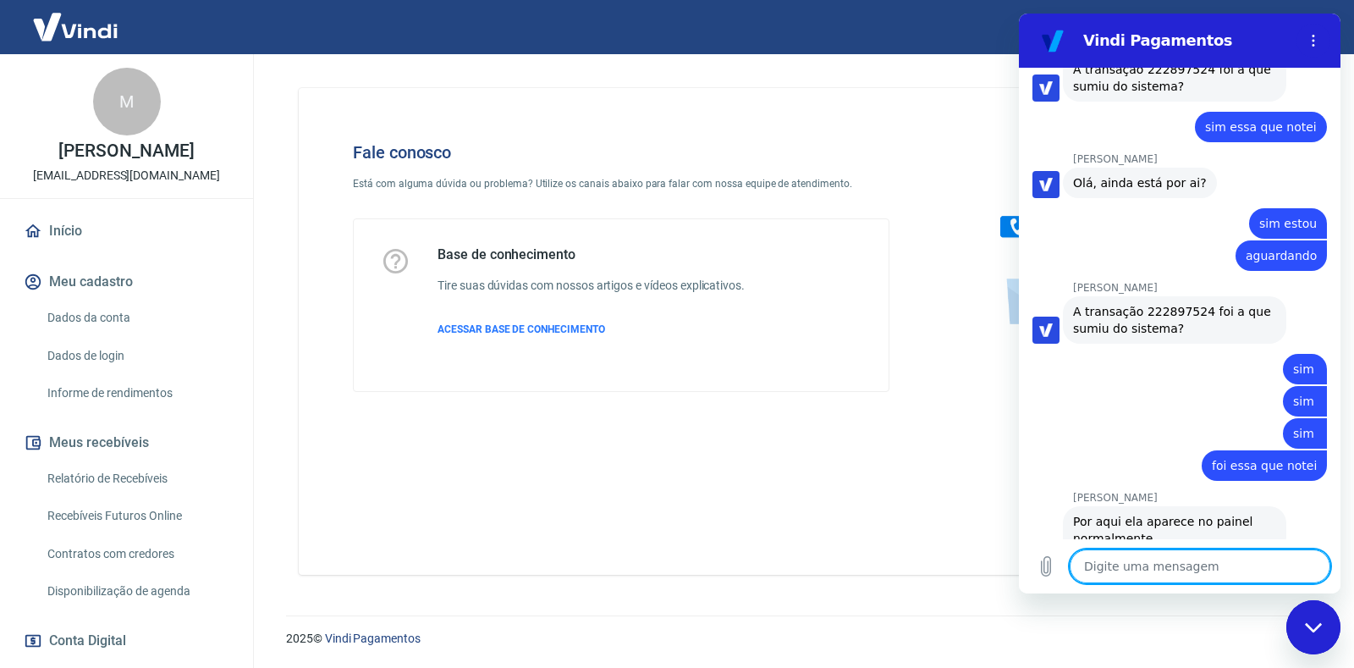
scroll to position [3870, 0]
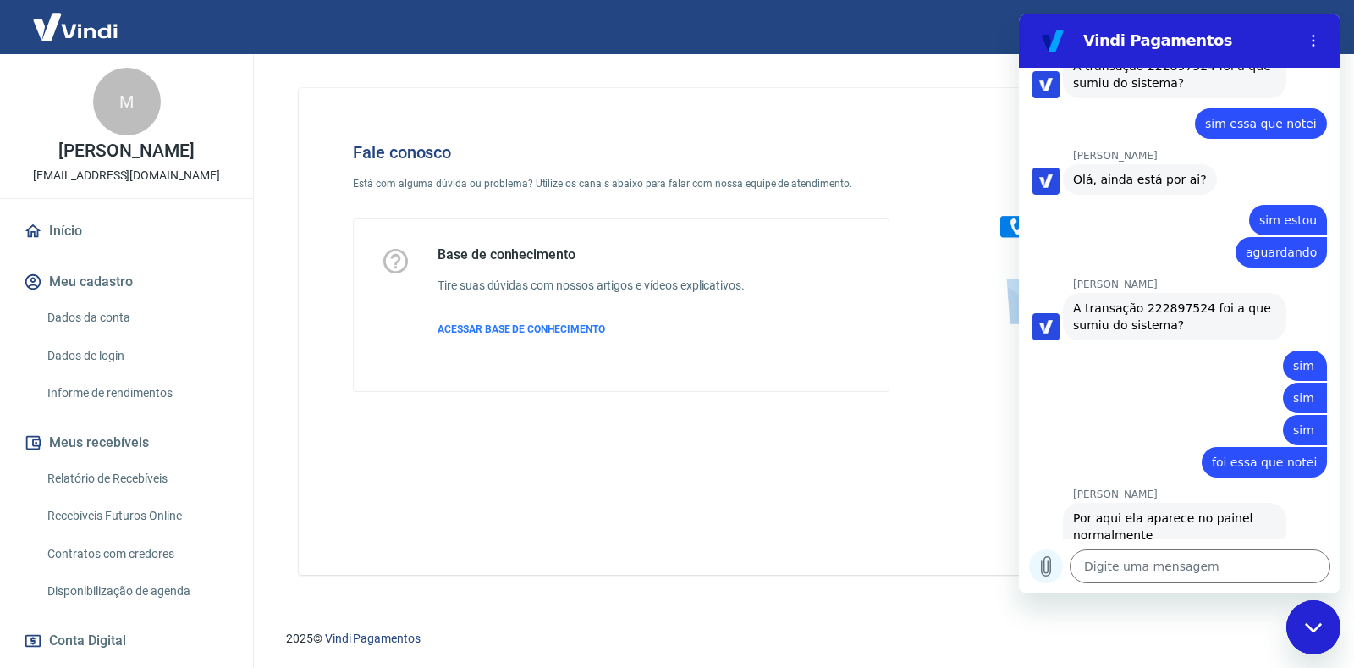
click at [1047, 558] on icon "Carregar arquivo" at bounding box center [1046, 566] width 20 height 20
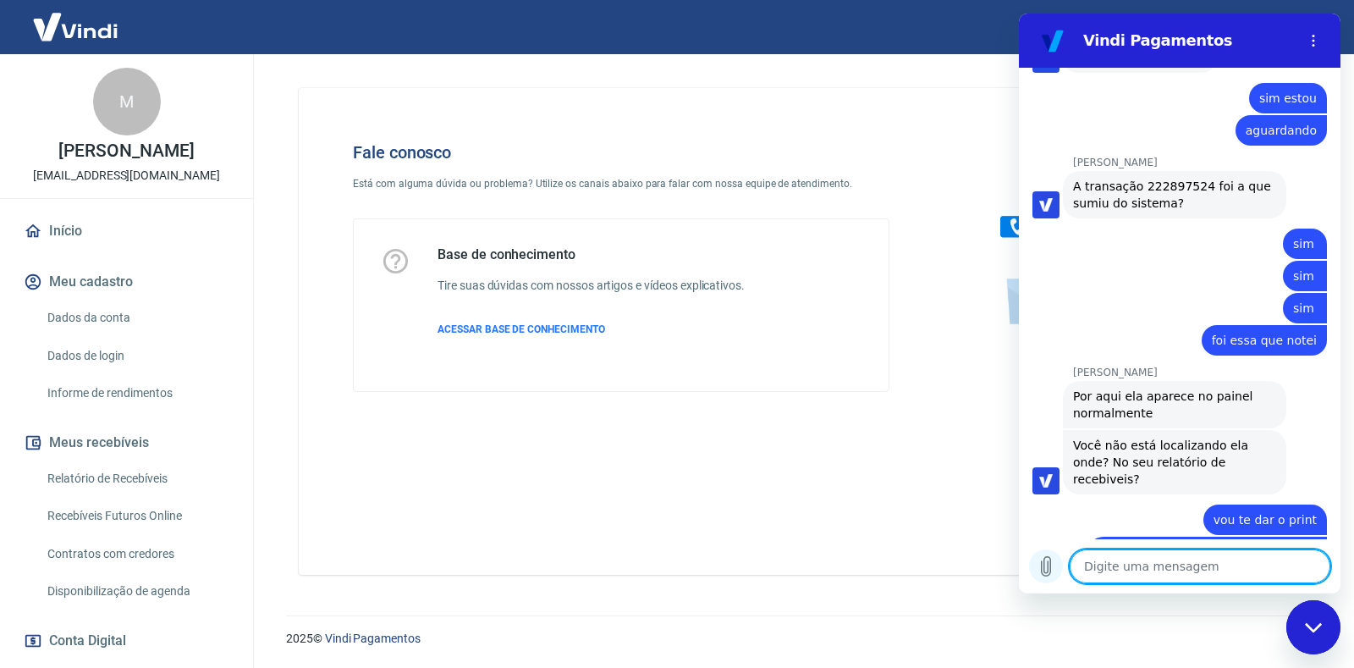
scroll to position [3996, 0]
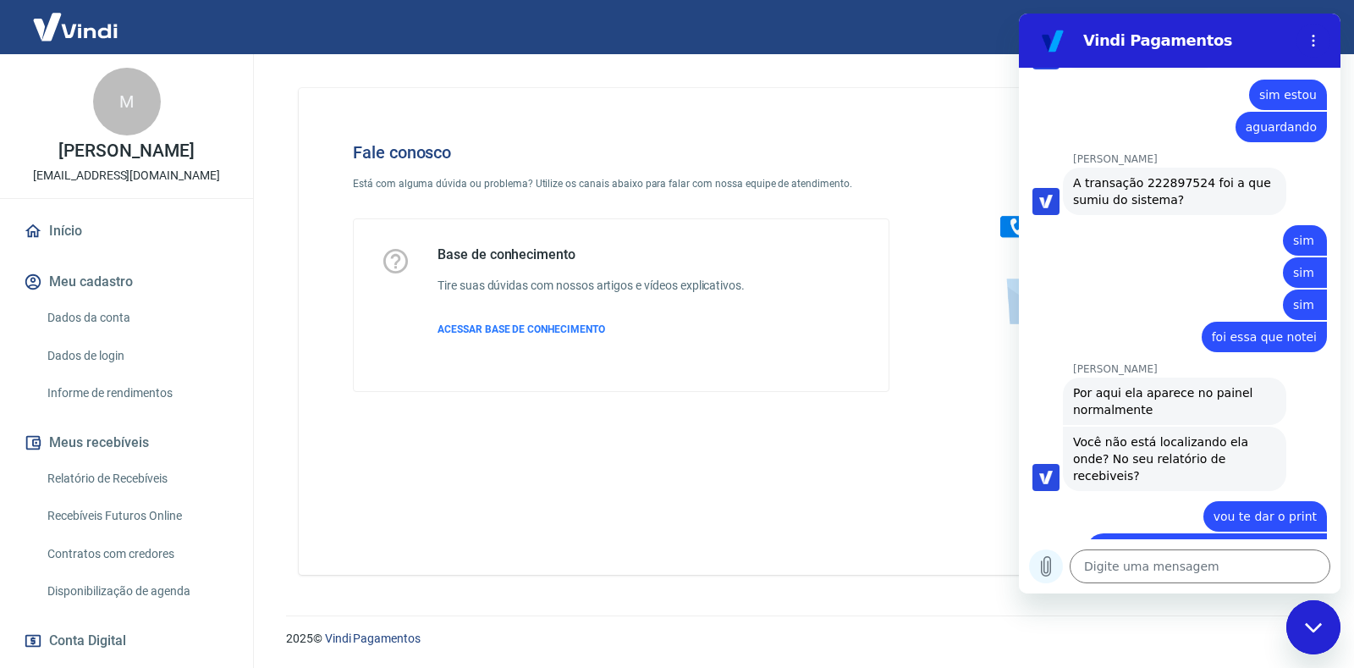
click at [1043, 569] on icon "Carregar arquivo" at bounding box center [1046, 566] width 20 height 20
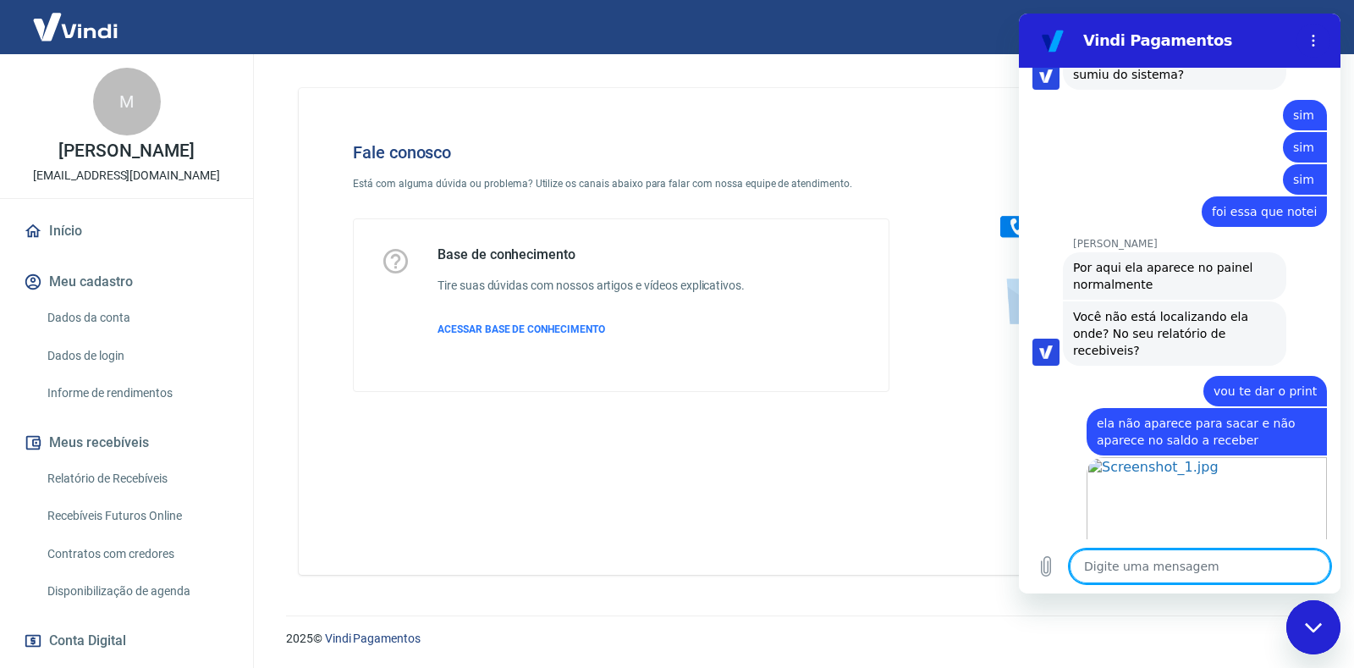
scroll to position [4211, 0]
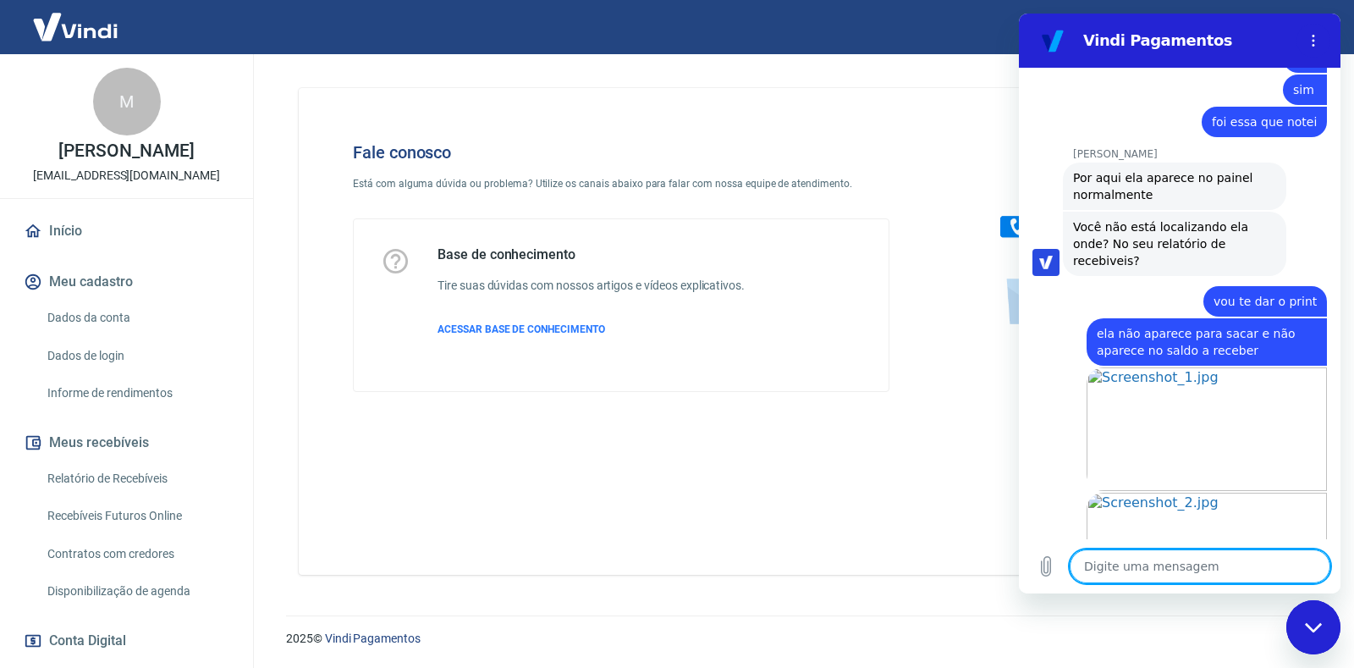
click at [1151, 569] on textarea at bounding box center [1200, 566] width 261 height 34
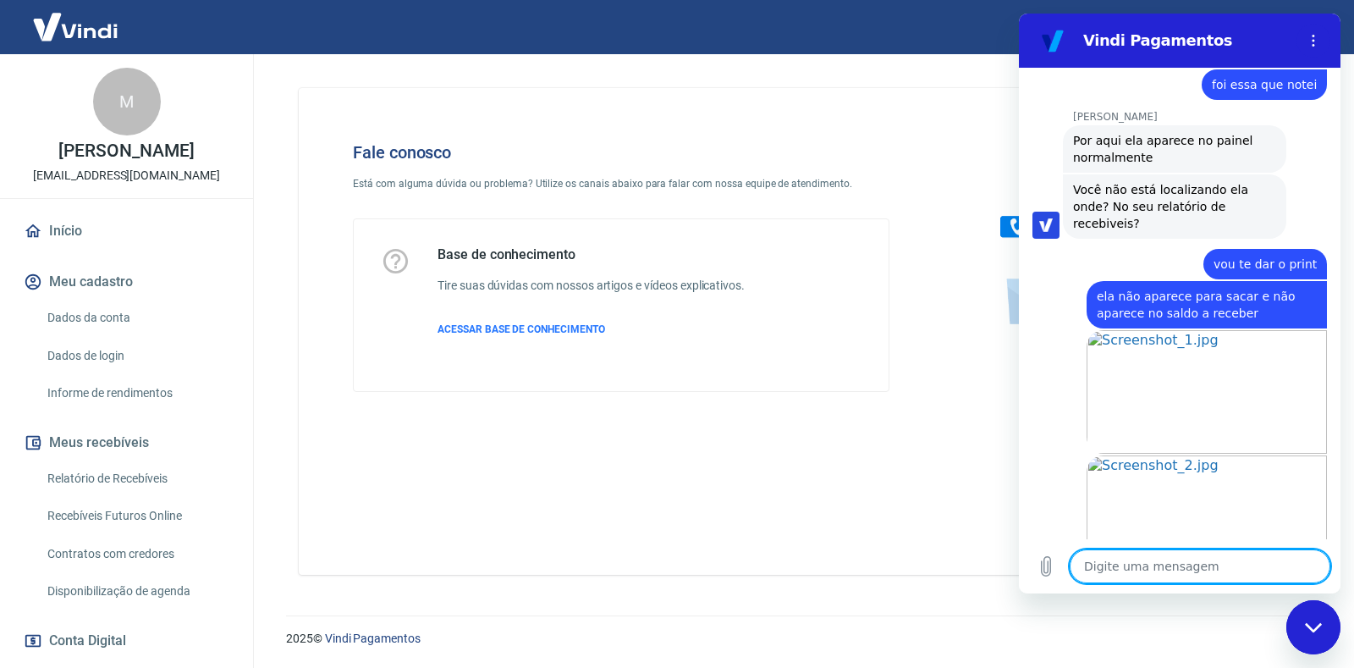
scroll to position [4251, 0]
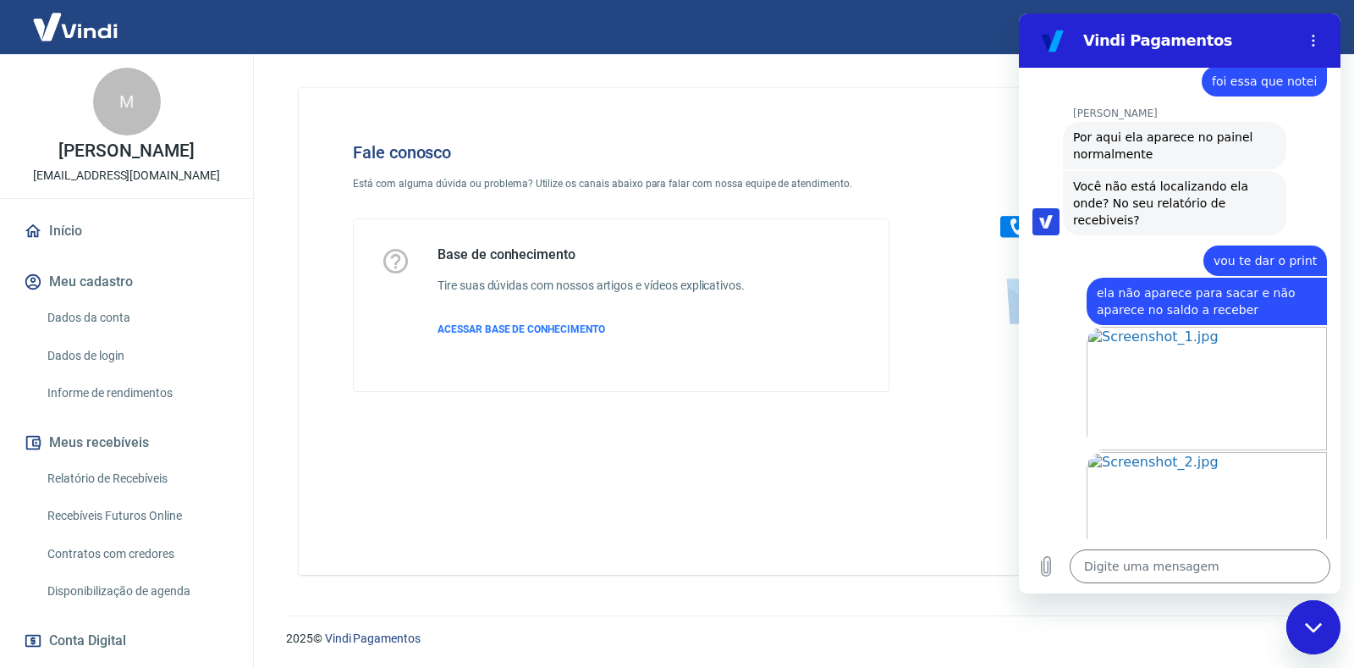
drag, startPoint x: 300, startPoint y: 255, endPoint x: 395, endPoint y: 288, distance: 101.2
click at [325, 261] on div "Fale conosco Está com alguma dúvida ou problema? Utilize os canais abaixo para …" at bounding box center [800, 331] width 1002 height 487
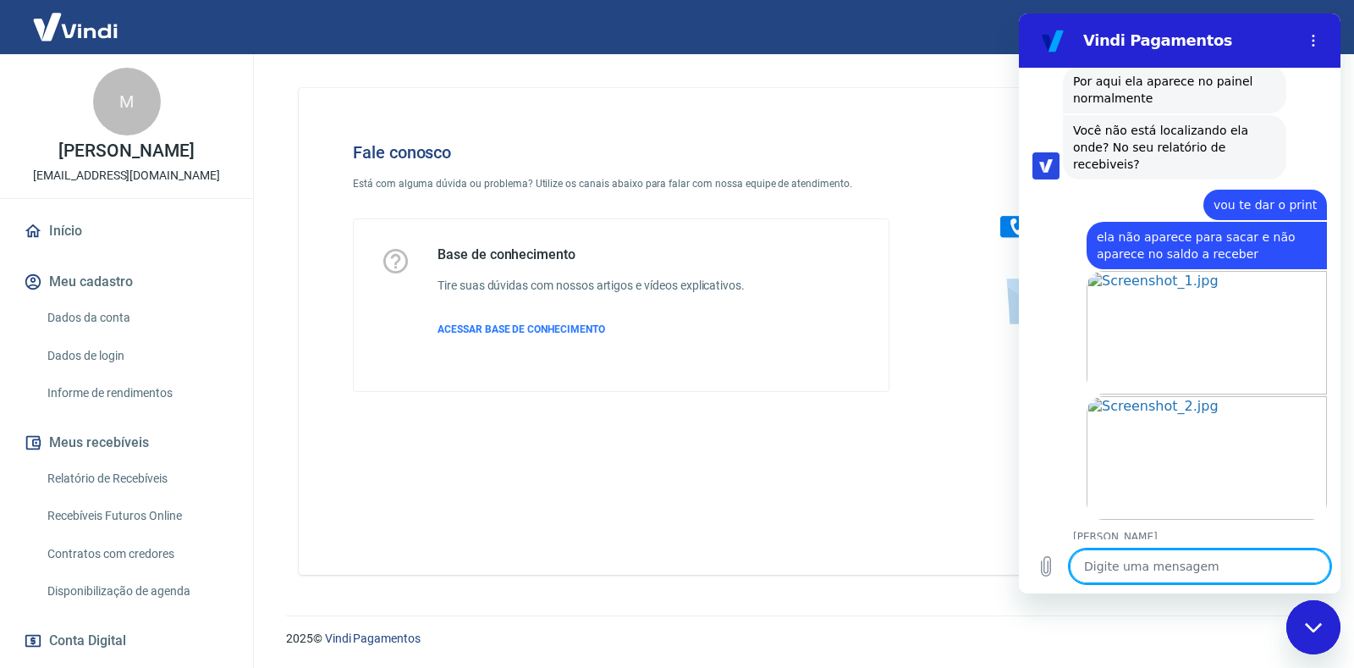
click at [1125, 568] on textarea at bounding box center [1200, 566] width 261 height 34
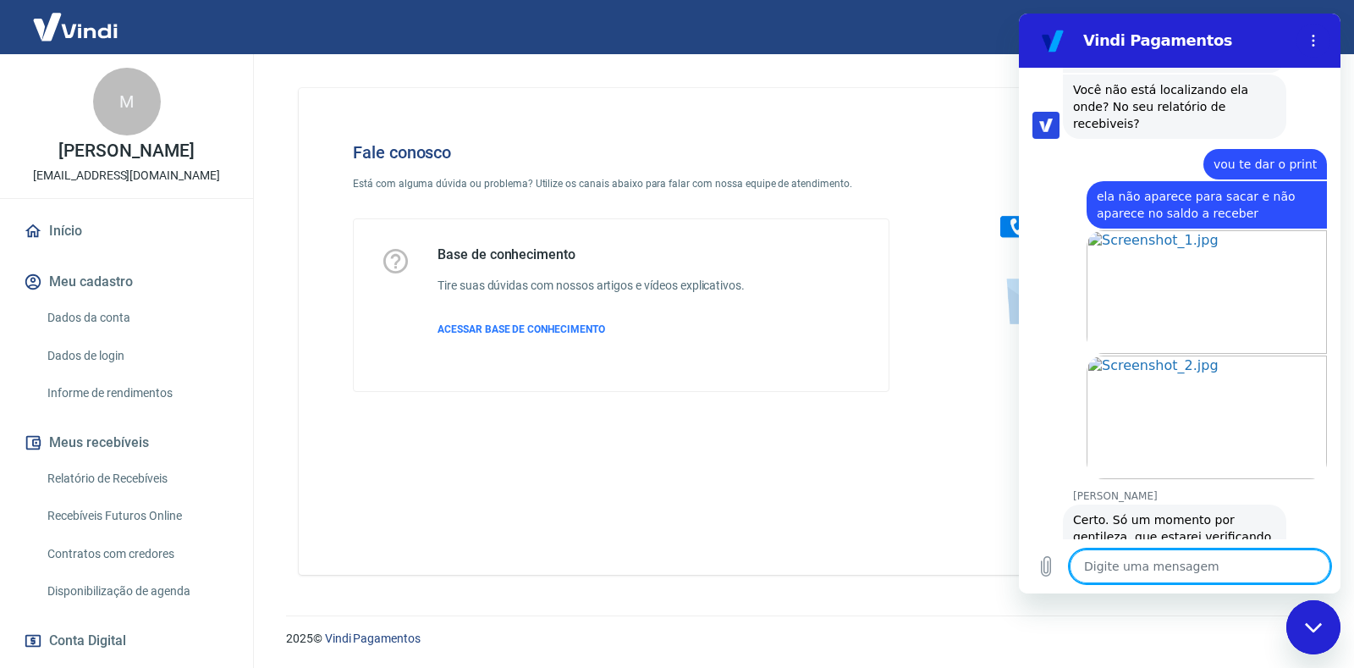
scroll to position [4404, 0]
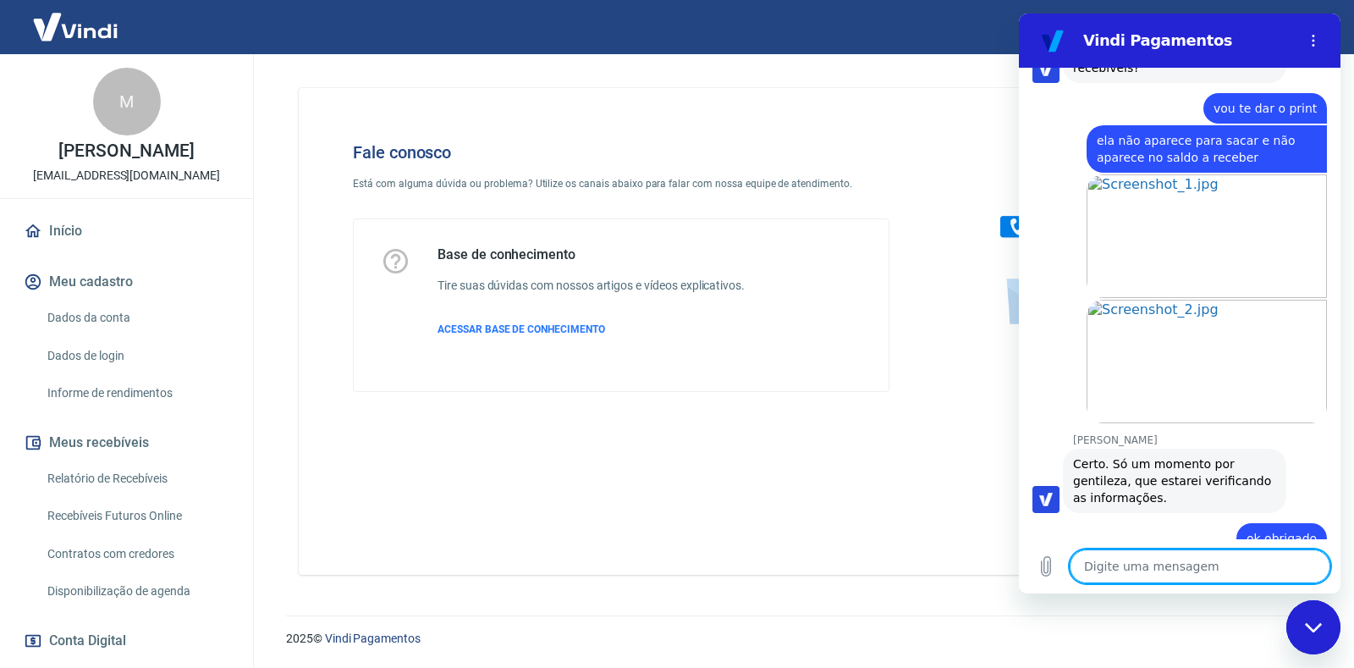
click at [1129, 575] on textarea at bounding box center [1200, 566] width 261 height 34
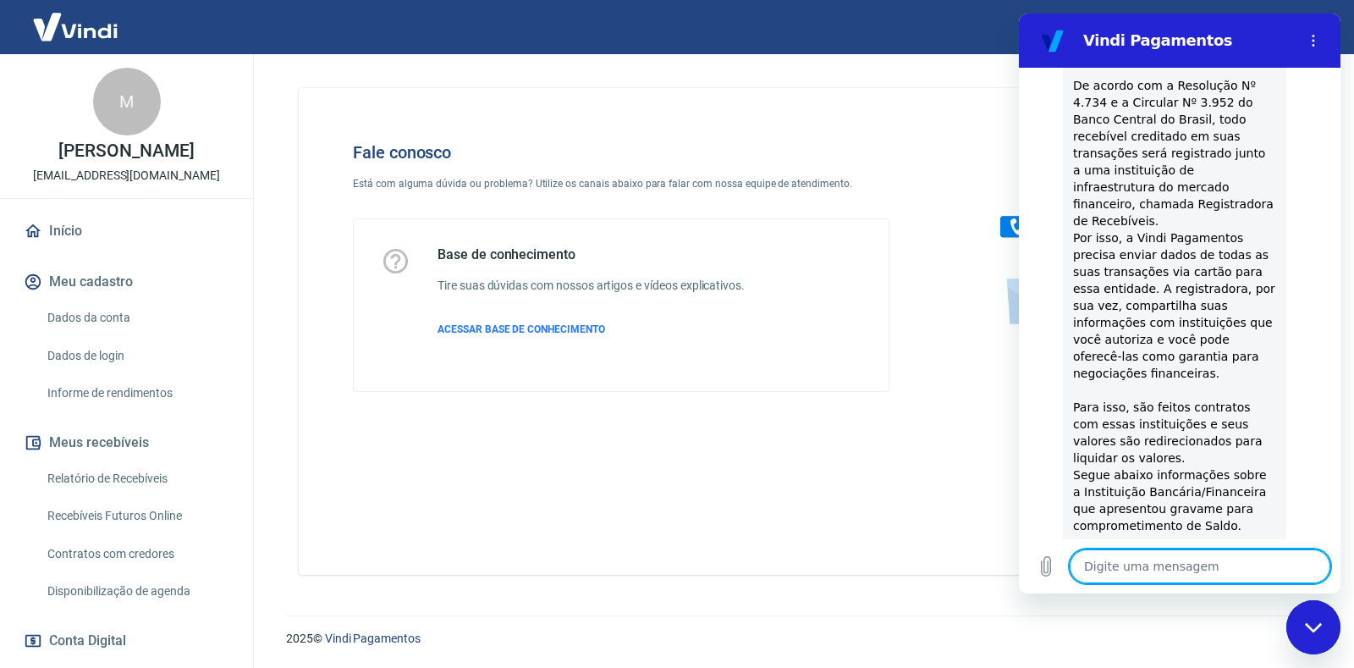
scroll to position [5328, 0]
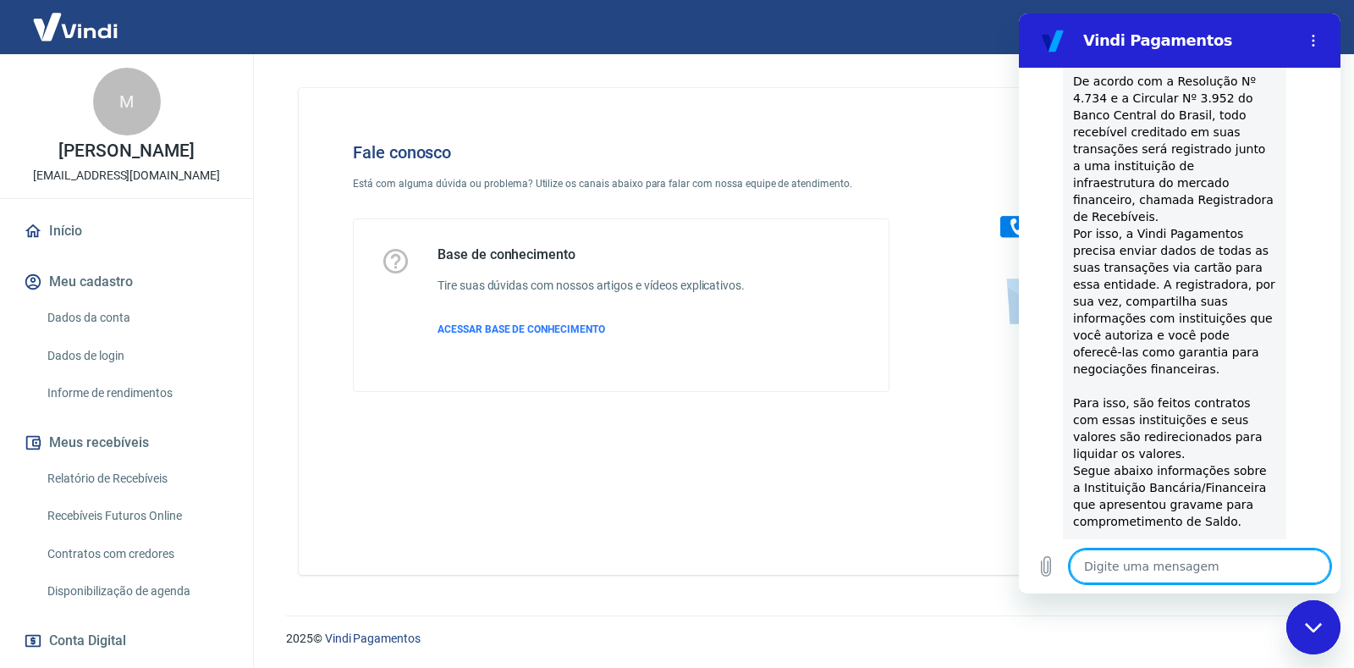
click at [1190, 568] on textarea at bounding box center [1200, 566] width 261 height 34
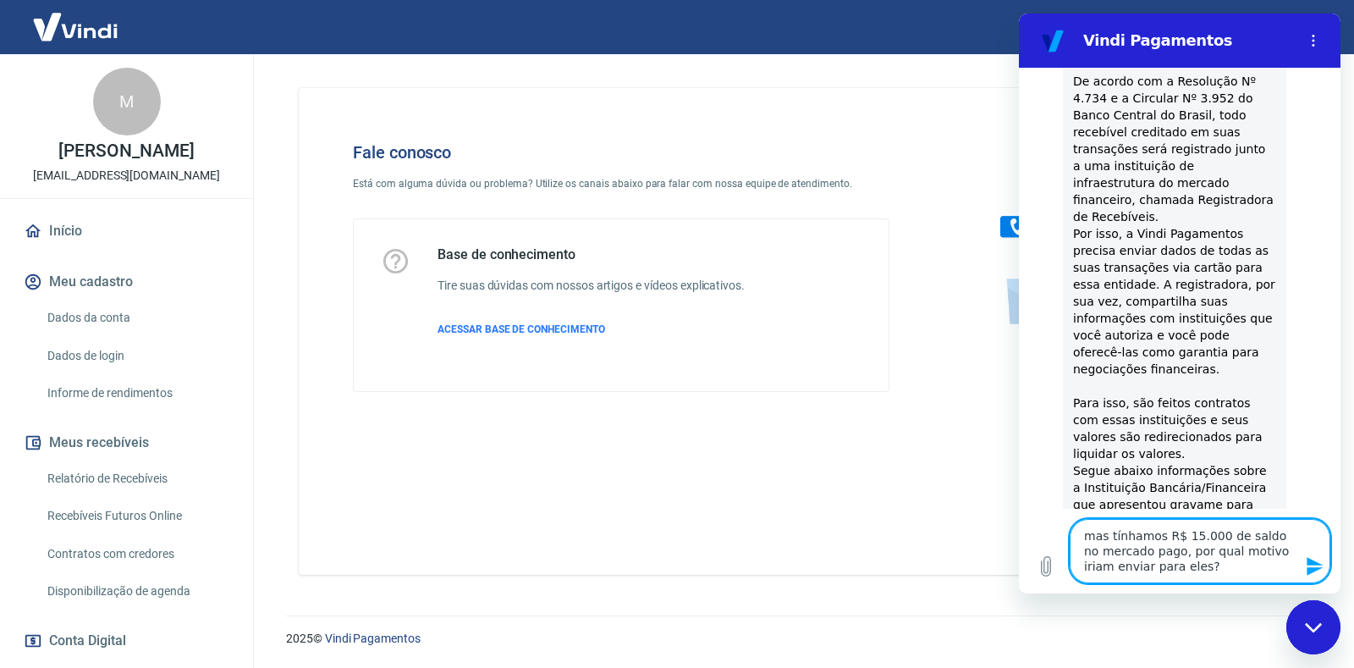
click at [1306, 567] on icon "Enviar mensagem" at bounding box center [1315, 566] width 20 height 20
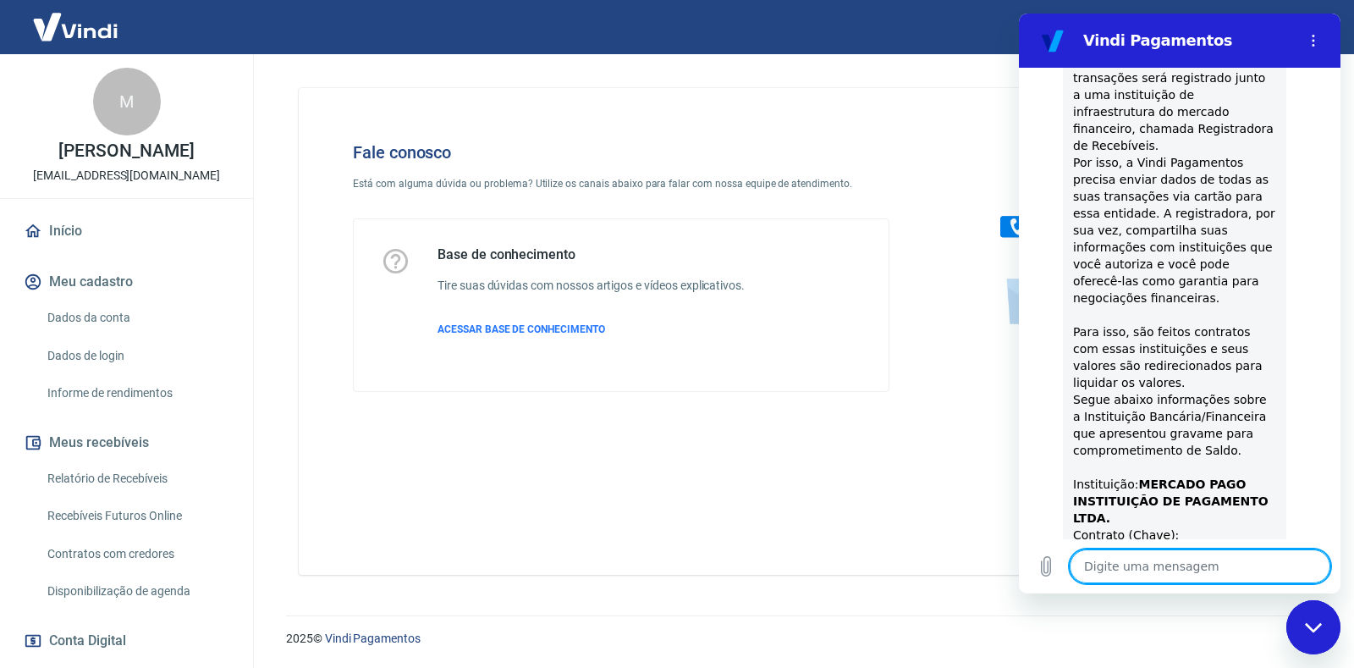
scroll to position [5402, 0]
click at [1136, 562] on textarea at bounding box center [1200, 566] width 261 height 34
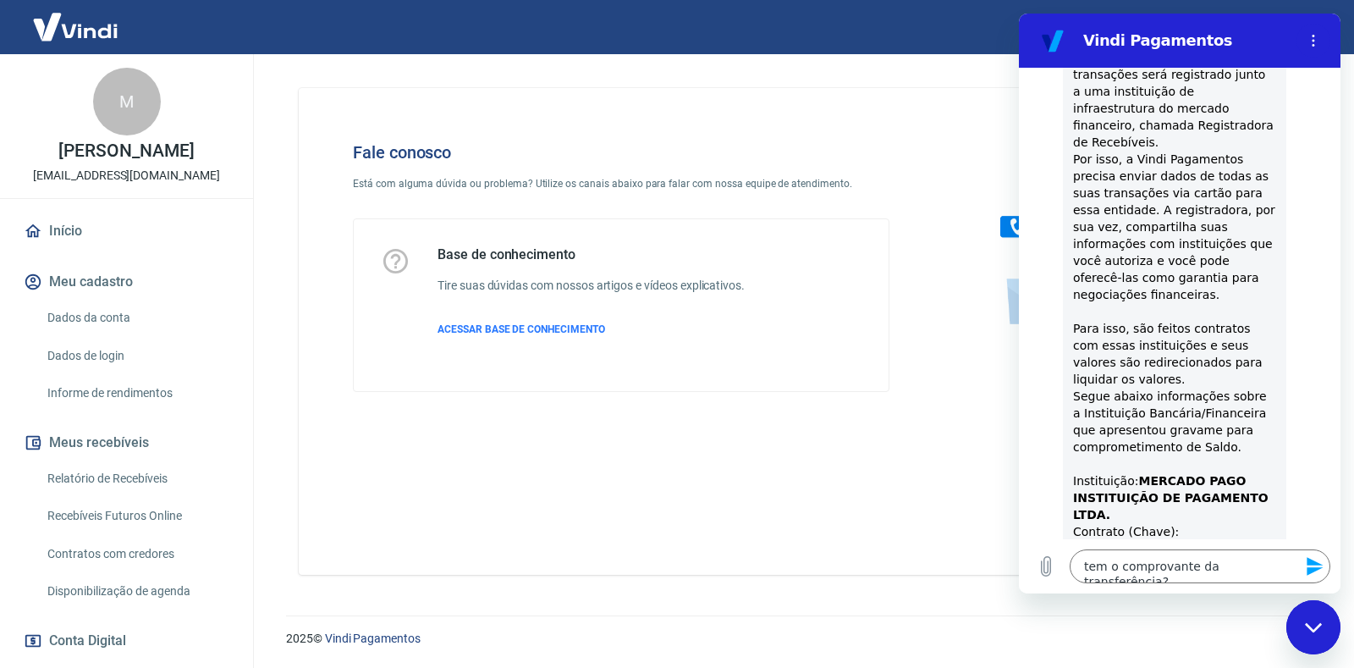
click at [1319, 564] on icon "Enviar mensagem" at bounding box center [1315, 566] width 16 height 19
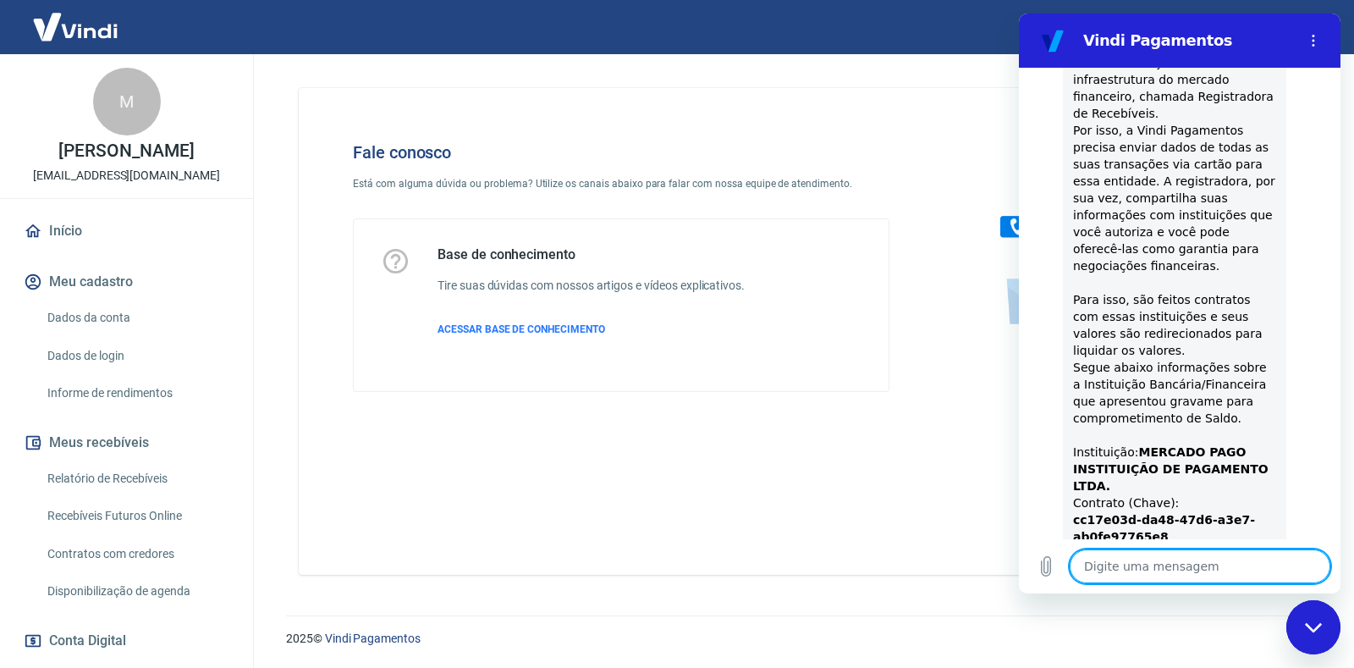
scroll to position [5434, 0]
click at [1139, 563] on textarea at bounding box center [1200, 566] width 261 height 34
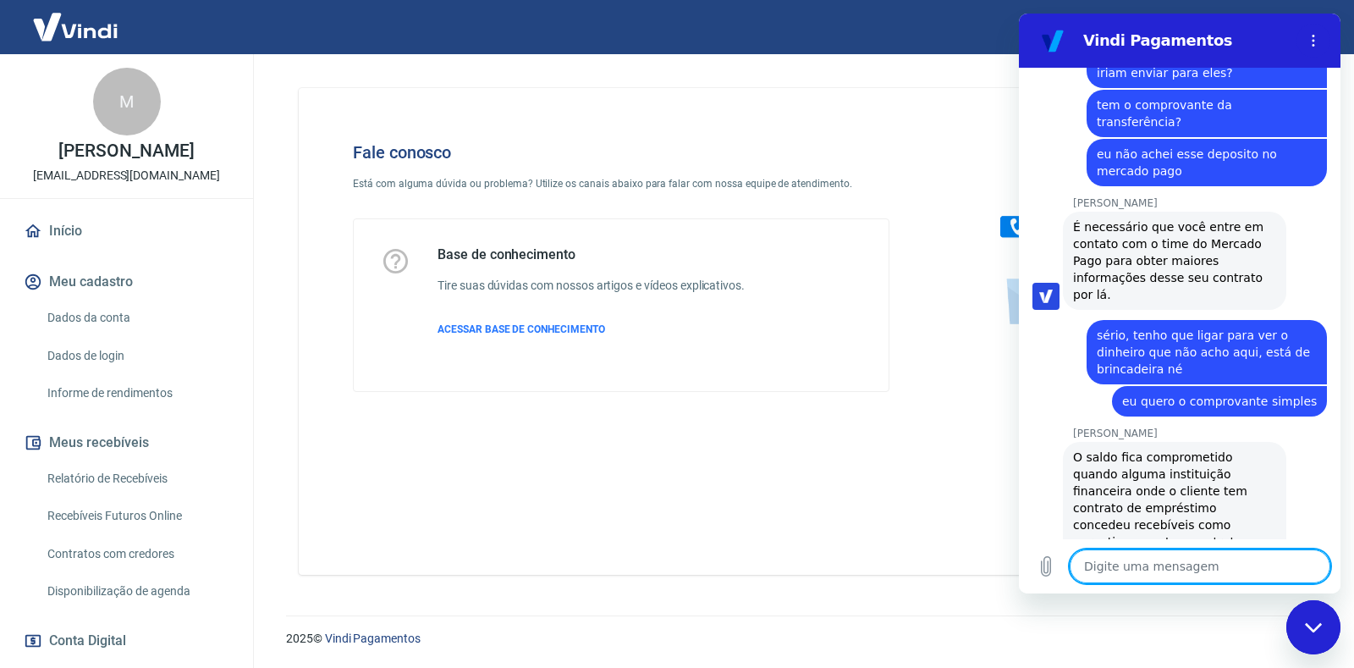
scroll to position [6040, 0]
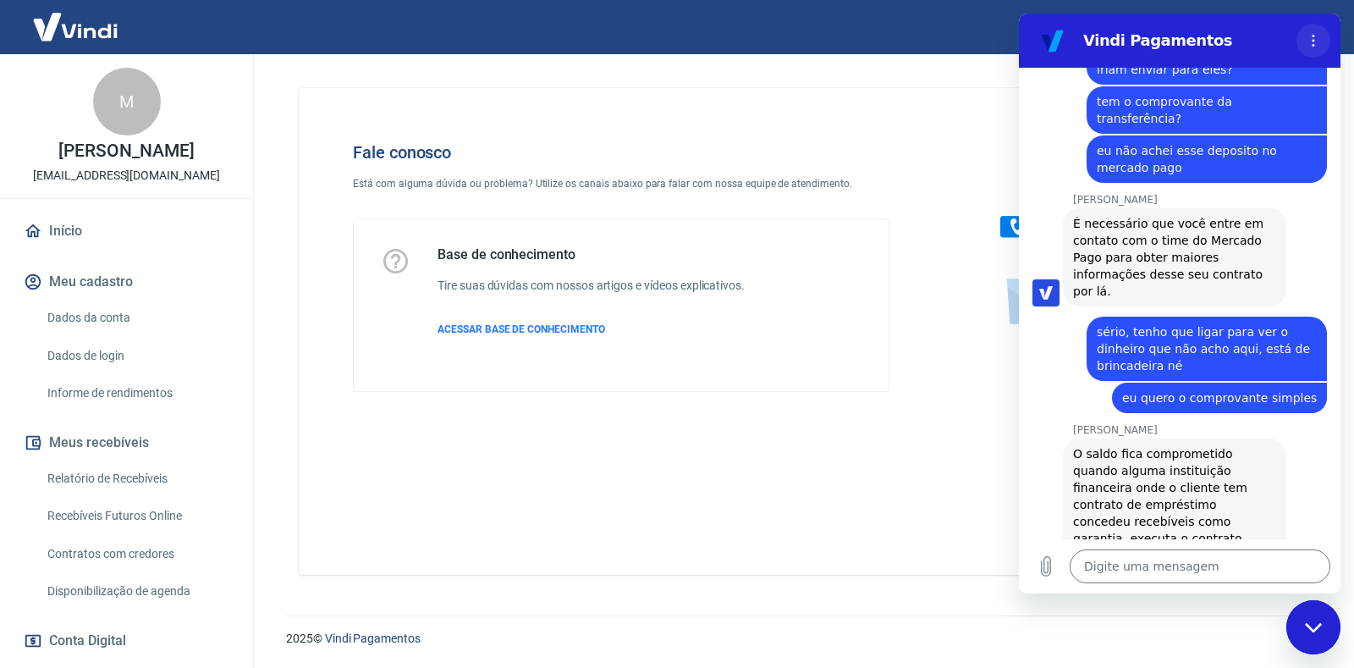
click at [1310, 41] on icon "Menu de opções" at bounding box center [1314, 41] width 14 height 14
click at [1312, 628] on icon "Fechar janela de mensagens" at bounding box center [1314, 627] width 18 height 11
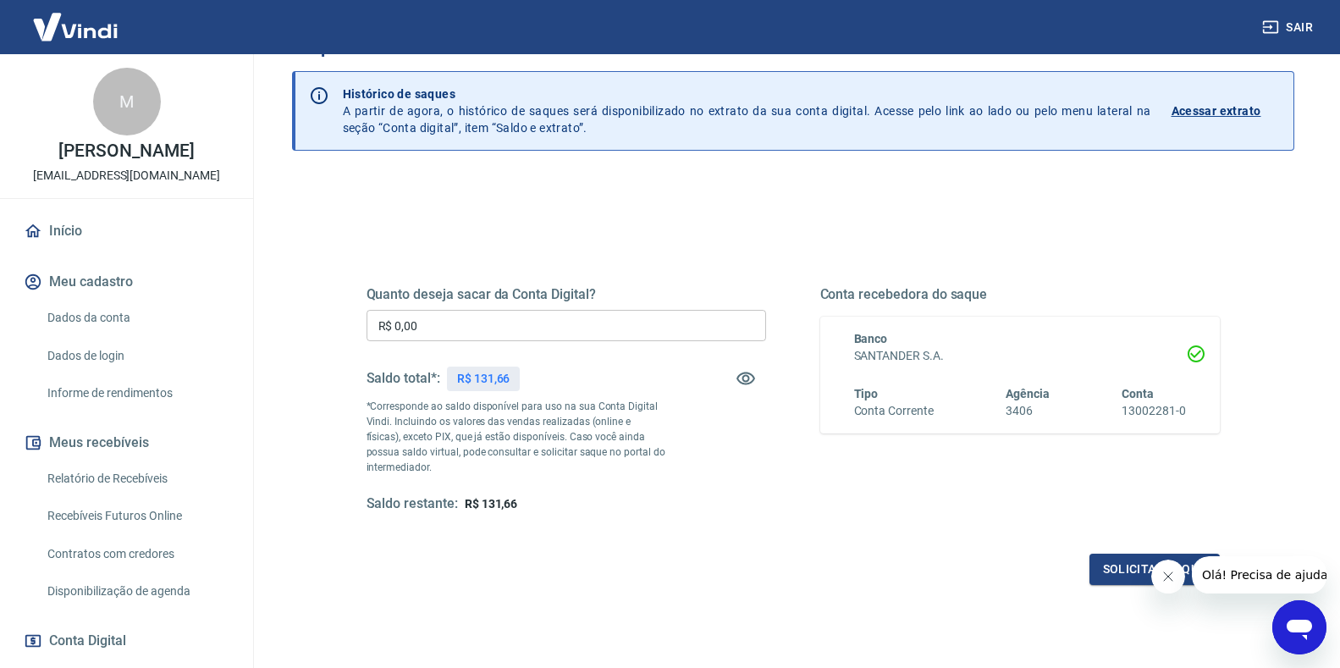
scroll to position [85, 0]
